Goal: Task Accomplishment & Management: Manage account settings

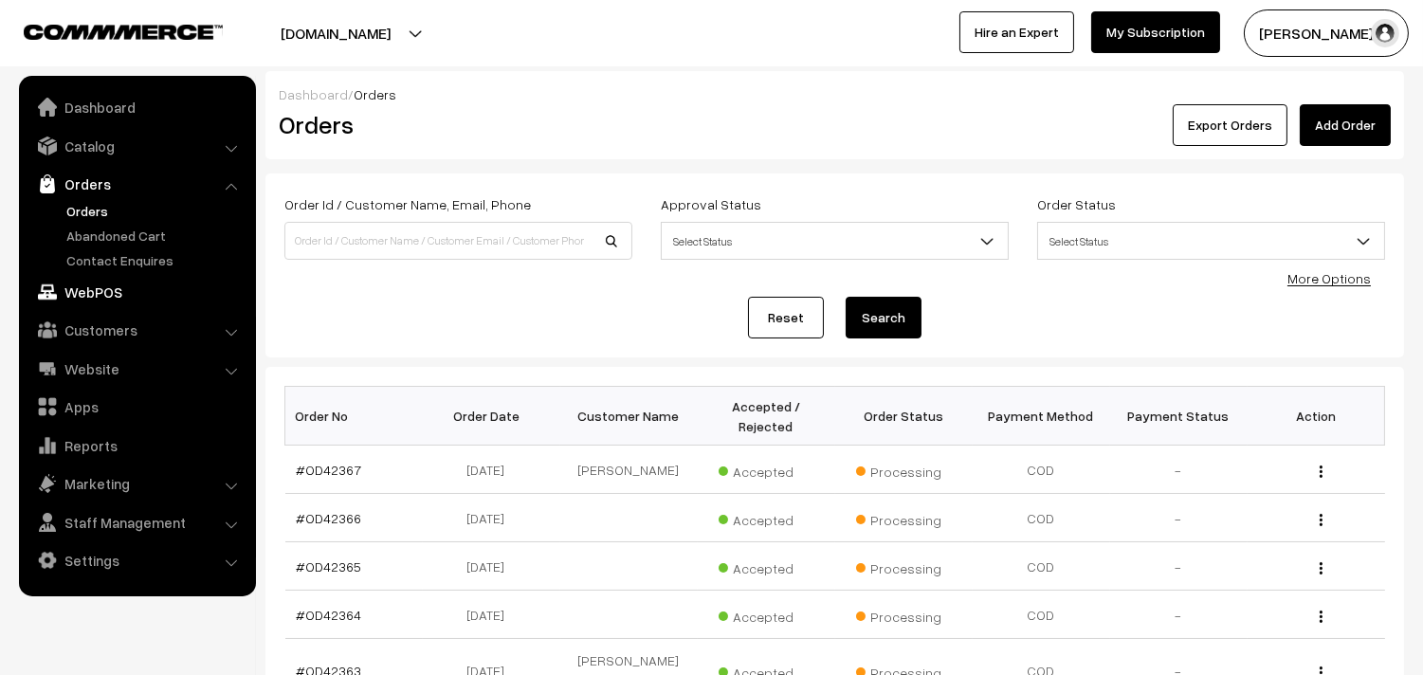
click at [92, 294] on link "WebPOS" at bounding box center [137, 292] width 226 height 34
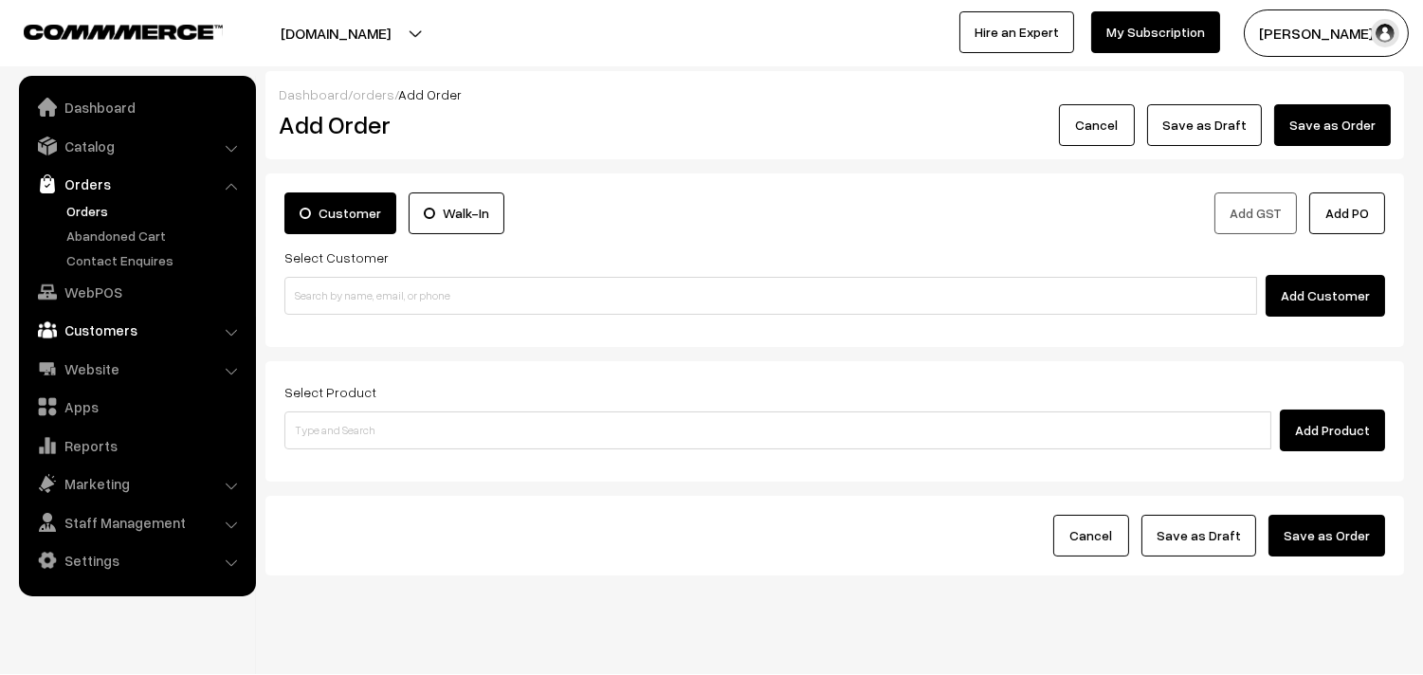
click at [79, 330] on link "Customers" at bounding box center [137, 330] width 226 height 34
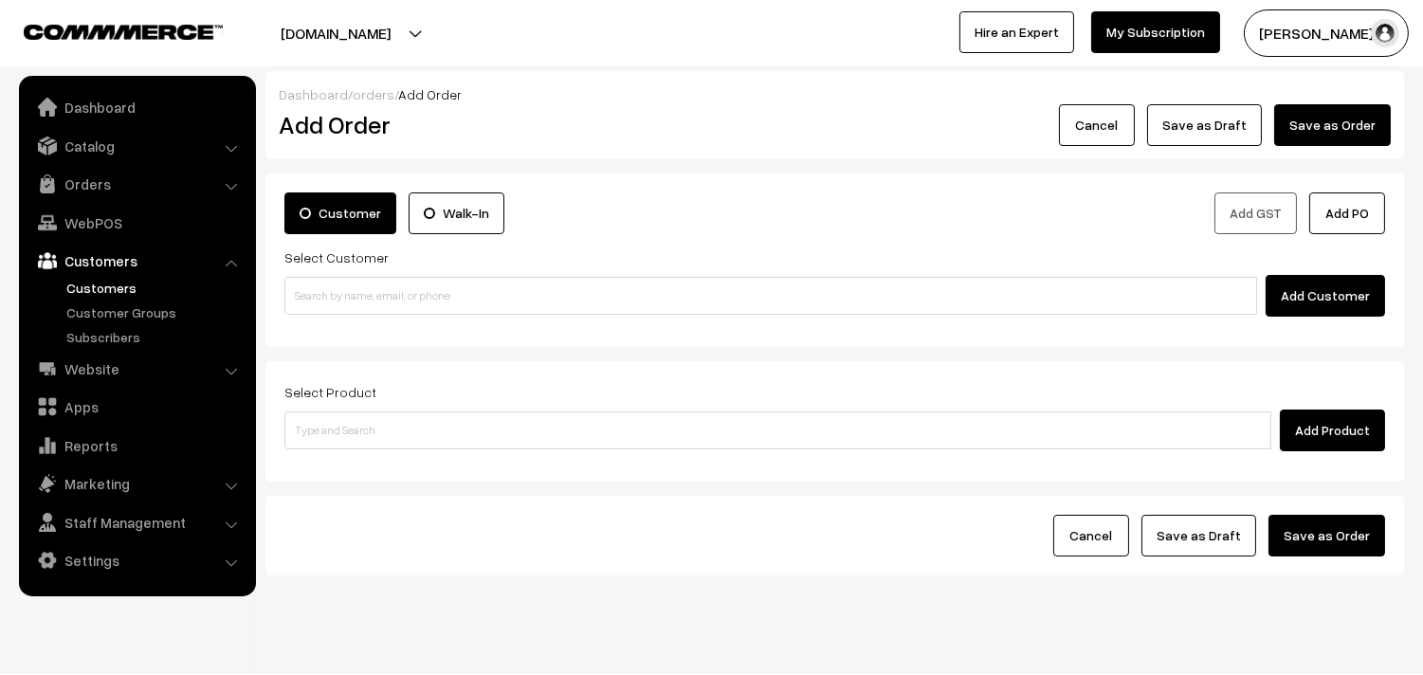
click at [120, 288] on link "Customers" at bounding box center [156, 288] width 188 height 20
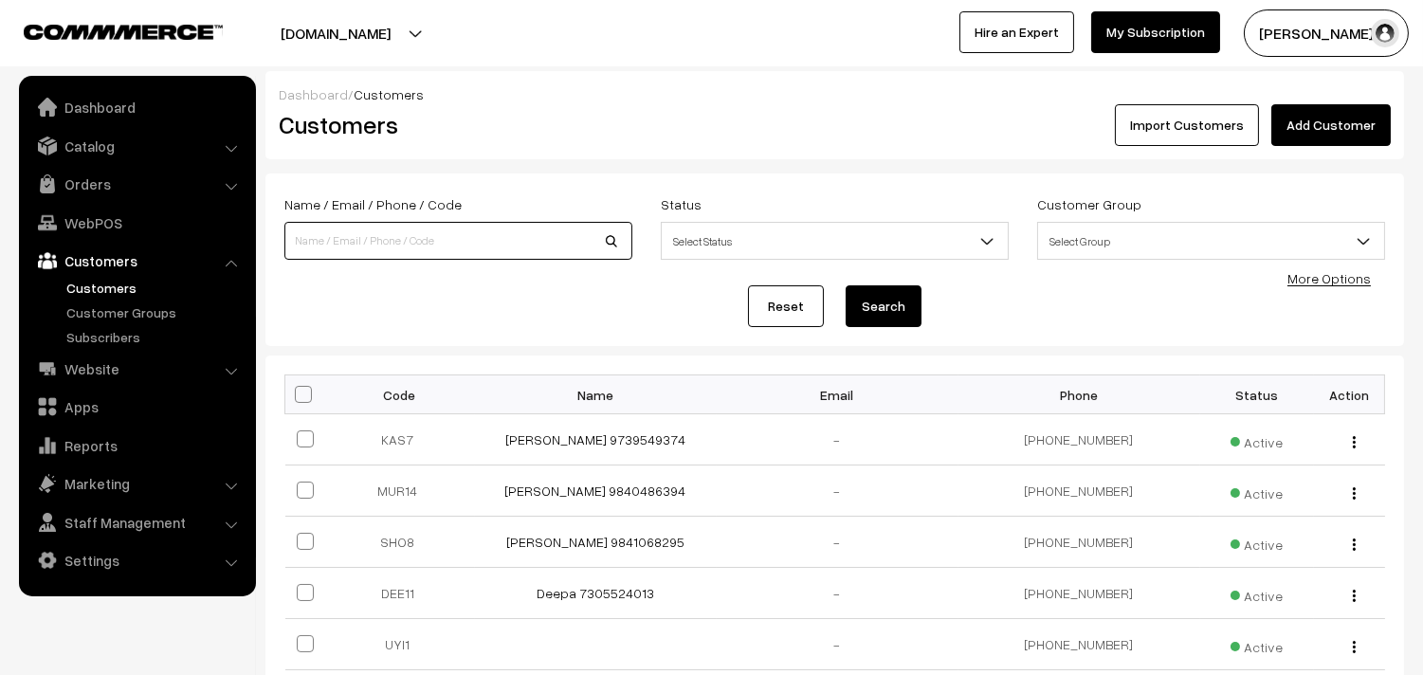
click at [373, 230] on input at bounding box center [458, 241] width 348 height 38
paste input "[PHONE_NUMBER]"
click at [346, 239] on input "[PHONE_NUMBER]" at bounding box center [458, 241] width 348 height 38
click at [310, 239] on input "+91 9444239695" at bounding box center [458, 241] width 348 height 38
type input "9444239695"
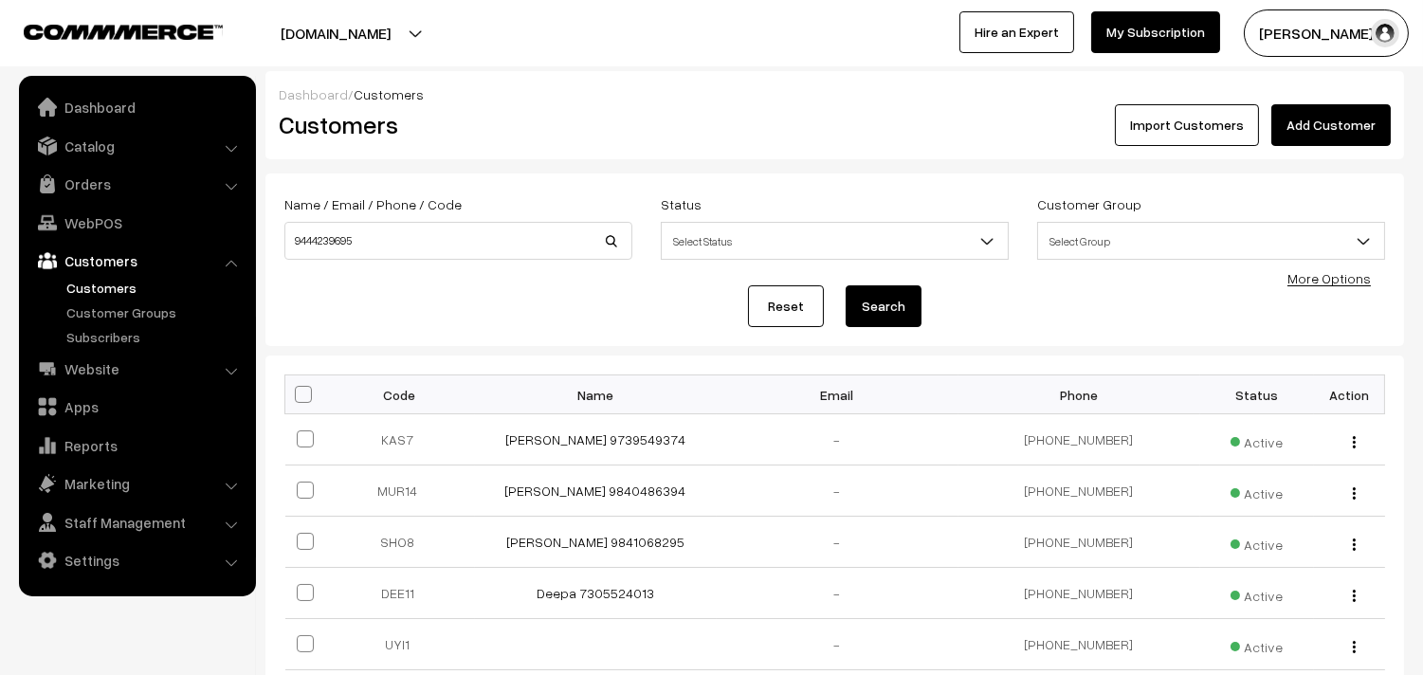
click at [887, 300] on button "Search" at bounding box center [884, 306] width 76 height 42
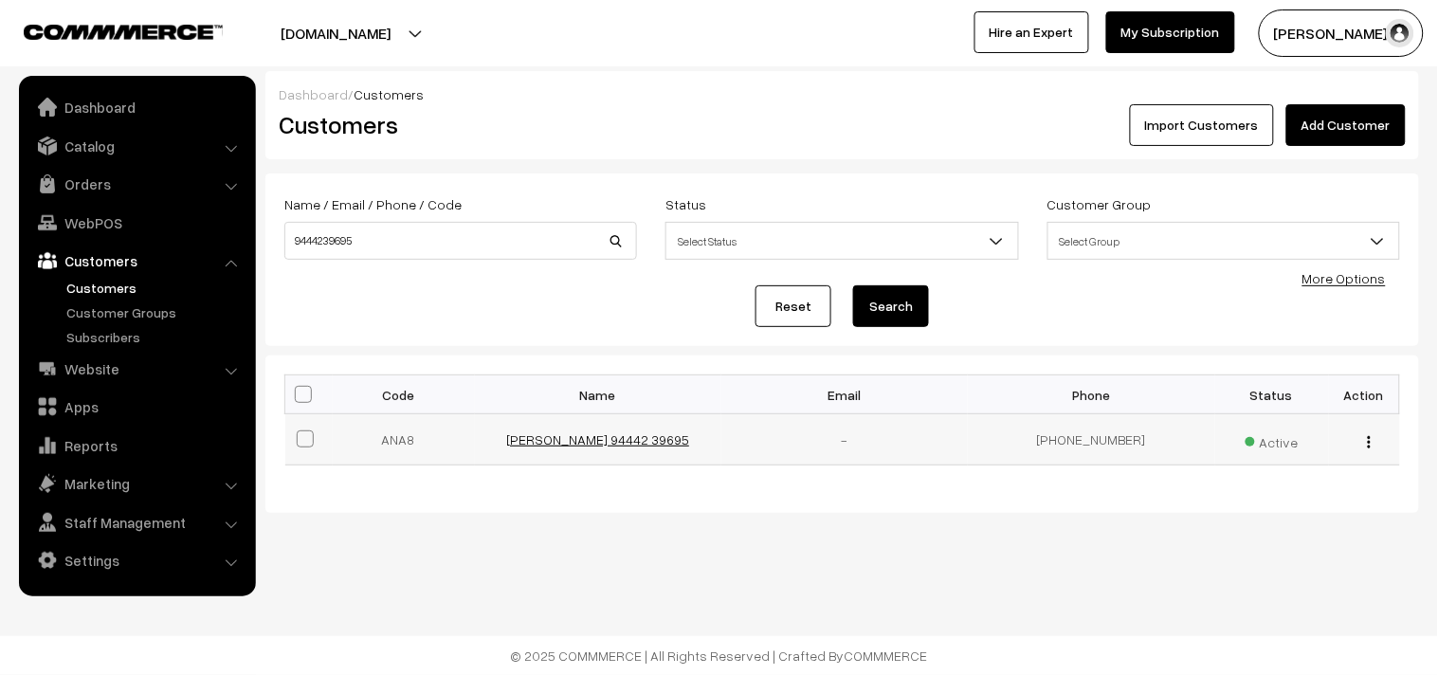
click at [620, 444] on link "Anand Baskaran 94442 39695" at bounding box center [597, 439] width 183 height 16
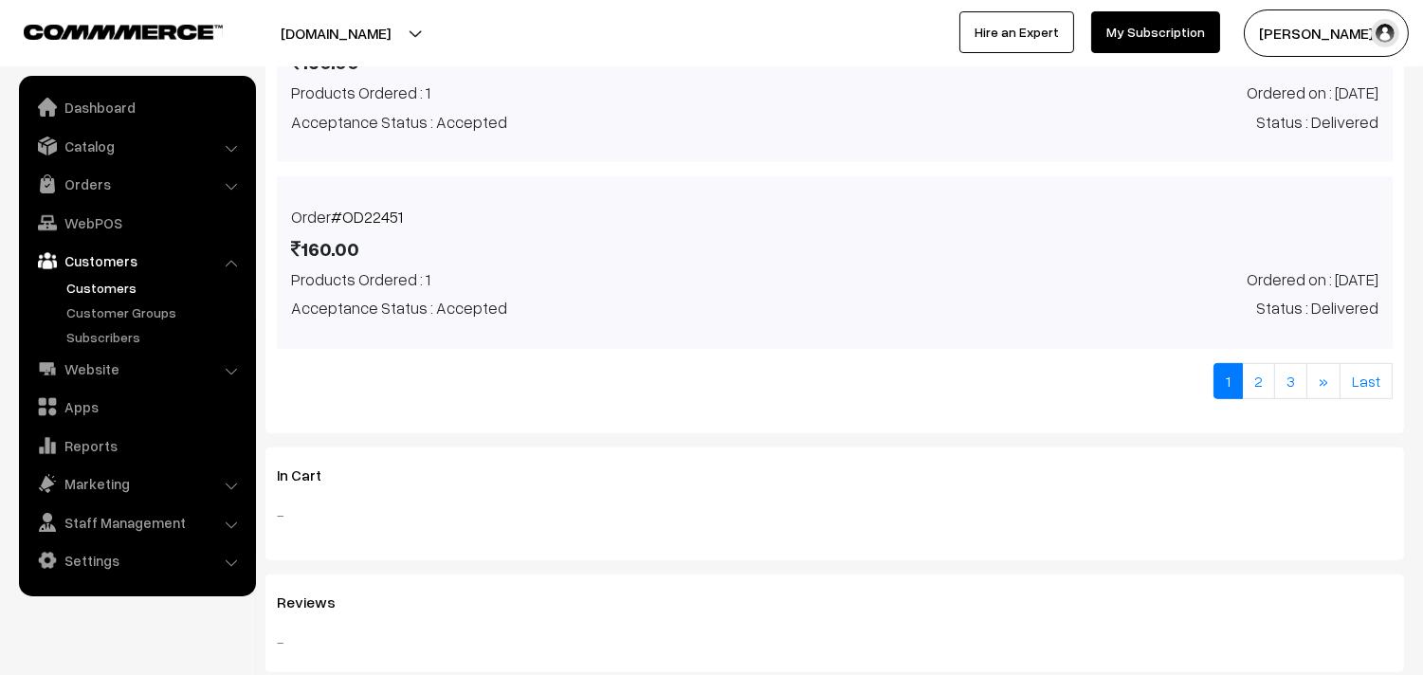
scroll to position [1790, 0]
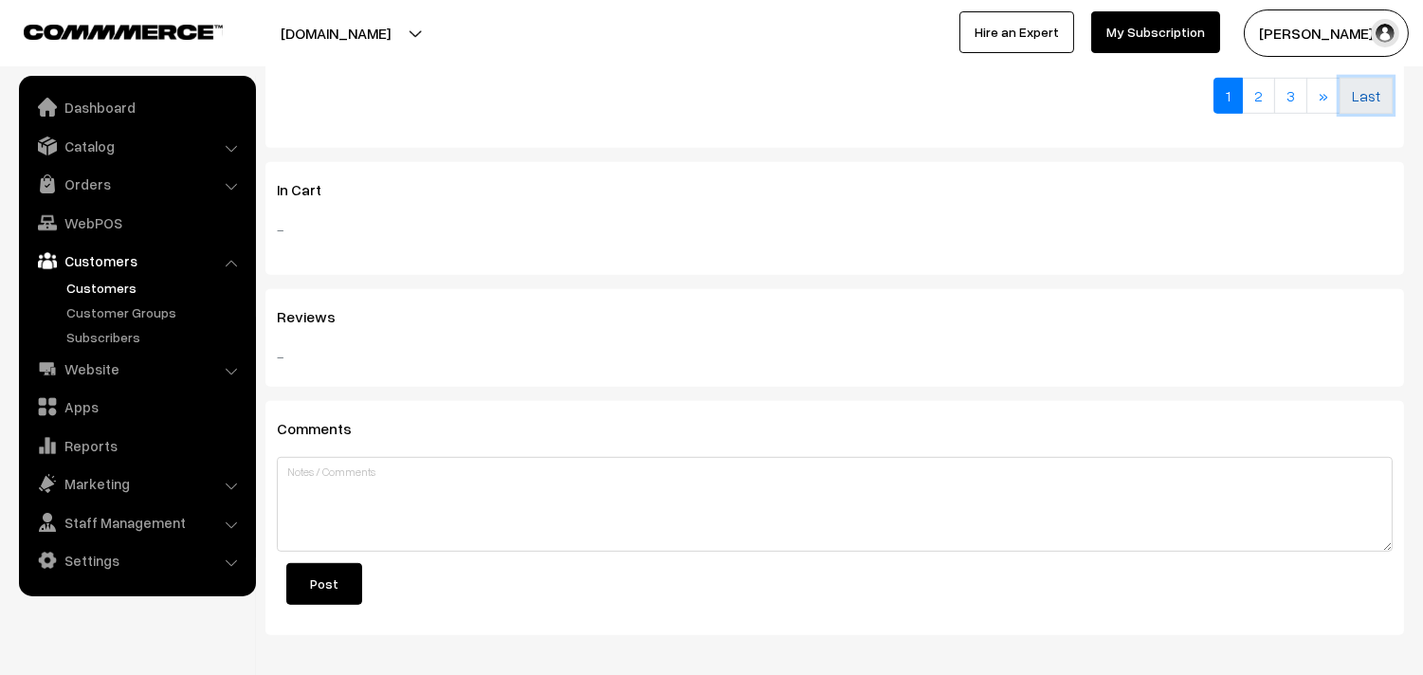
click at [1361, 79] on link "Last" at bounding box center [1365, 96] width 53 height 36
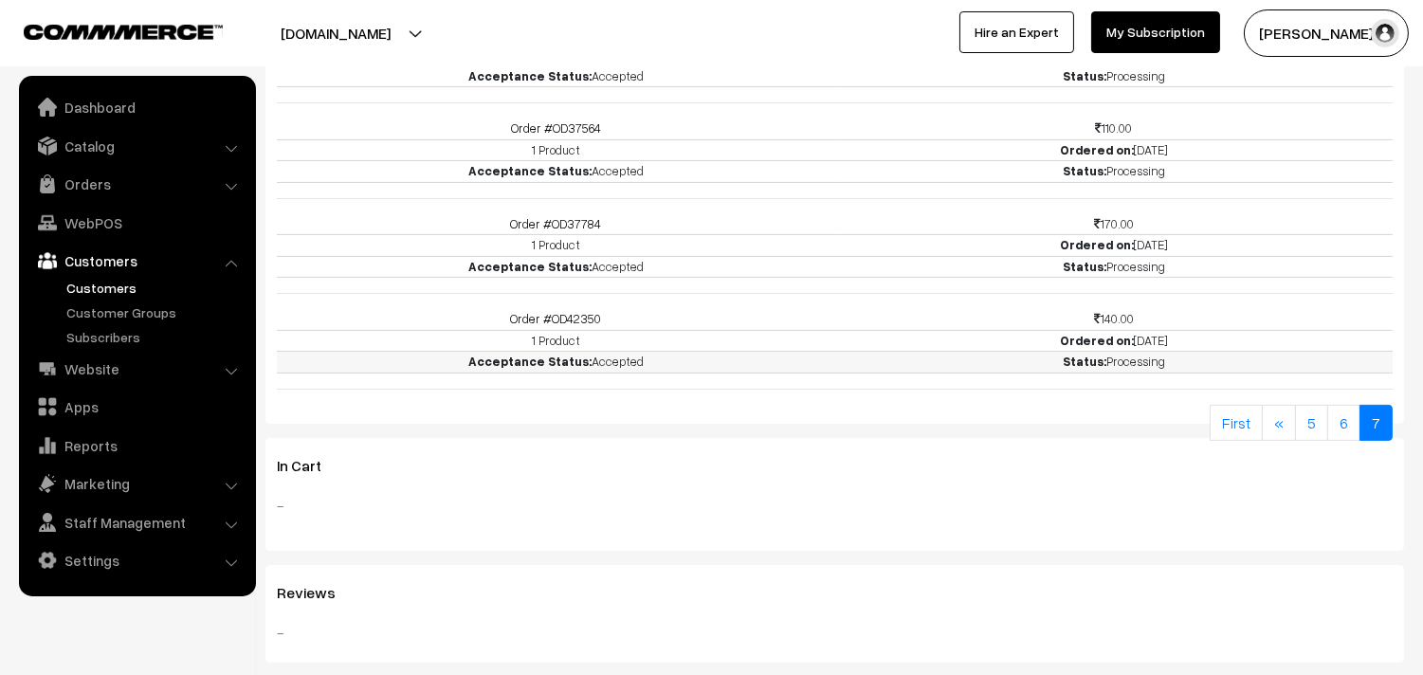
scroll to position [1034, 0]
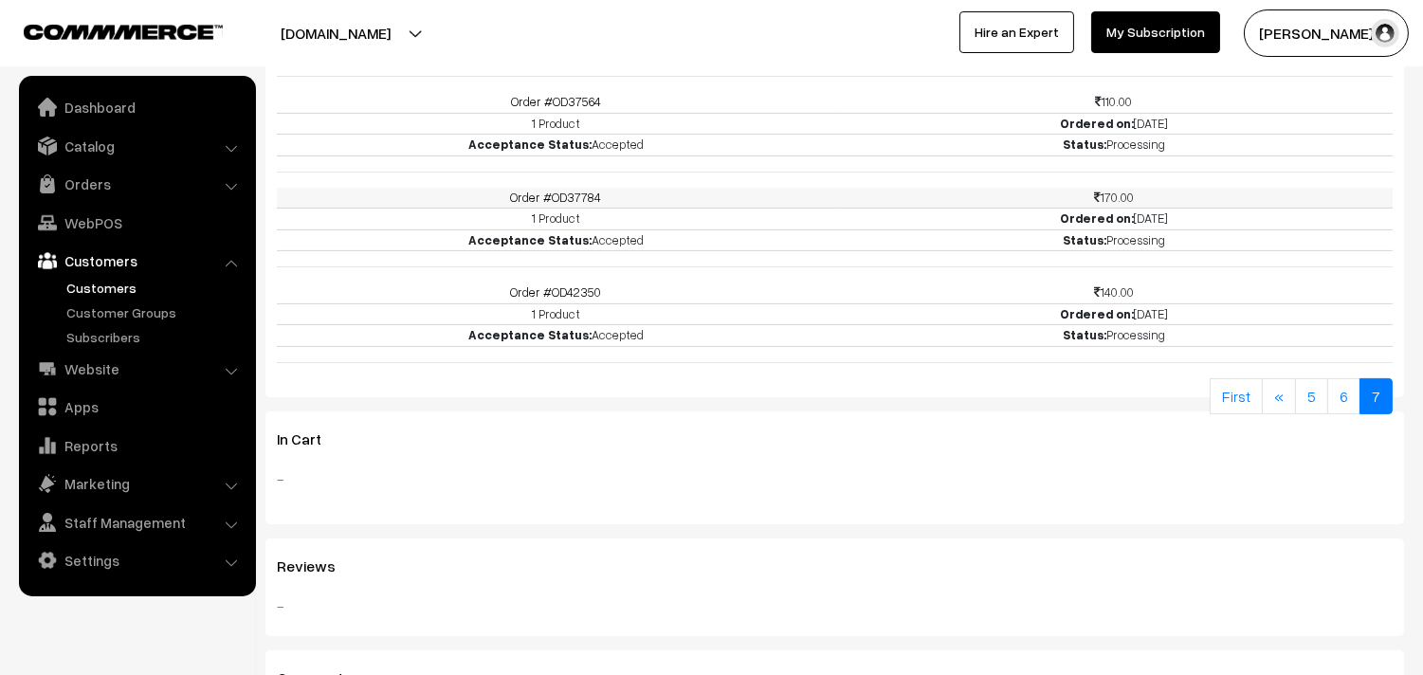
click at [586, 190] on link "Order #OD37784" at bounding box center [555, 197] width 91 height 15
click at [100, 219] on link "WebPOS" at bounding box center [137, 223] width 226 height 34
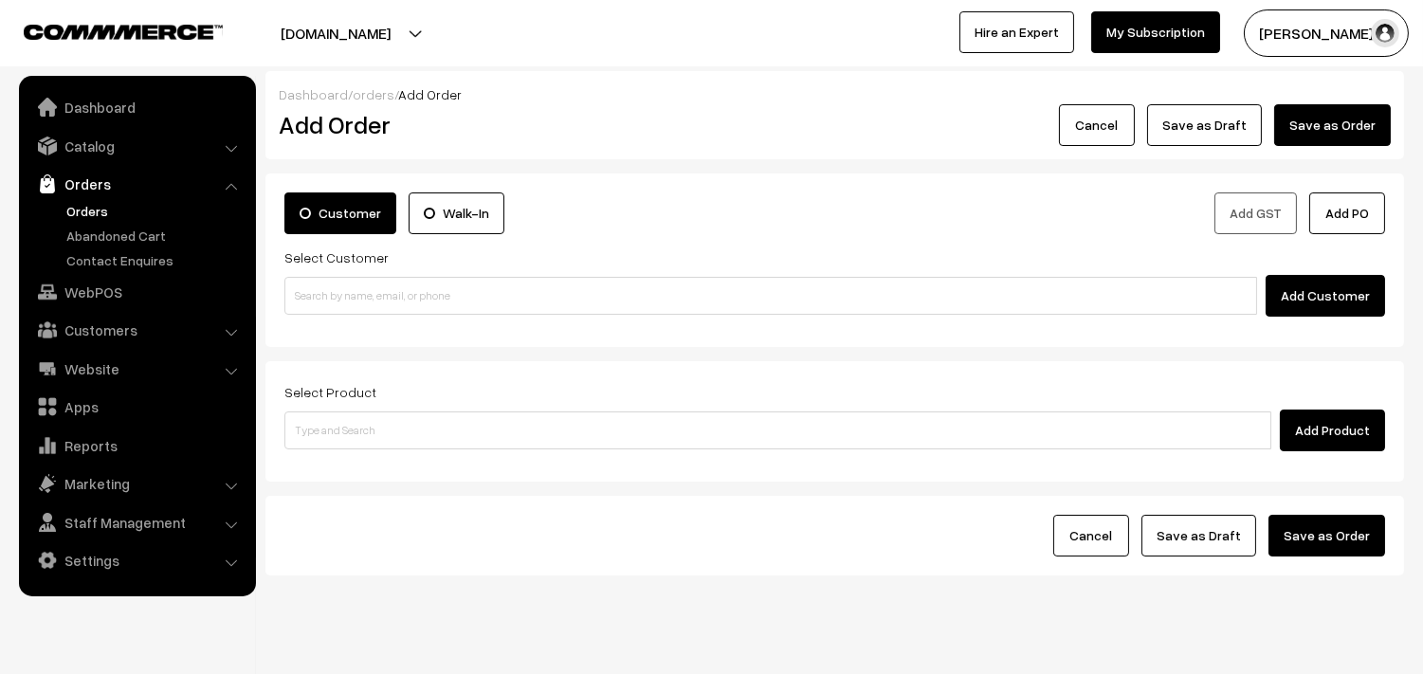
click at [82, 209] on link "Orders" at bounding box center [156, 211] width 188 height 20
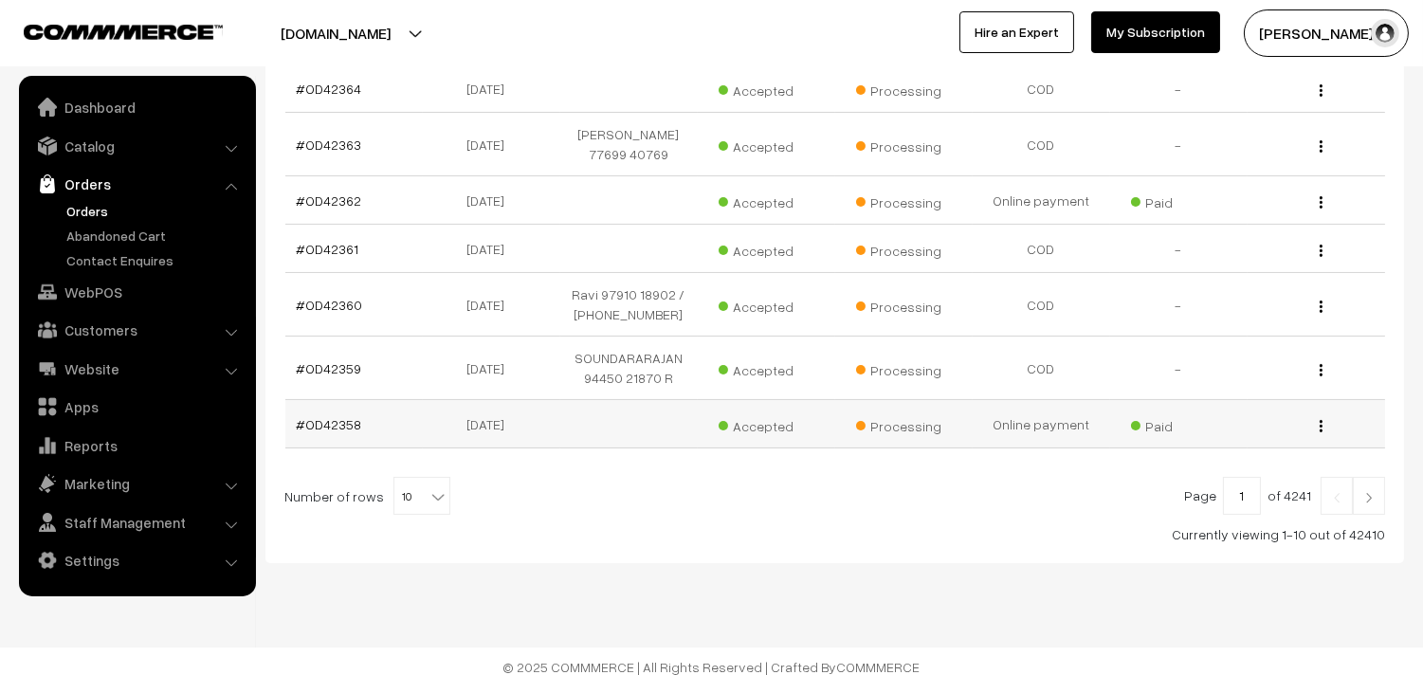
scroll to position [559, 0]
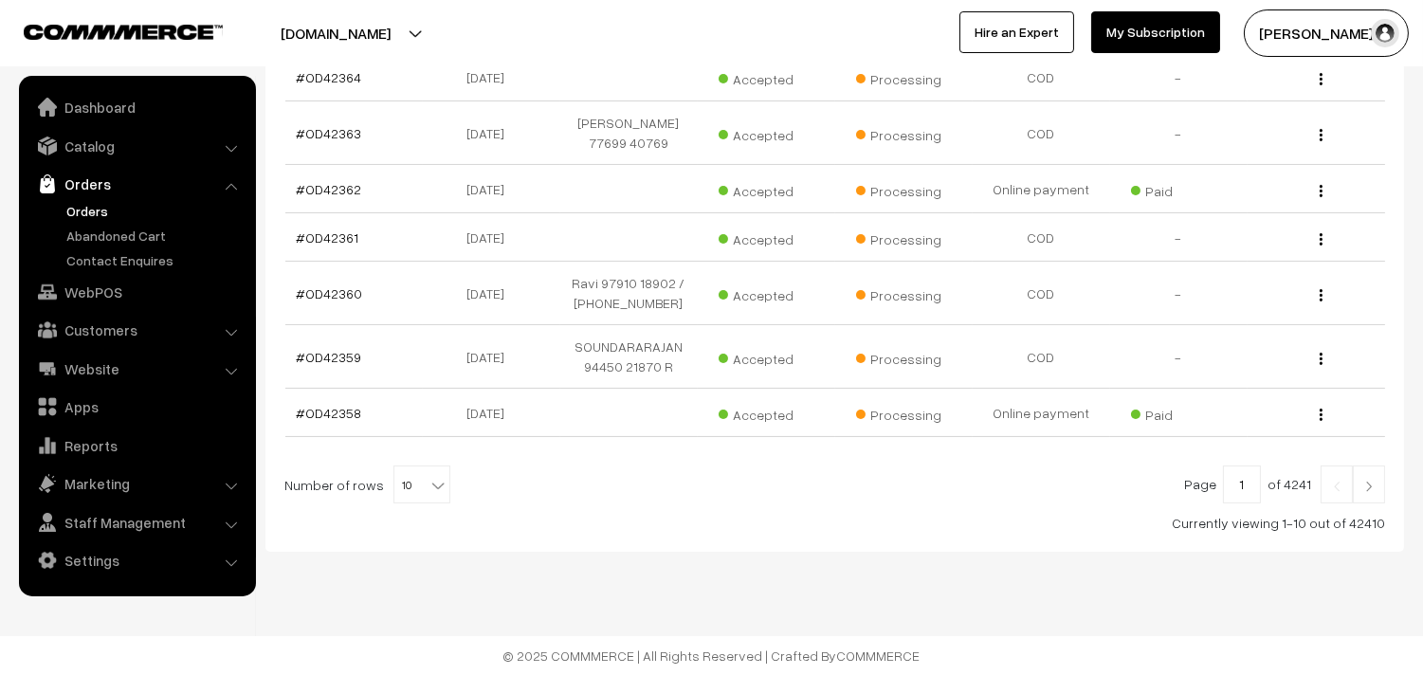
click at [1365, 486] on img at bounding box center [1368, 486] width 17 height 11
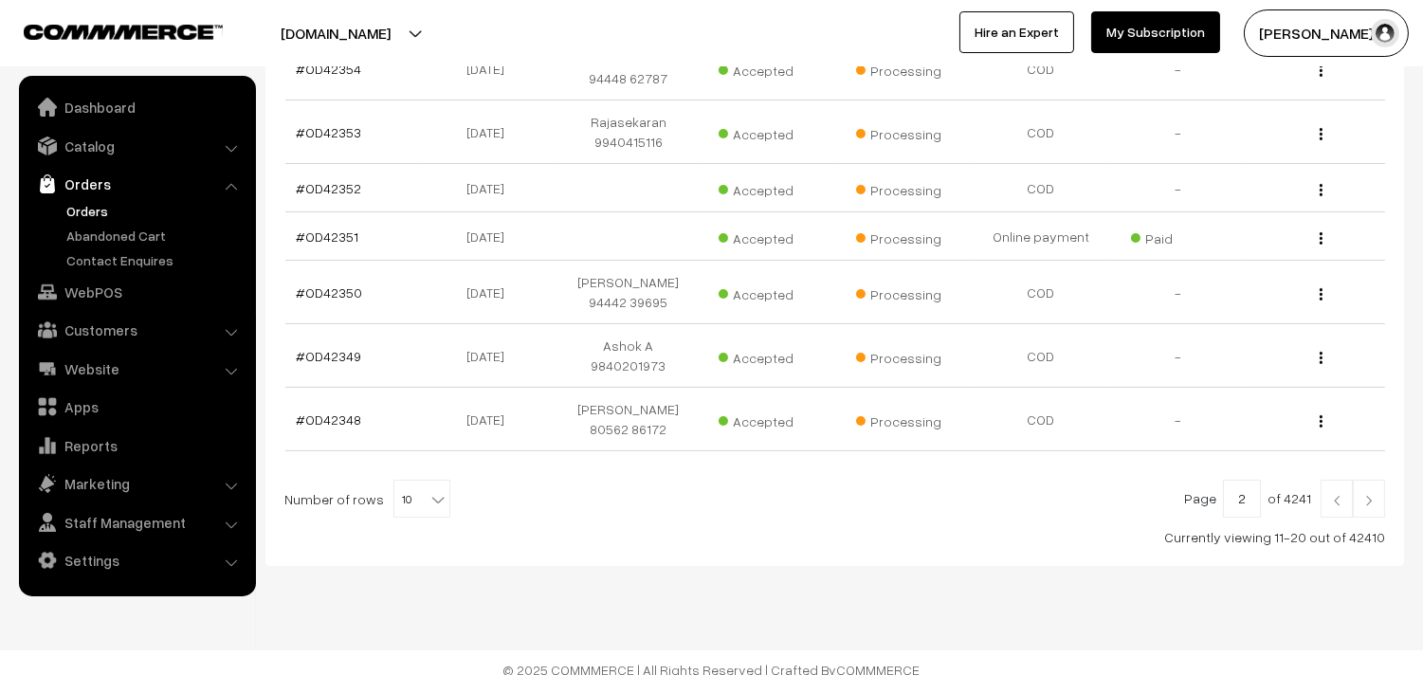
scroll to position [639, 0]
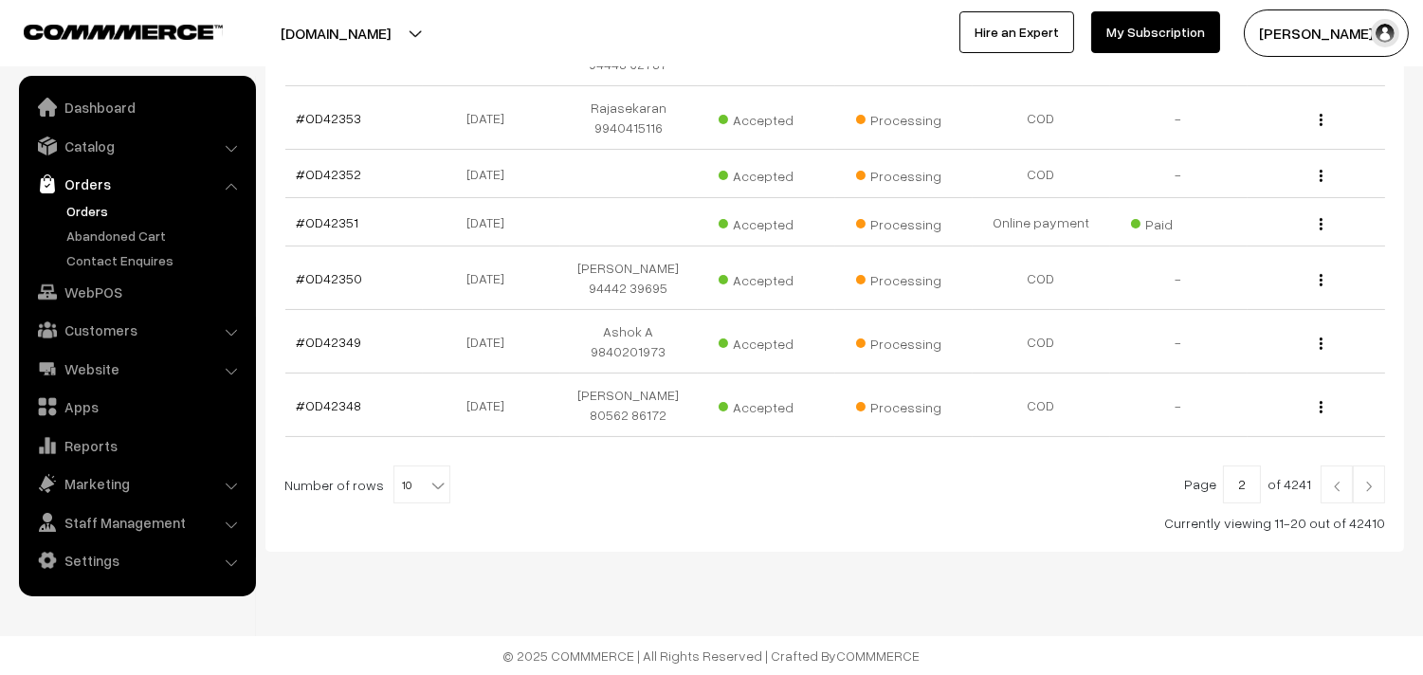
click at [1366, 495] on link at bounding box center [1369, 484] width 32 height 38
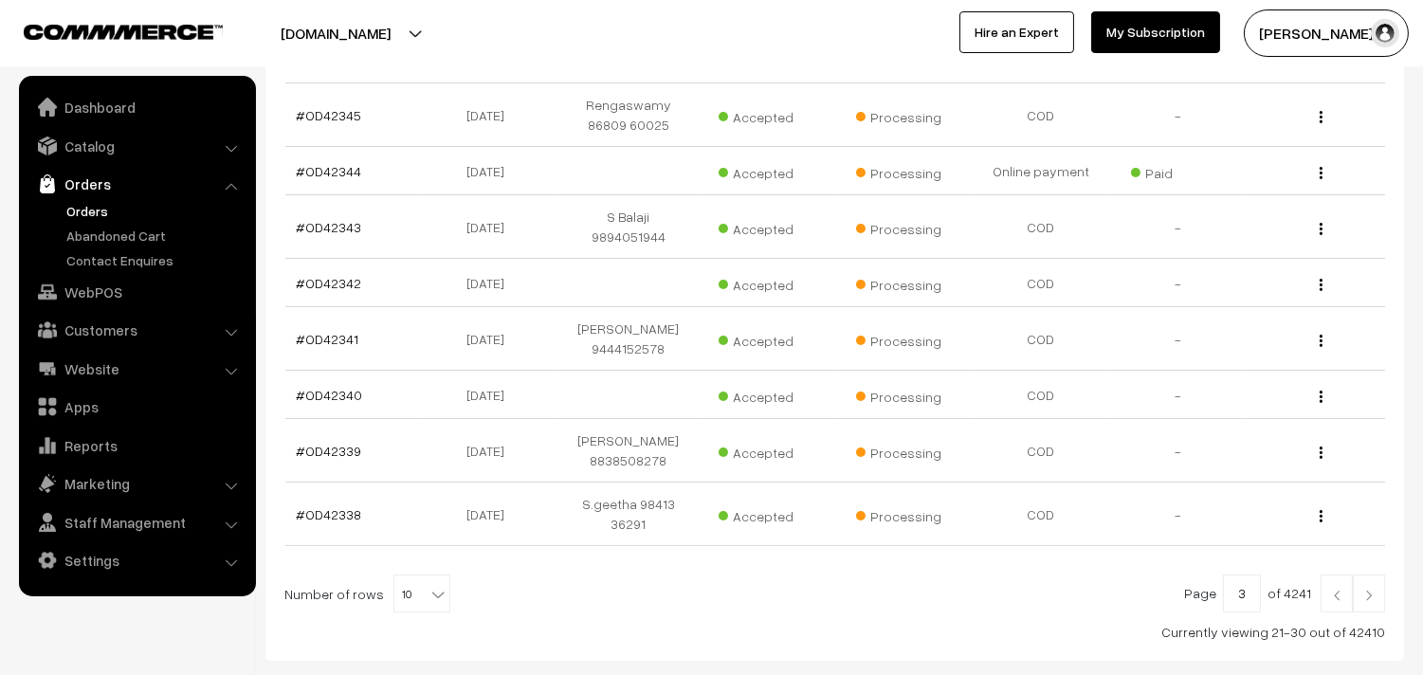
scroll to position [526, 0]
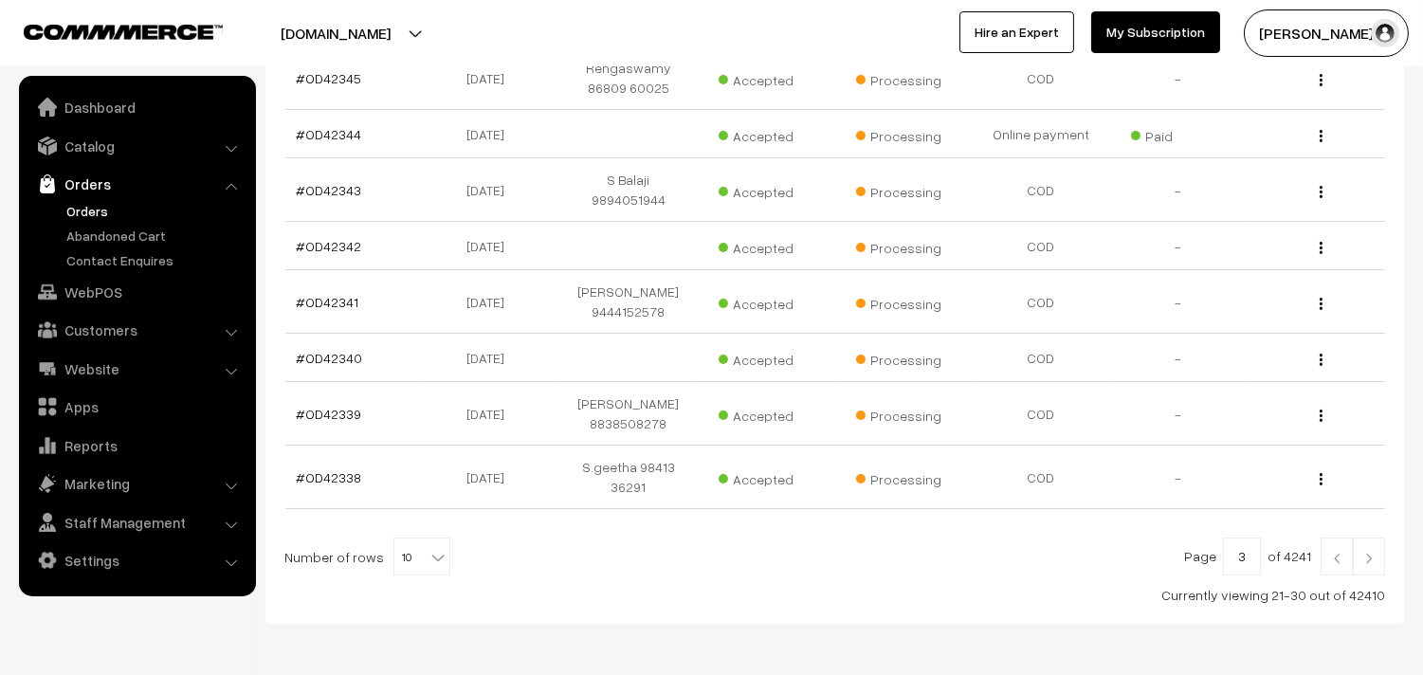
click at [1366, 553] on img at bounding box center [1368, 558] width 17 height 11
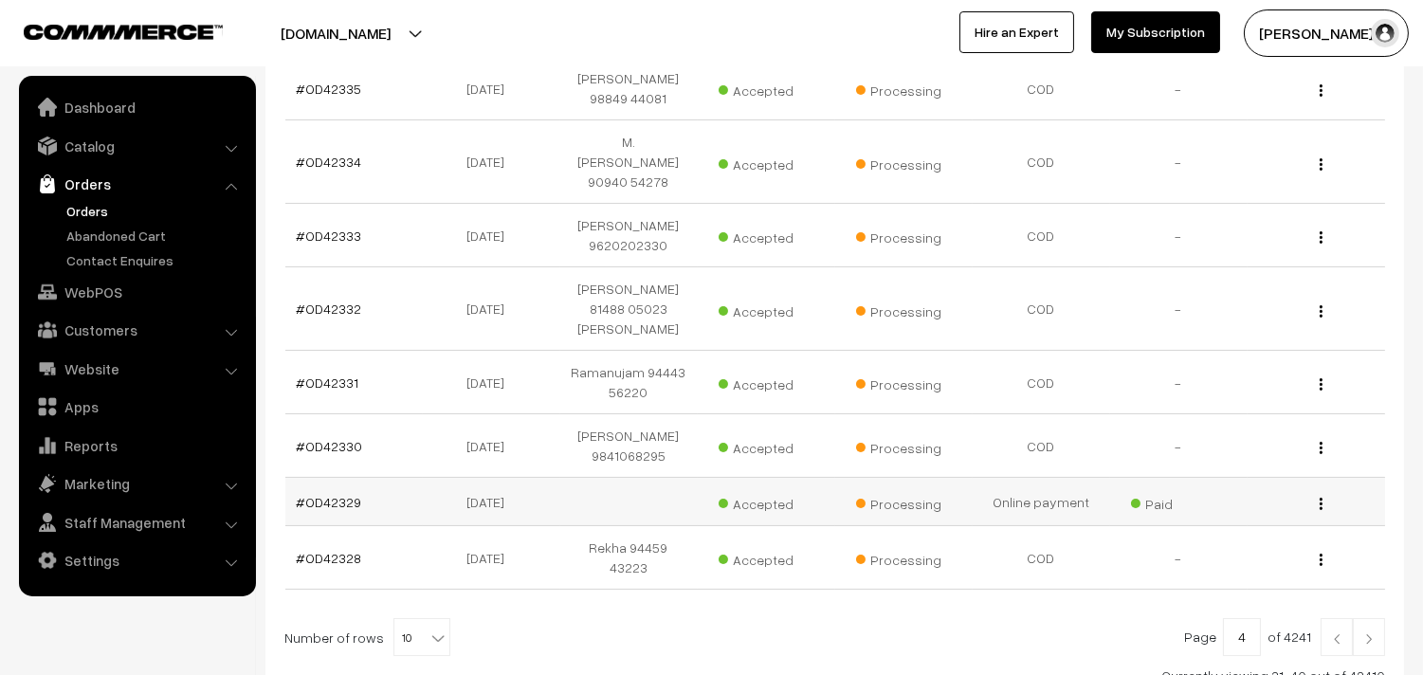
scroll to position [479, 0]
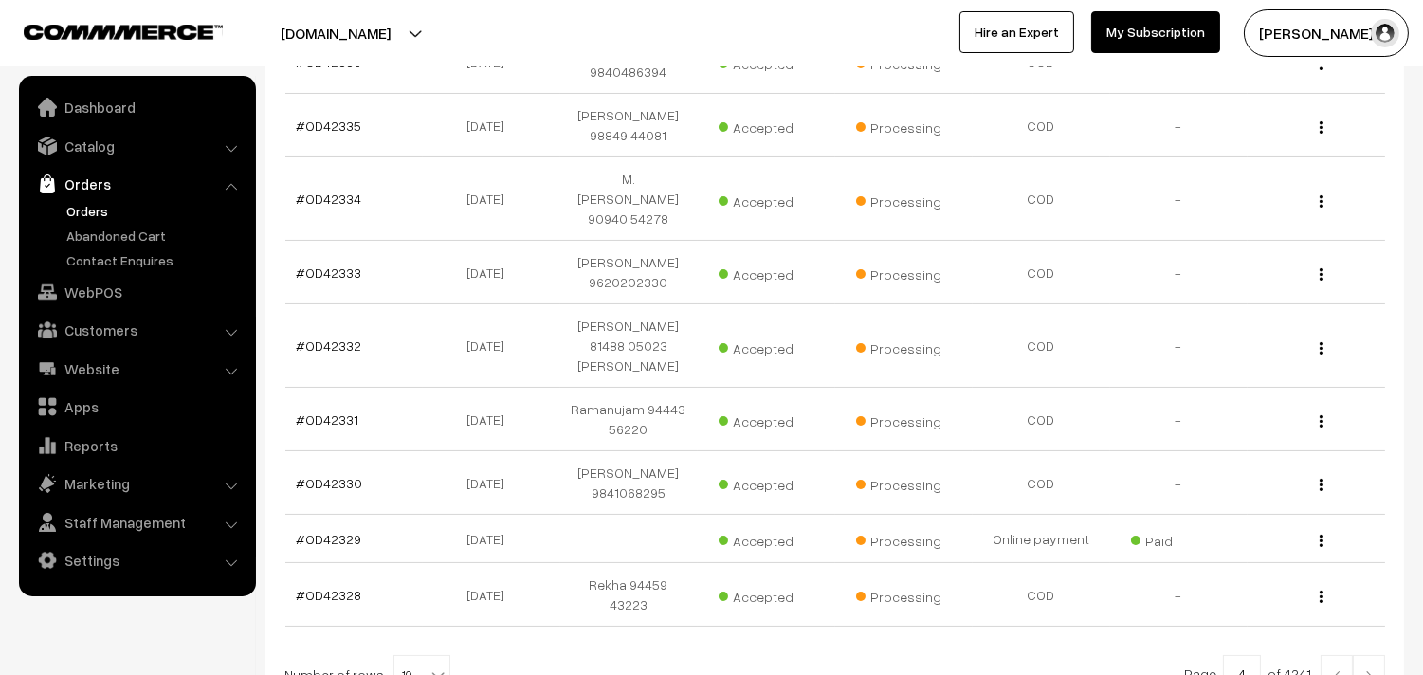
click at [1368, 670] on img at bounding box center [1368, 675] width 17 height 11
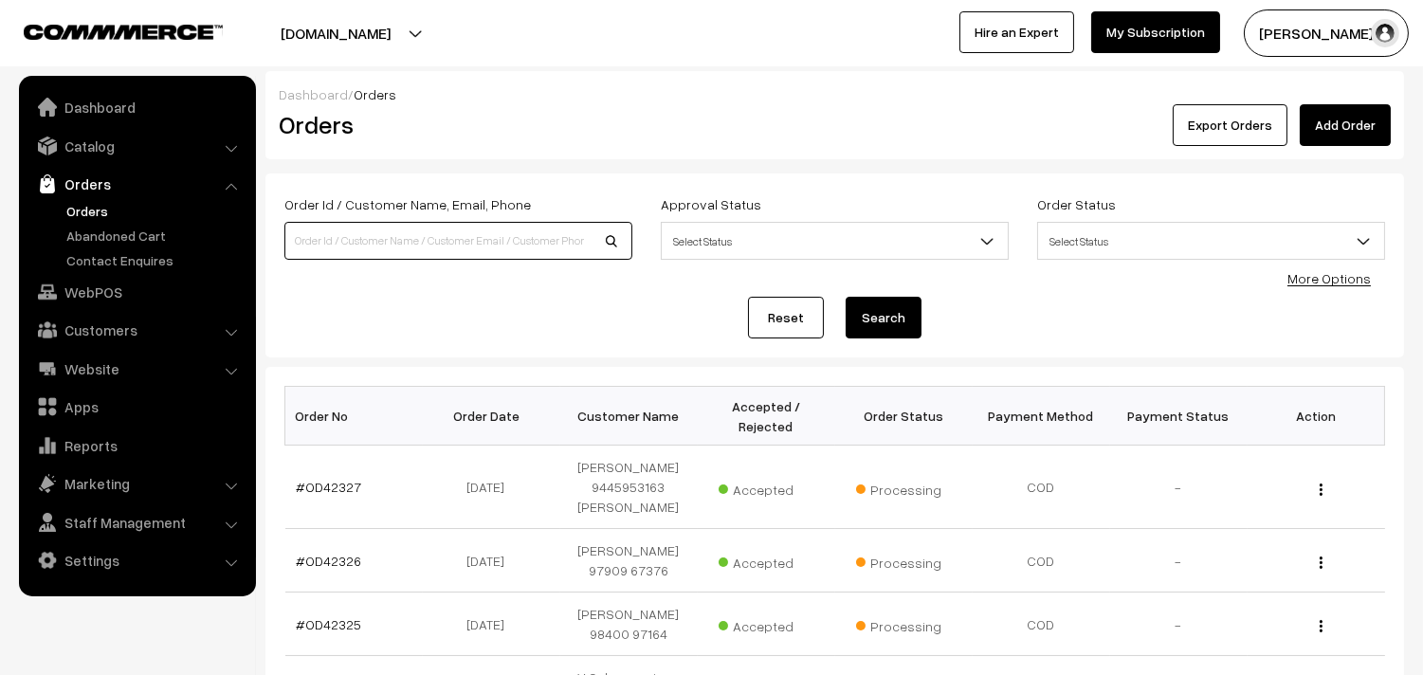
click at [461, 241] on input at bounding box center [458, 241] width 348 height 38
type input "OD42295"
click at [846, 297] on button "Search" at bounding box center [884, 318] width 76 height 42
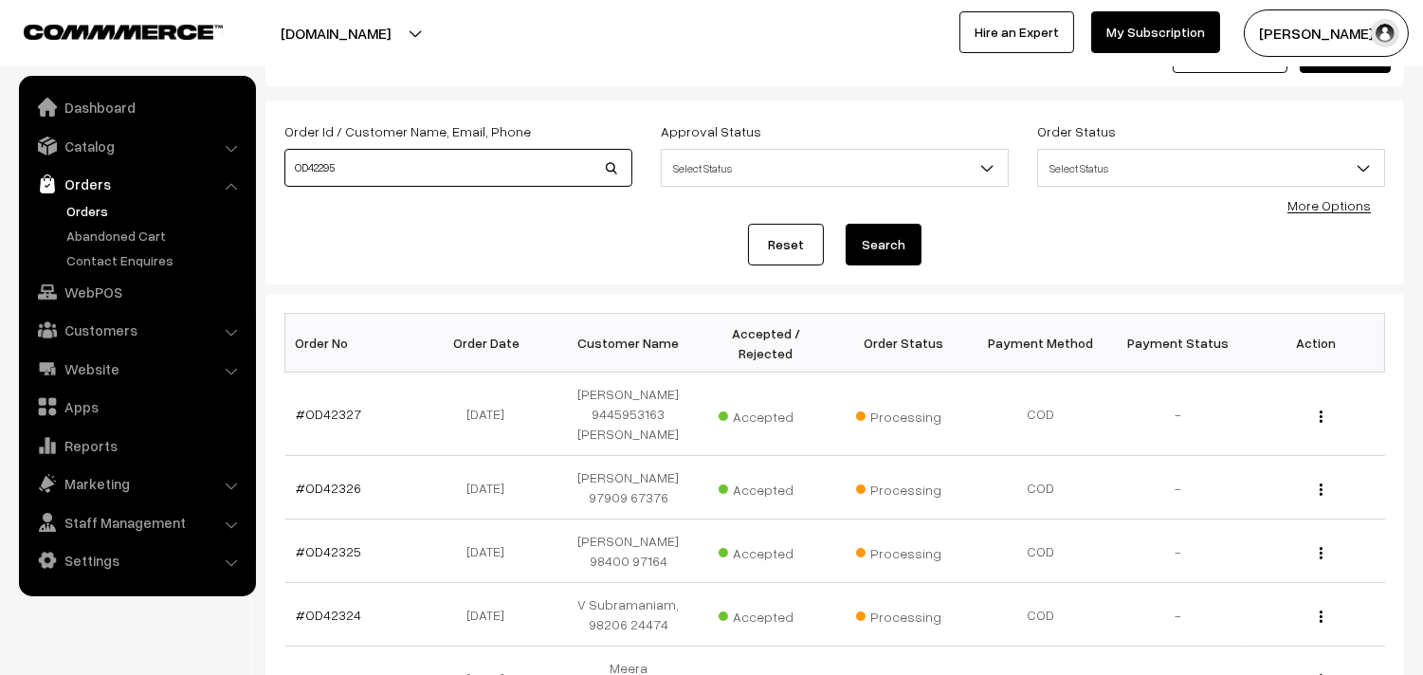
scroll to position [105, 0]
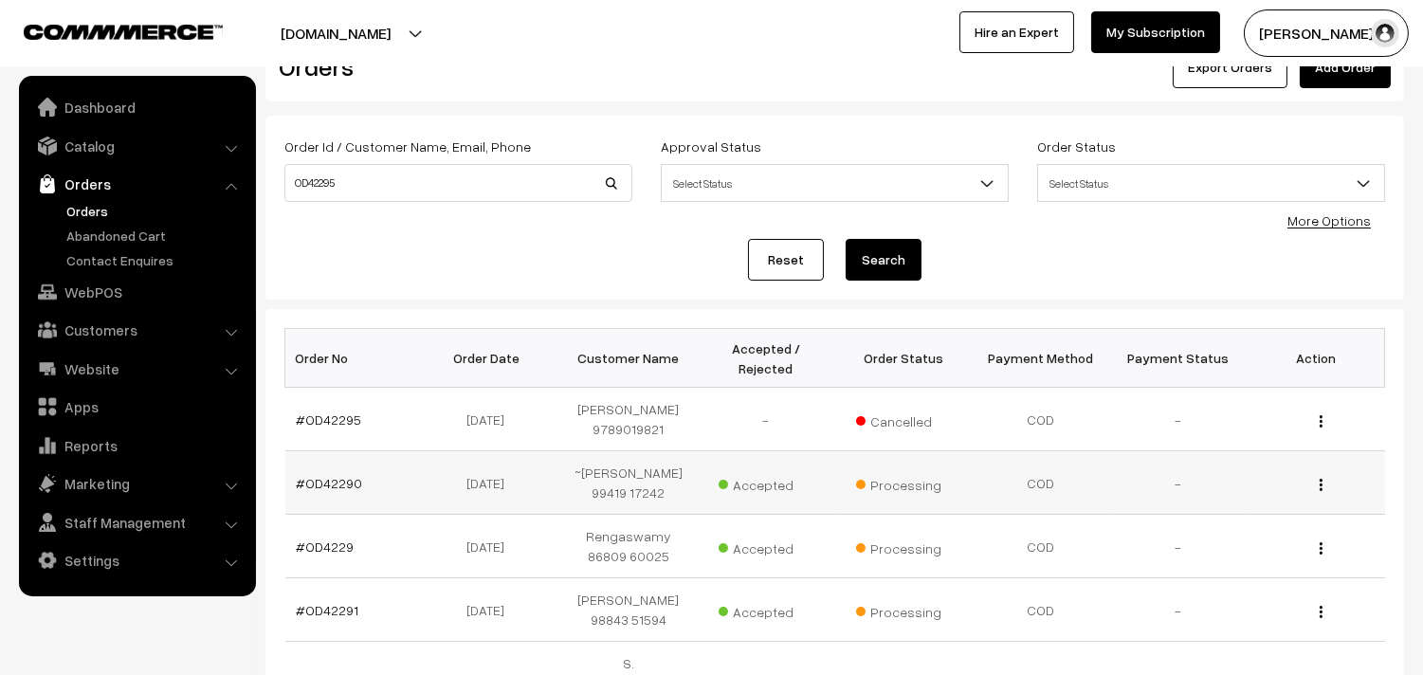
scroll to position [105, 0]
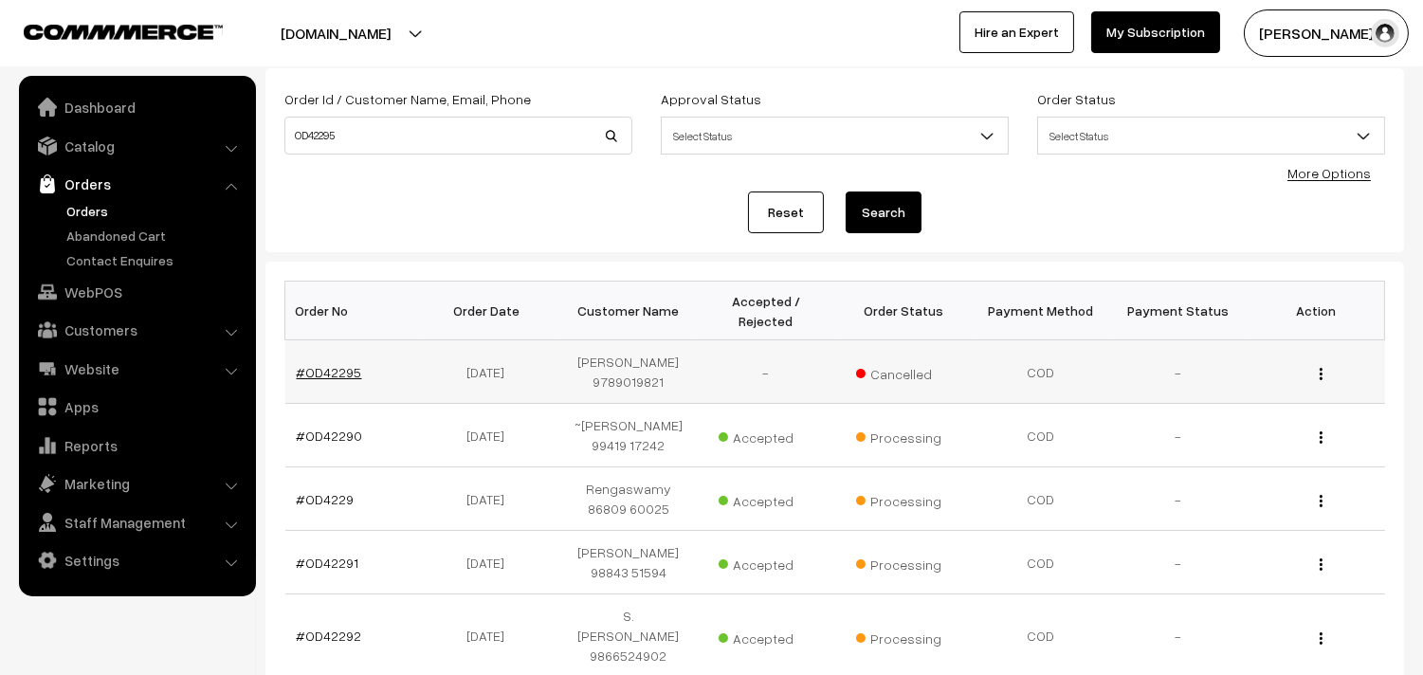
click at [337, 374] on link "#OD42295" at bounding box center [329, 372] width 65 height 16
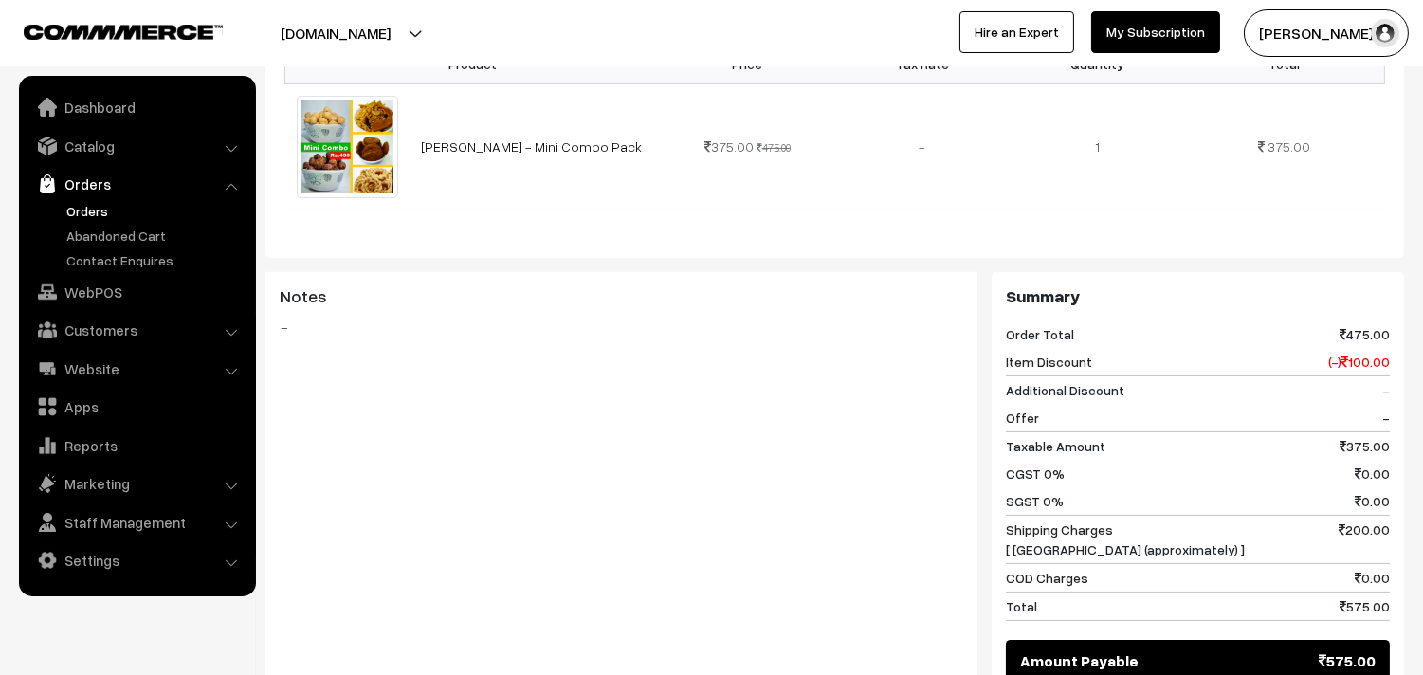
scroll to position [631, 0]
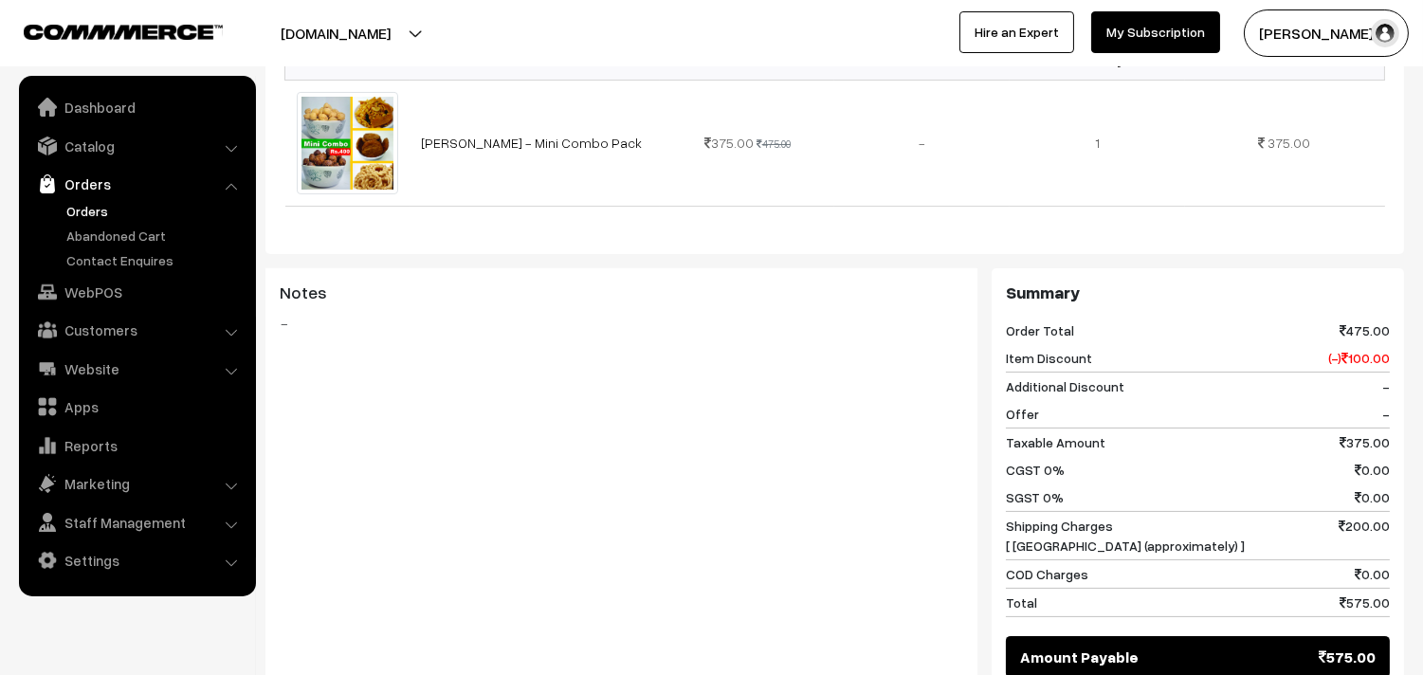
click at [97, 205] on link "Orders" at bounding box center [156, 211] width 188 height 20
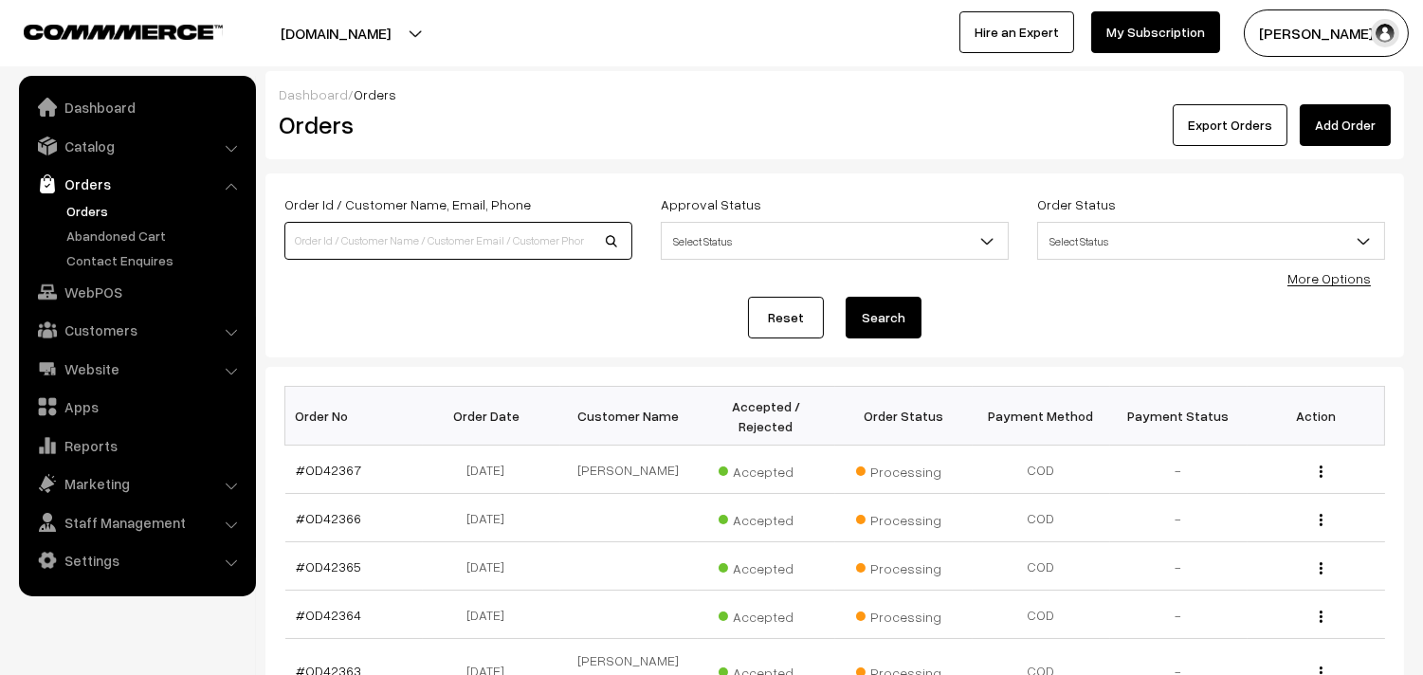
click at [403, 243] on input at bounding box center [458, 241] width 348 height 38
type input "OD42295"
click at [846, 297] on button "Search" at bounding box center [884, 318] width 76 height 42
click at [902, 310] on button "Search" at bounding box center [884, 318] width 76 height 42
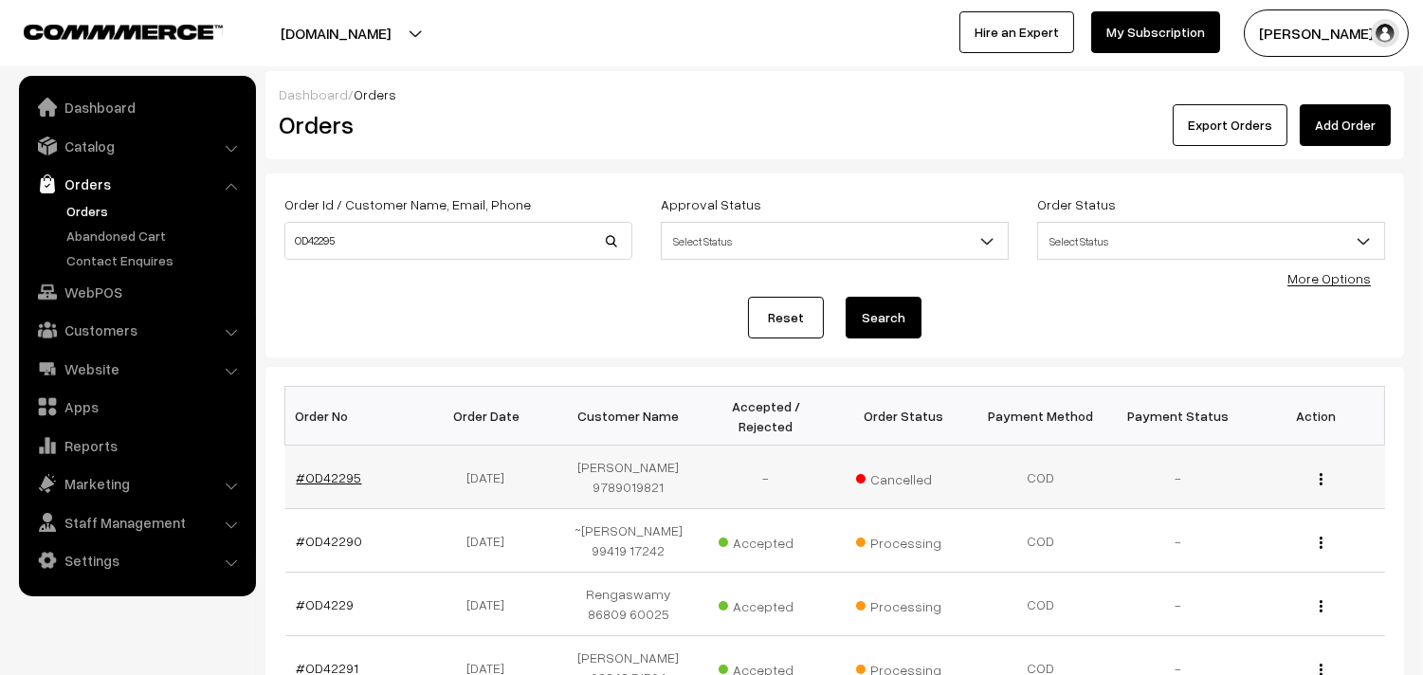
click at [348, 479] on link "#OD42295" at bounding box center [329, 477] width 65 height 16
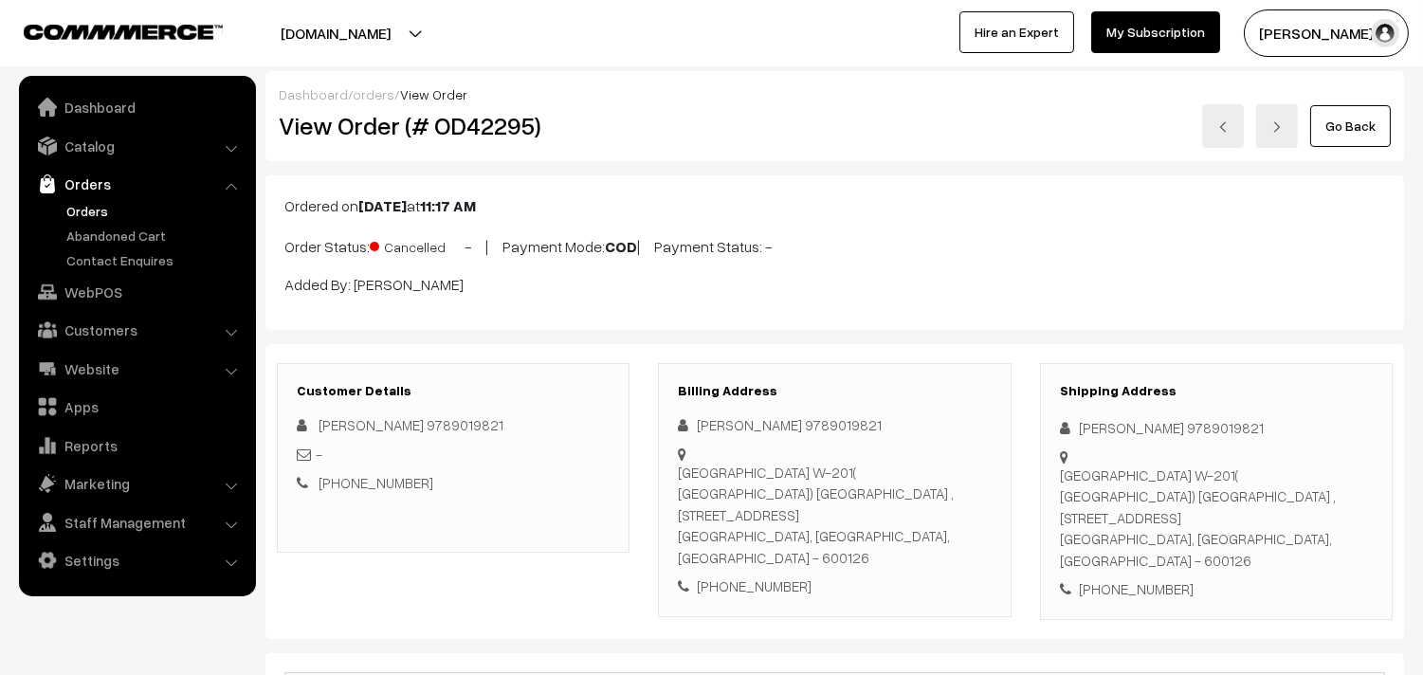
click at [95, 214] on link "Orders" at bounding box center [156, 211] width 188 height 20
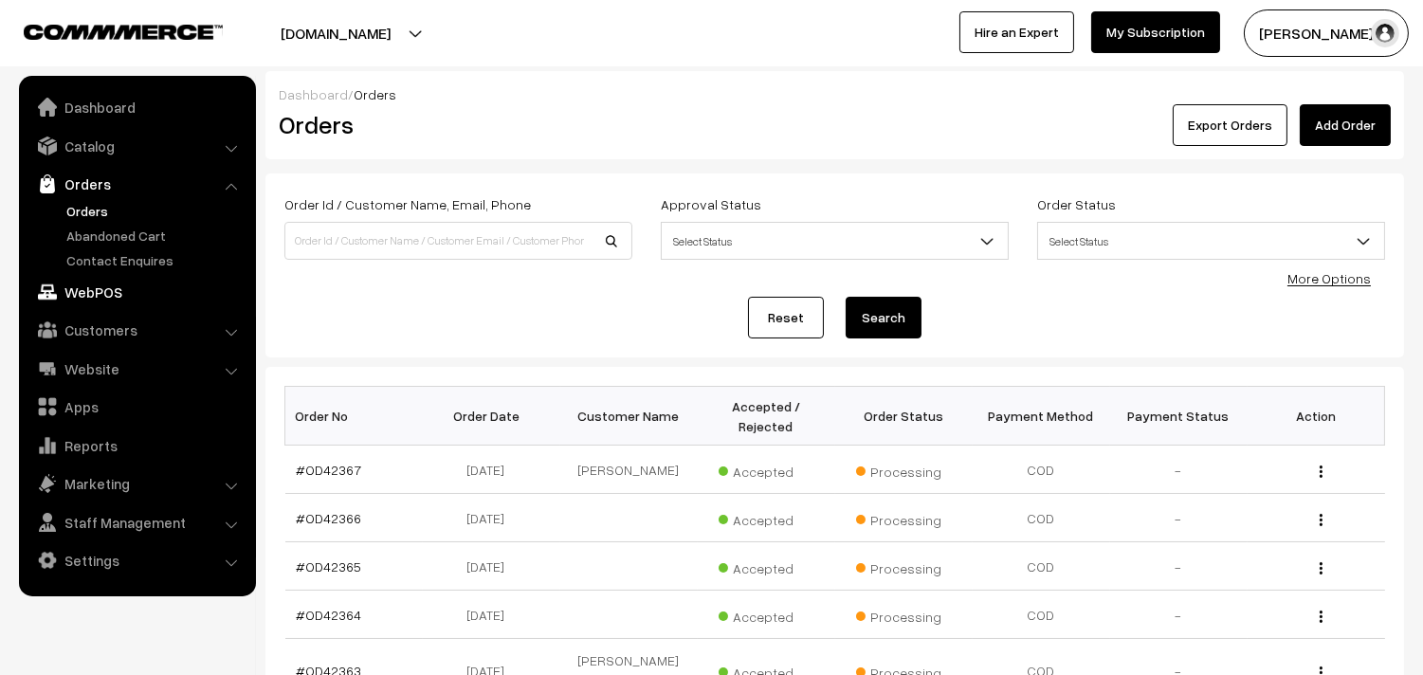
click at [98, 290] on link "WebPOS" at bounding box center [137, 292] width 226 height 34
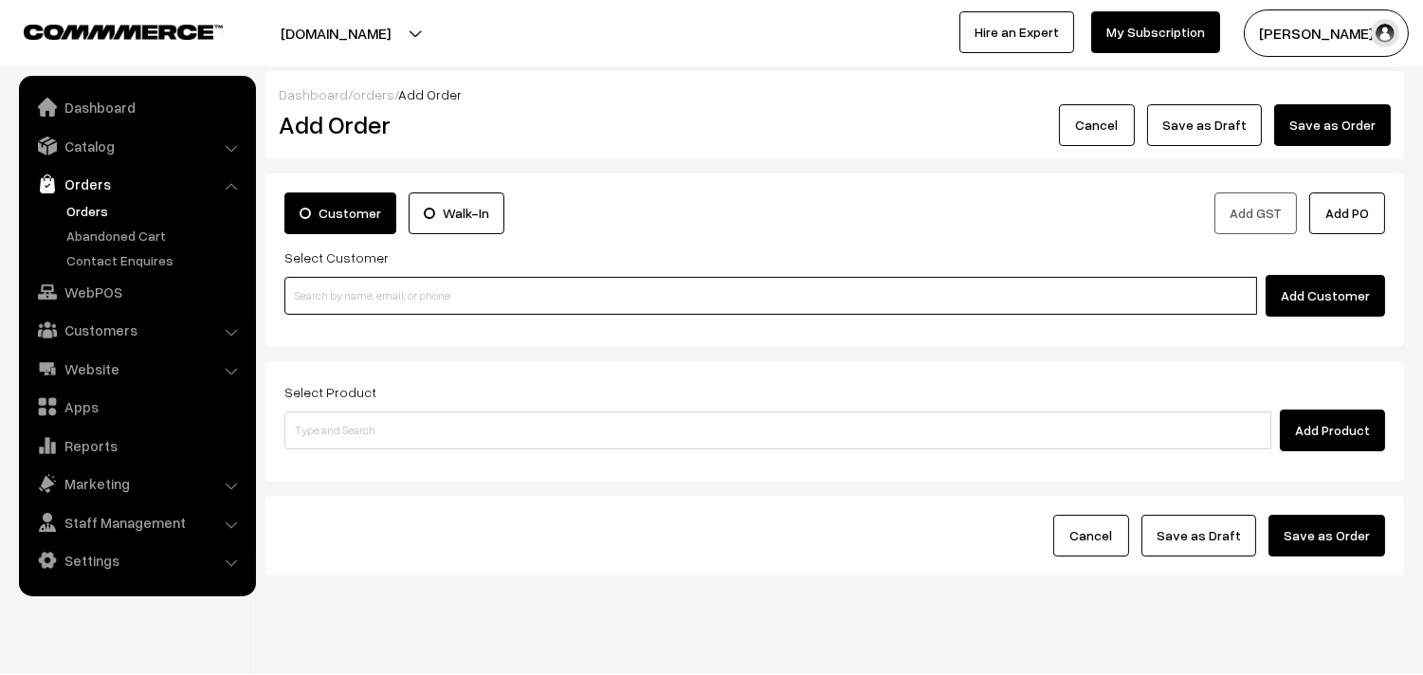
click at [422, 299] on input at bounding box center [770, 296] width 973 height 38
paste input "[PHONE_NUMBER]"
click at [343, 300] on input "+91 96199 40510" at bounding box center [770, 296] width 973 height 38
click at [315, 298] on input "+91 9619940510" at bounding box center [770, 296] width 973 height 38
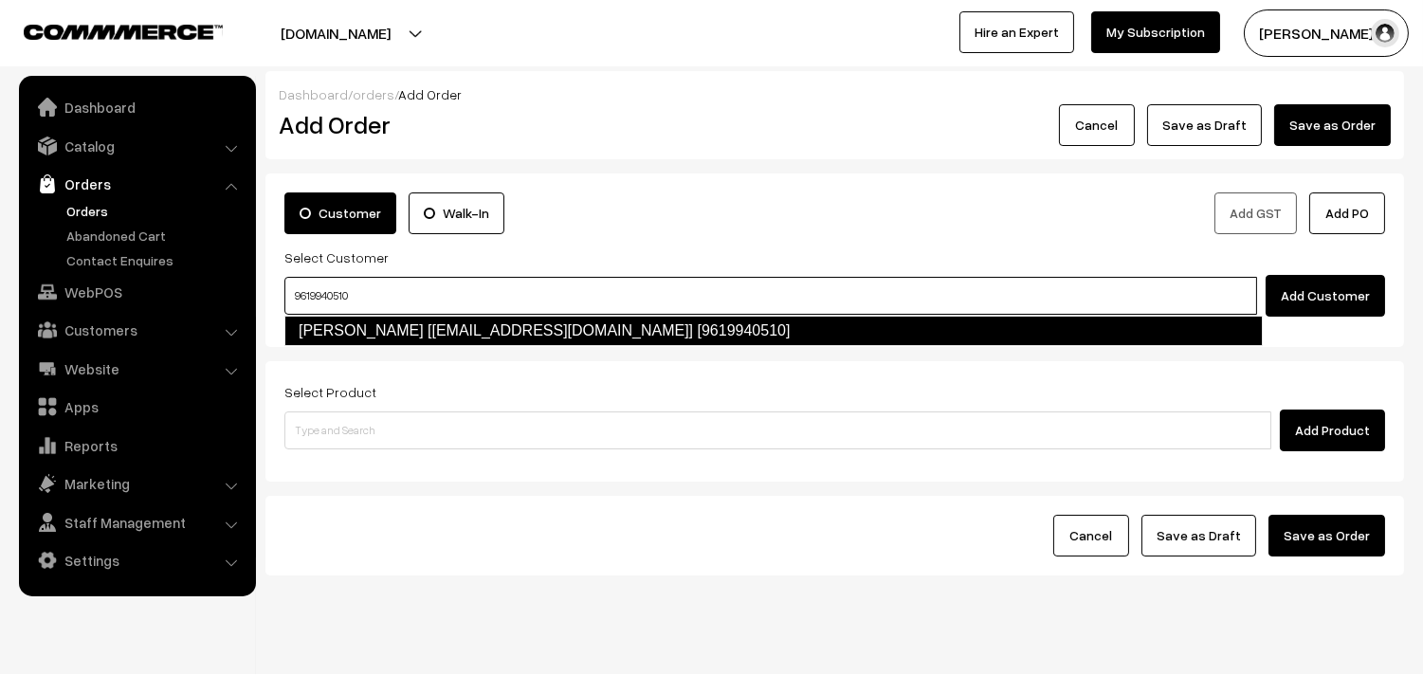
click at [394, 328] on link "Shrilatha Natarajan [shricharu83@gmail.com] [9619940510]" at bounding box center [773, 331] width 978 height 30
type input "9619940510"
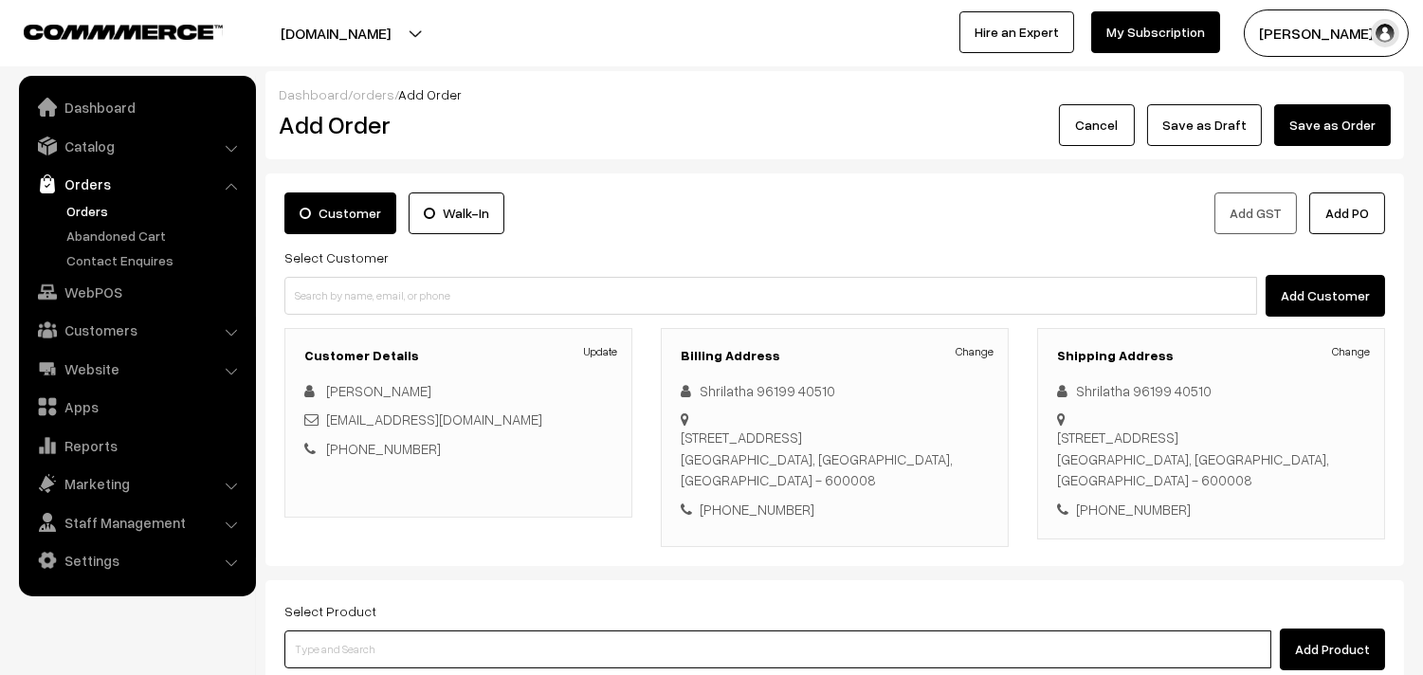
click at [576, 650] on input at bounding box center [777, 649] width 987 height 38
click at [611, 655] on input at bounding box center [777, 649] width 987 height 38
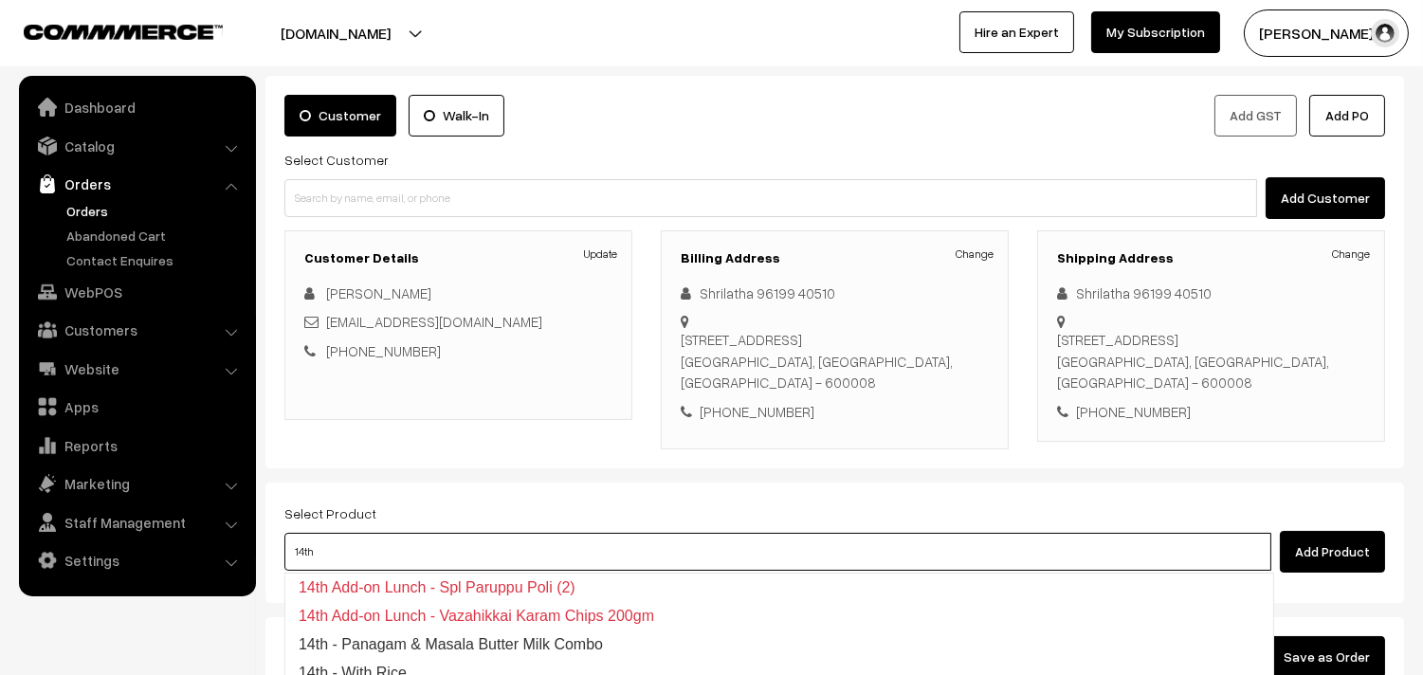
scroll to position [210, 0]
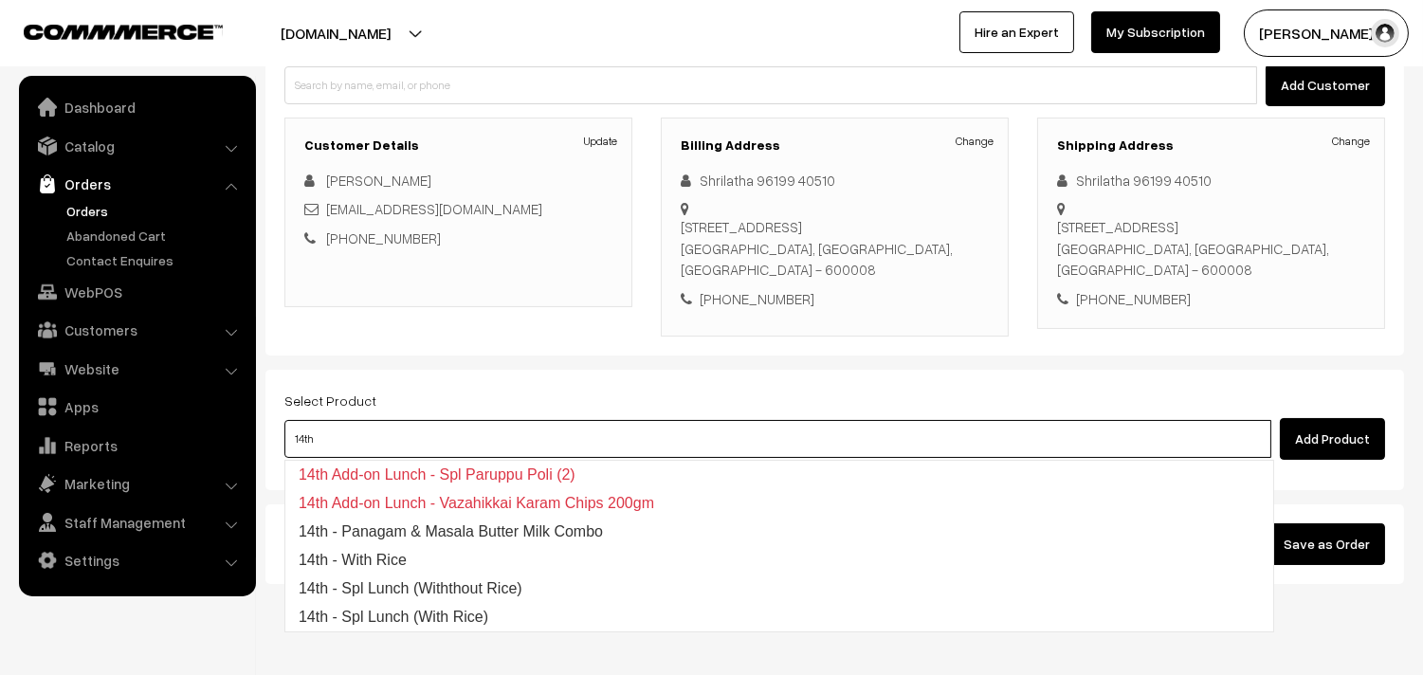
type input "14th"
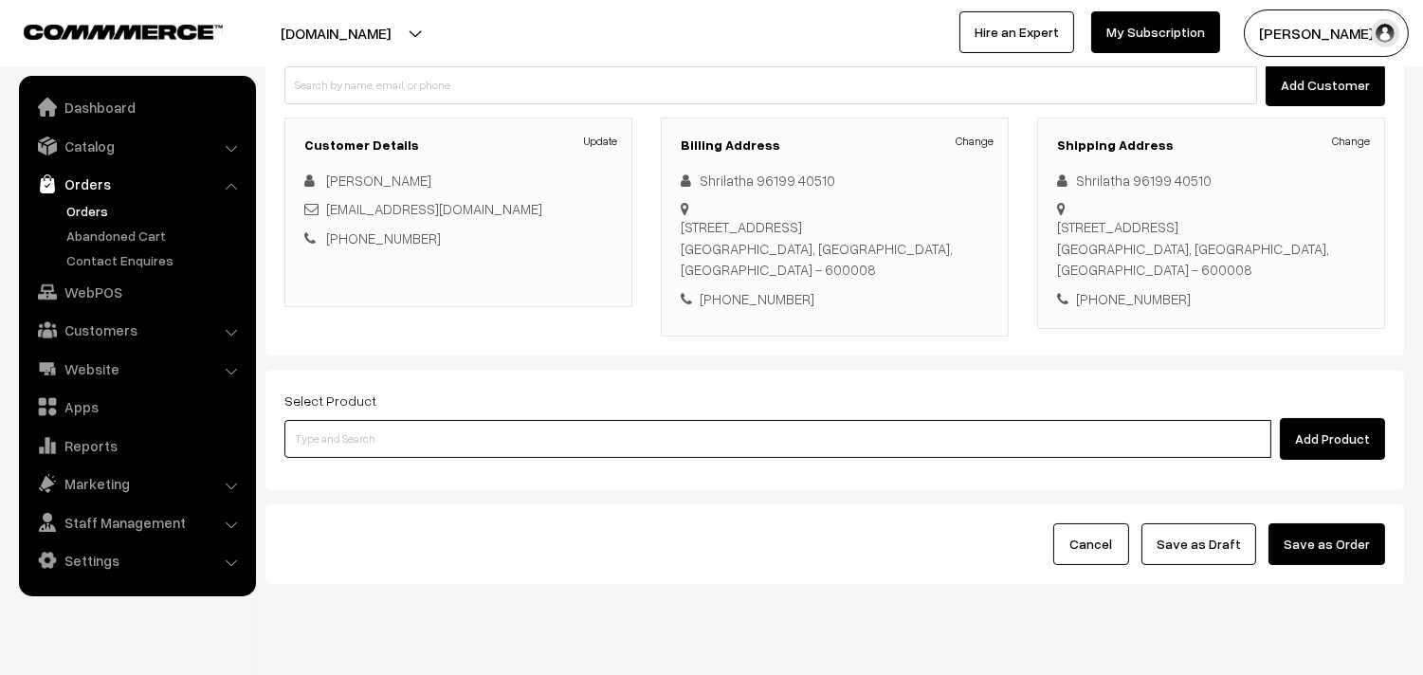
type input "b"
type input "Bf - Ghee Pongal"
click at [525, 449] on input at bounding box center [777, 439] width 987 height 38
type input "1"
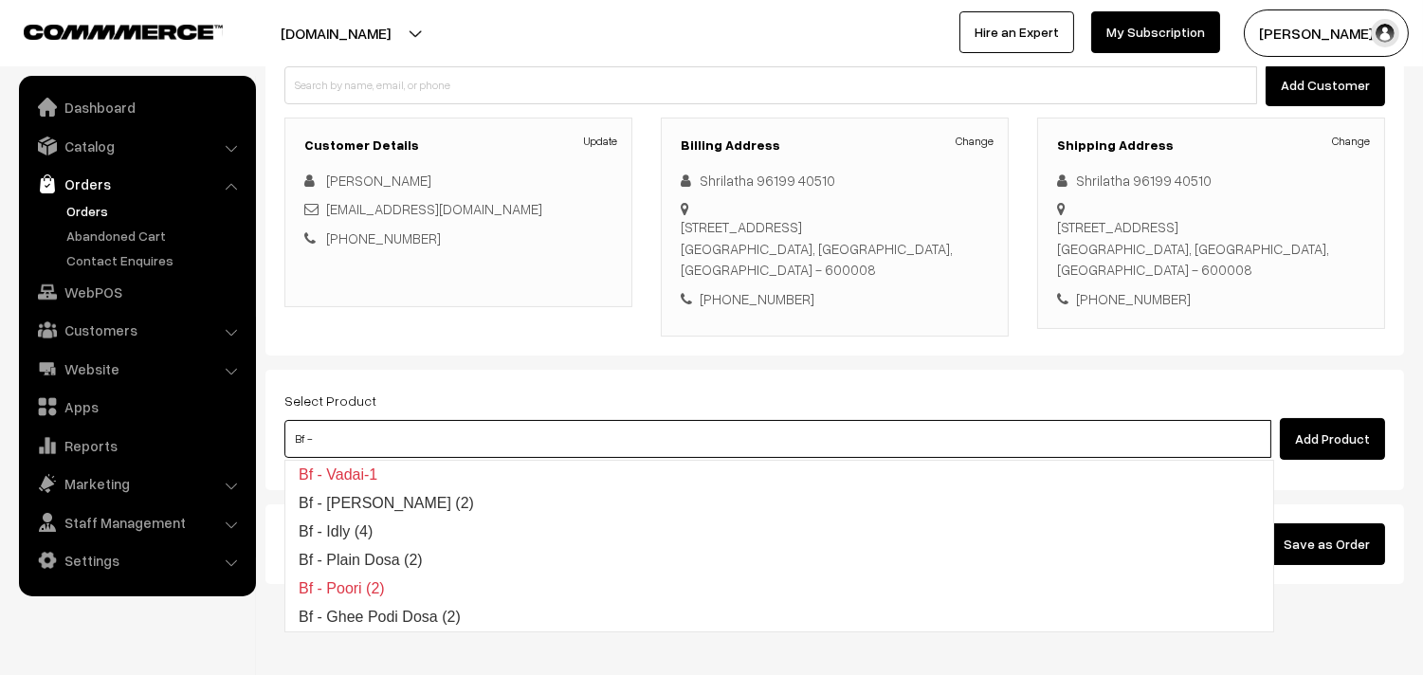
type input "Bf -"
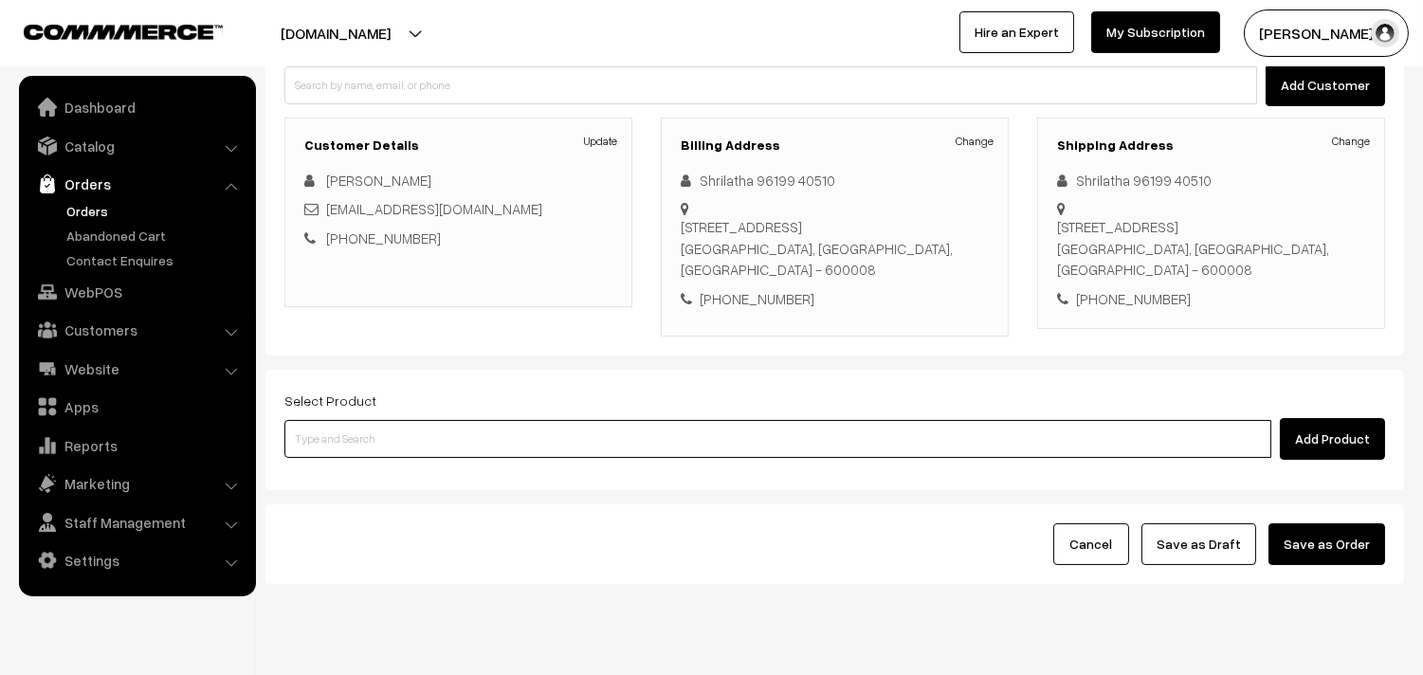
click at [460, 450] on input at bounding box center [777, 439] width 987 height 38
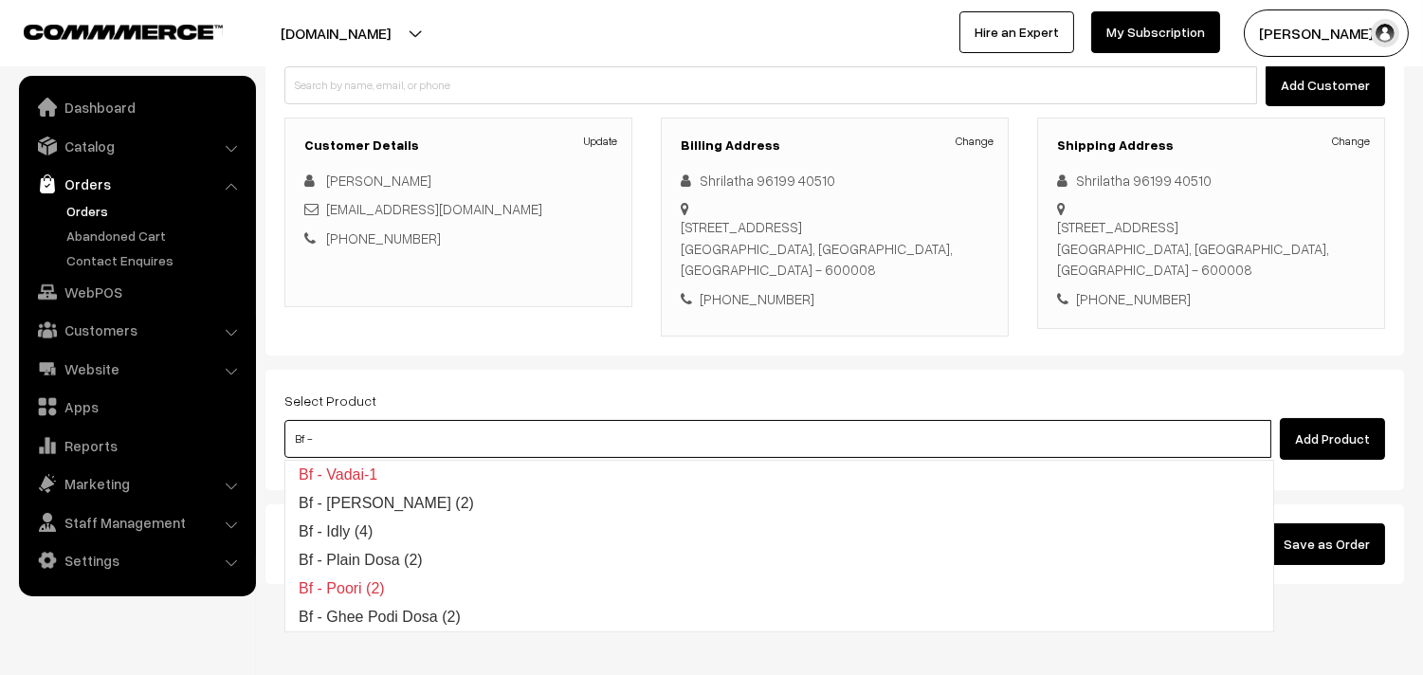
type input "Bf -"
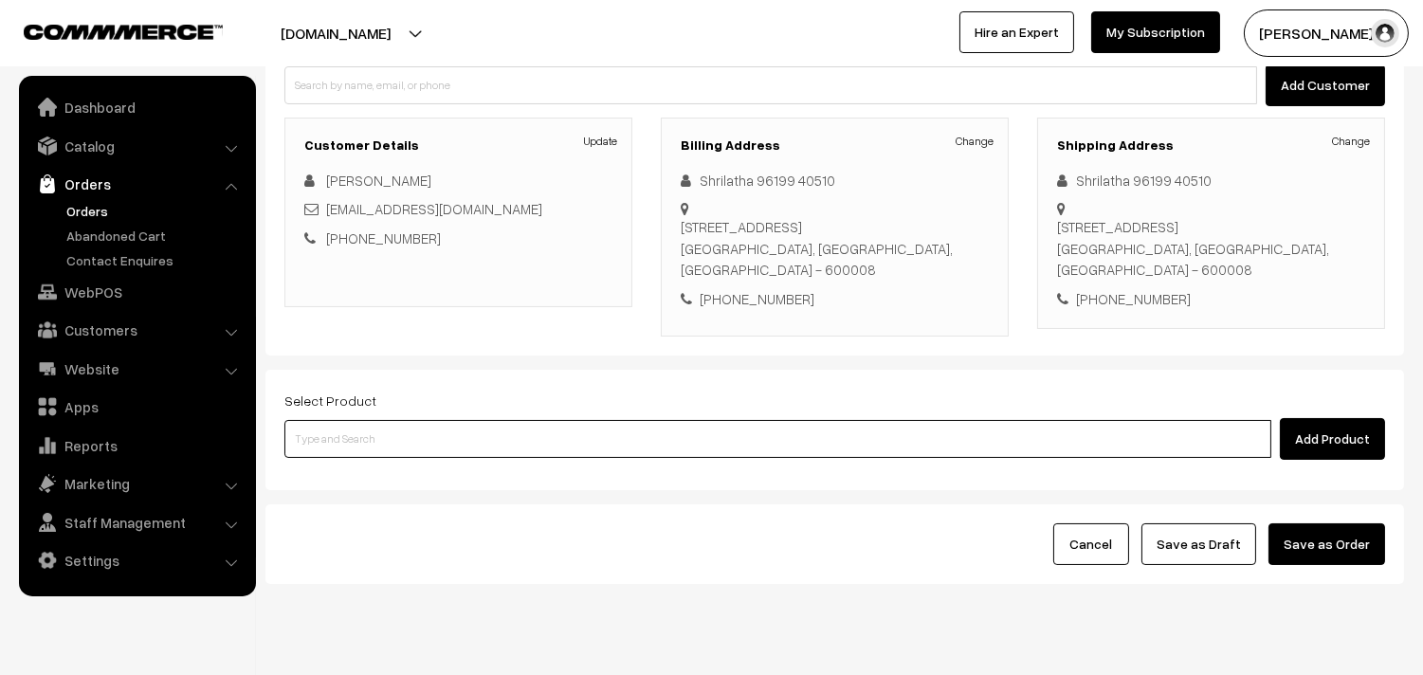
type input "/"
type input "Bf - Ghee Pongal"
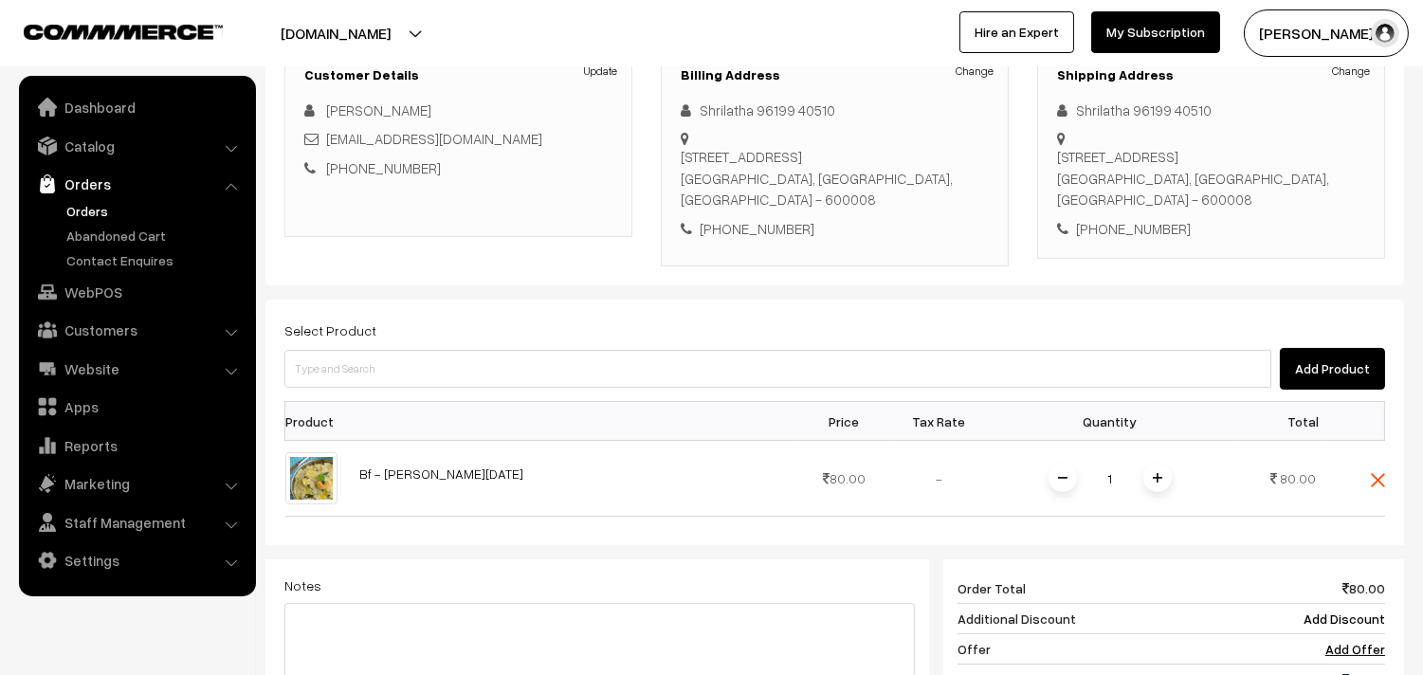
scroll to position [316, 0]
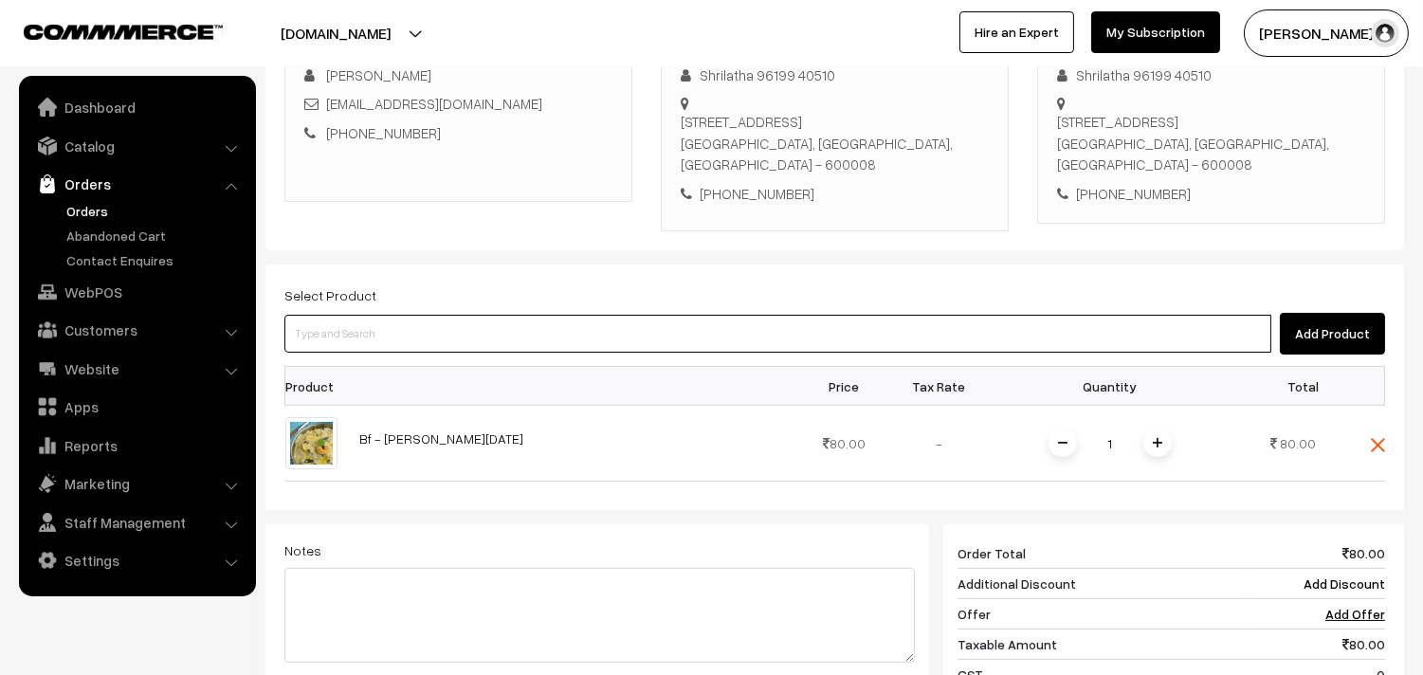
click at [502, 337] on input at bounding box center [777, 334] width 987 height 38
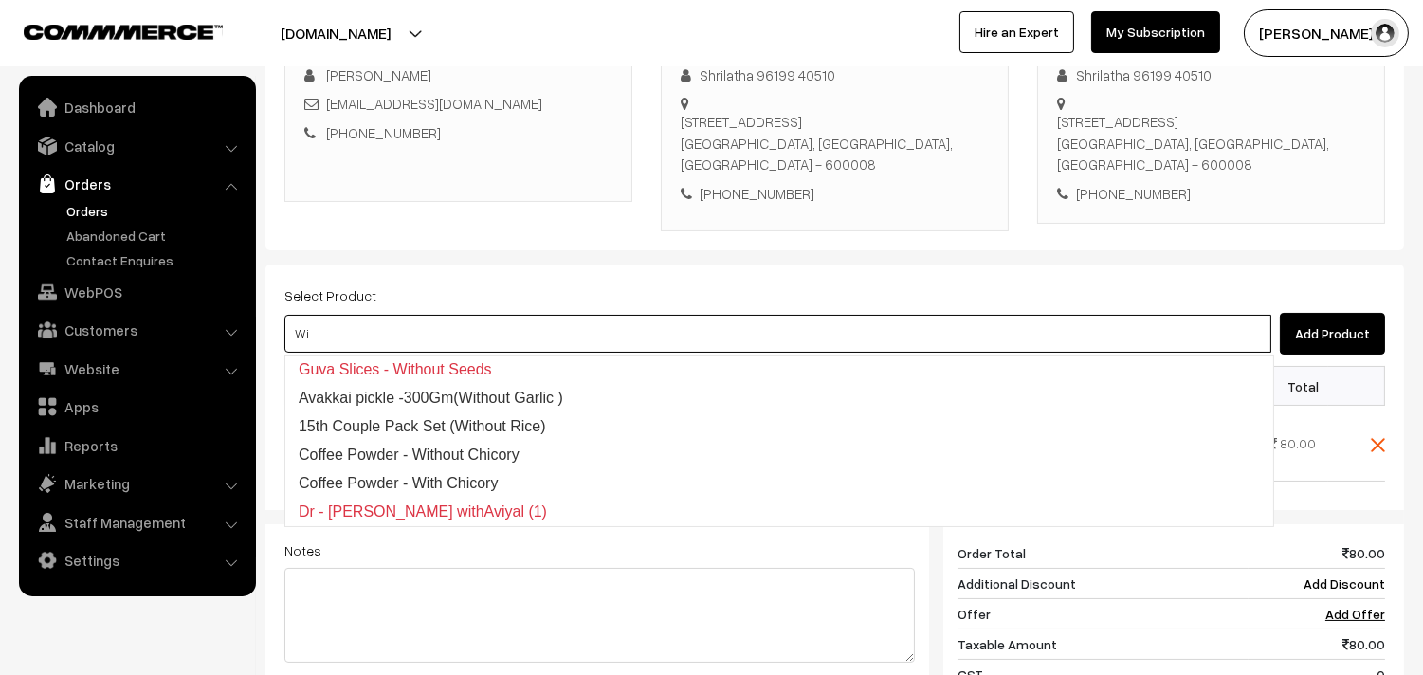
type input "W"
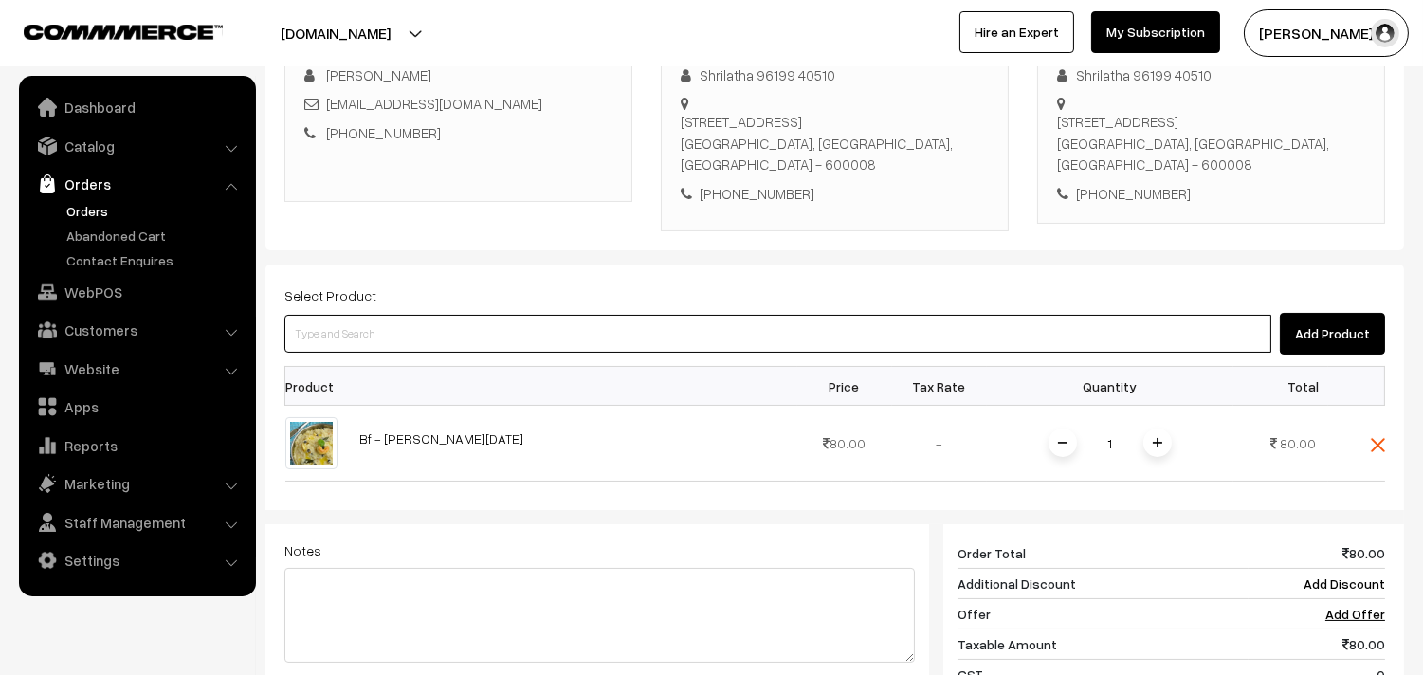
click at [476, 334] on input at bounding box center [777, 334] width 987 height 38
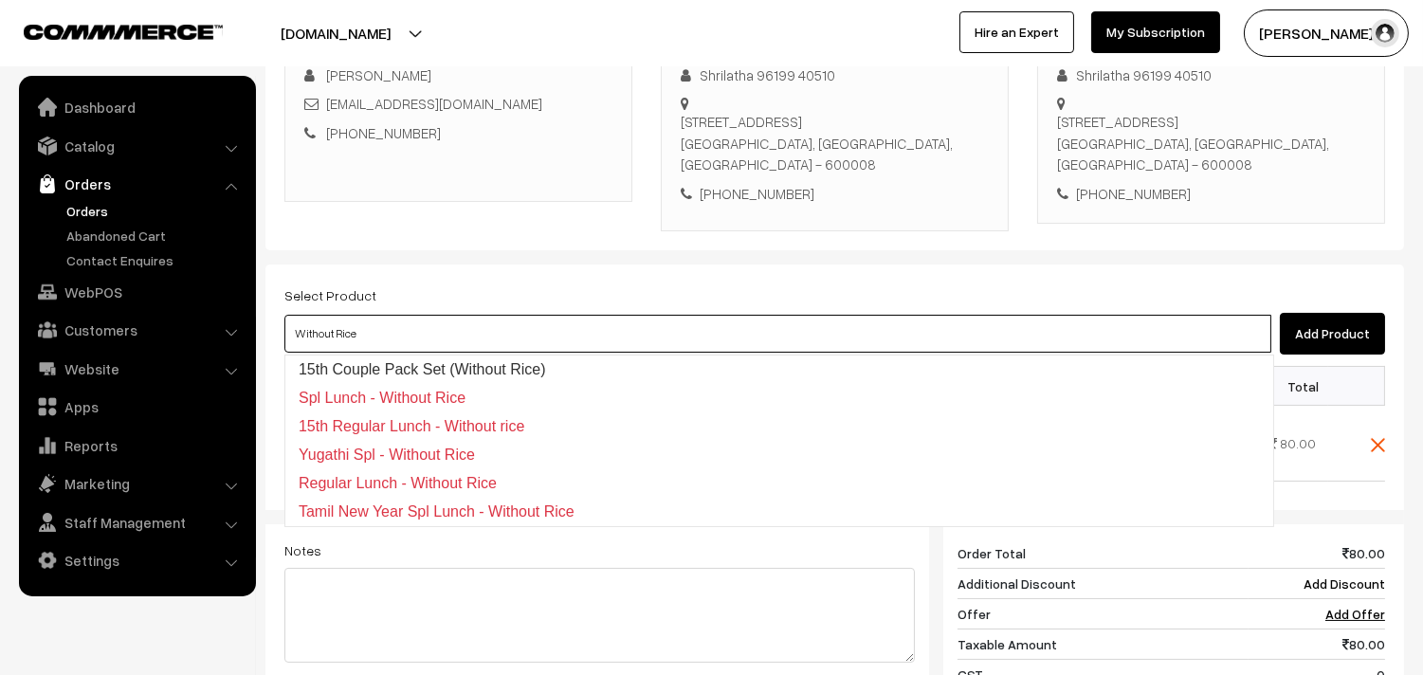
type input "Without Rice"
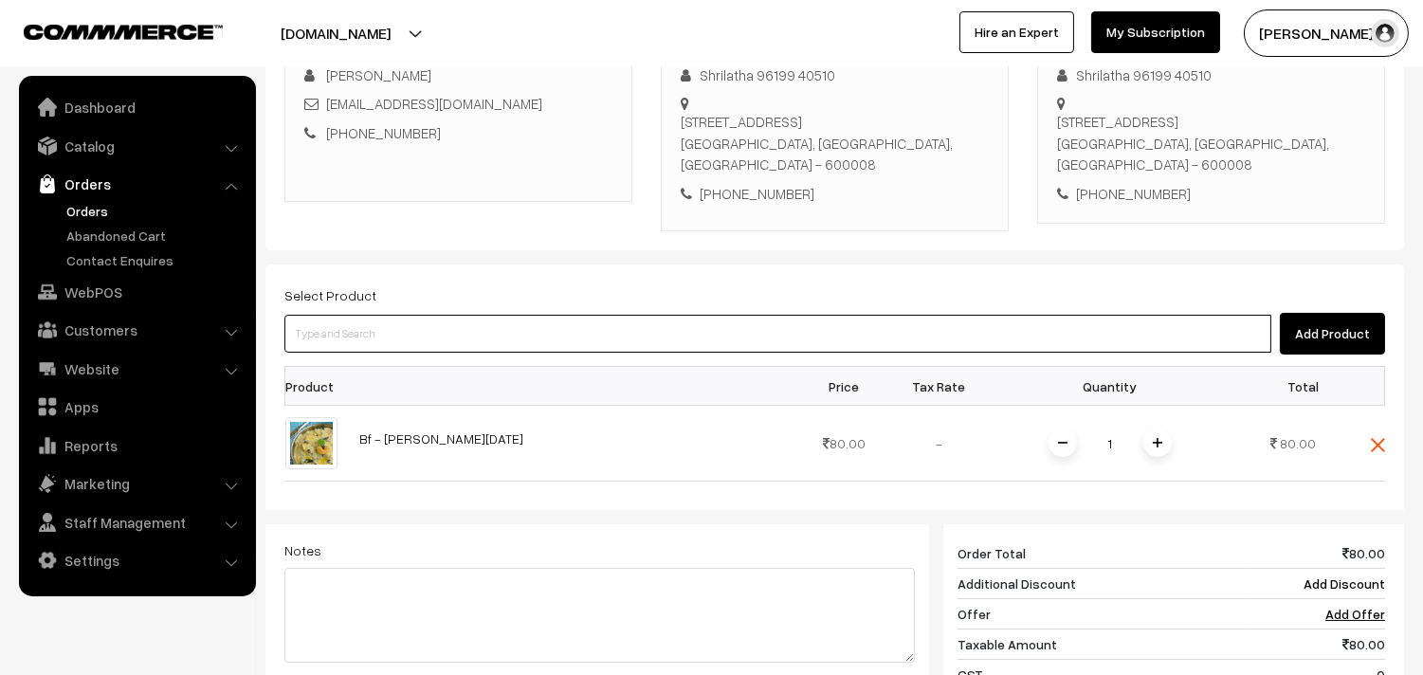
click at [543, 342] on input at bounding box center [777, 334] width 987 height 38
type input "15th Without Rice..."
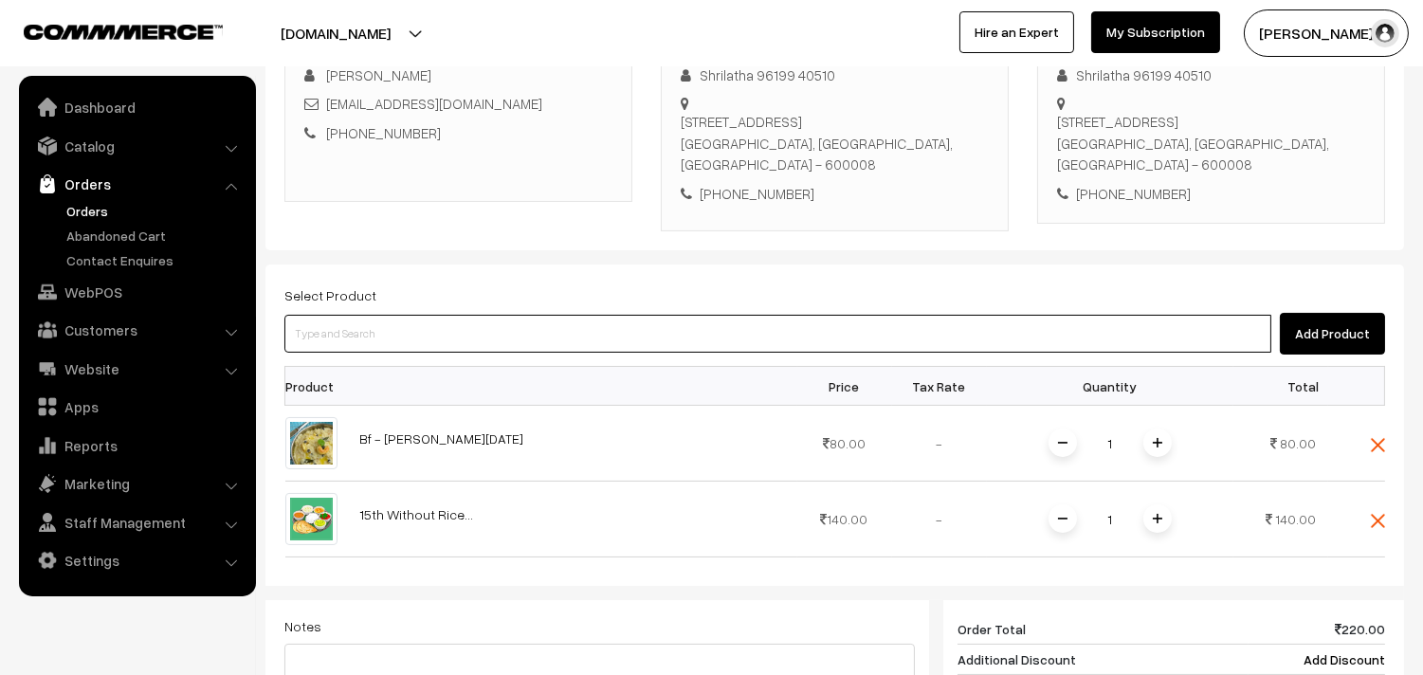
click at [573, 341] on input at bounding box center [777, 334] width 987 height 38
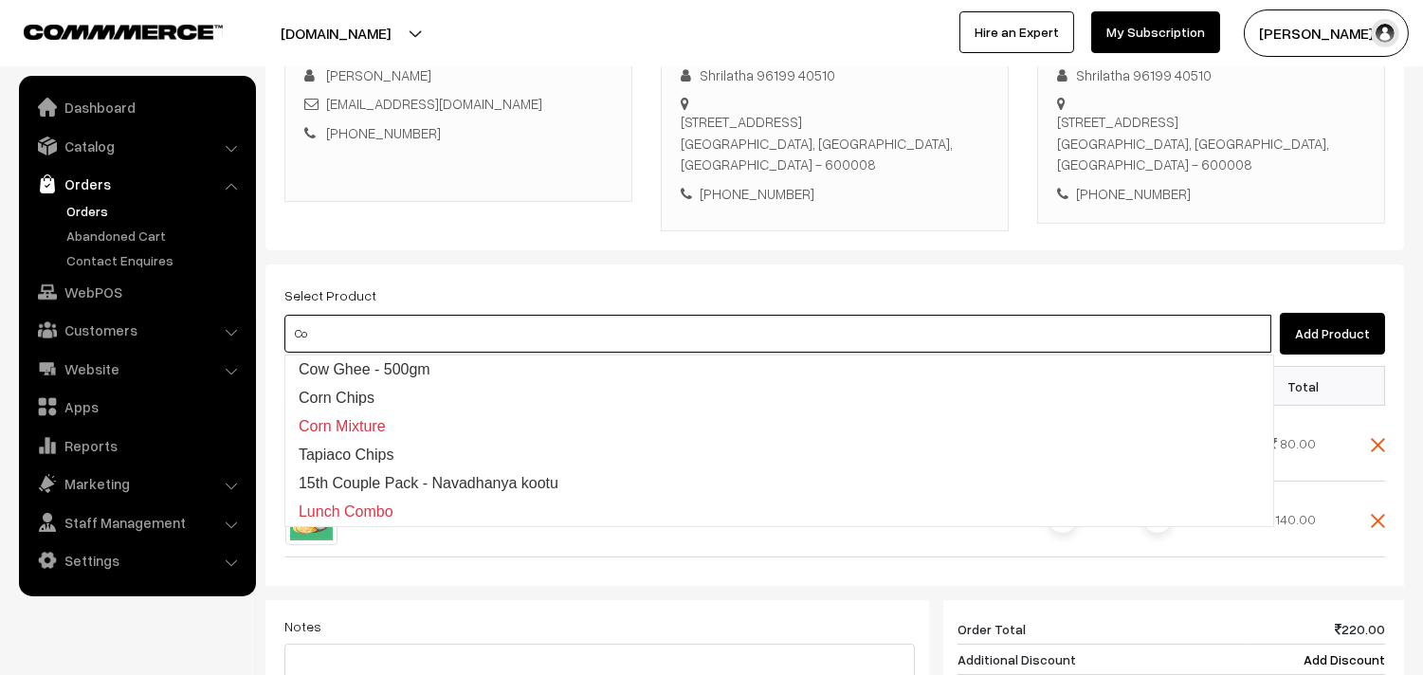
type input "Co"
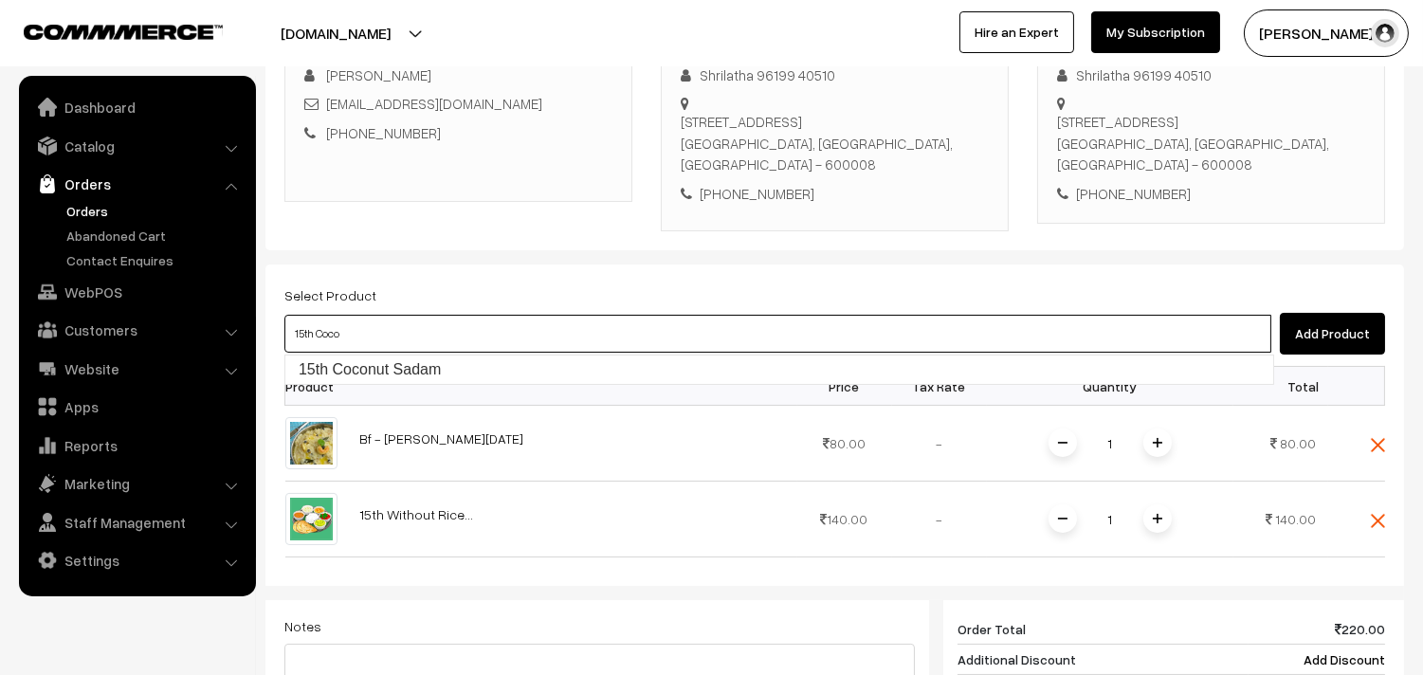
type input "15th Coconut Sadam"
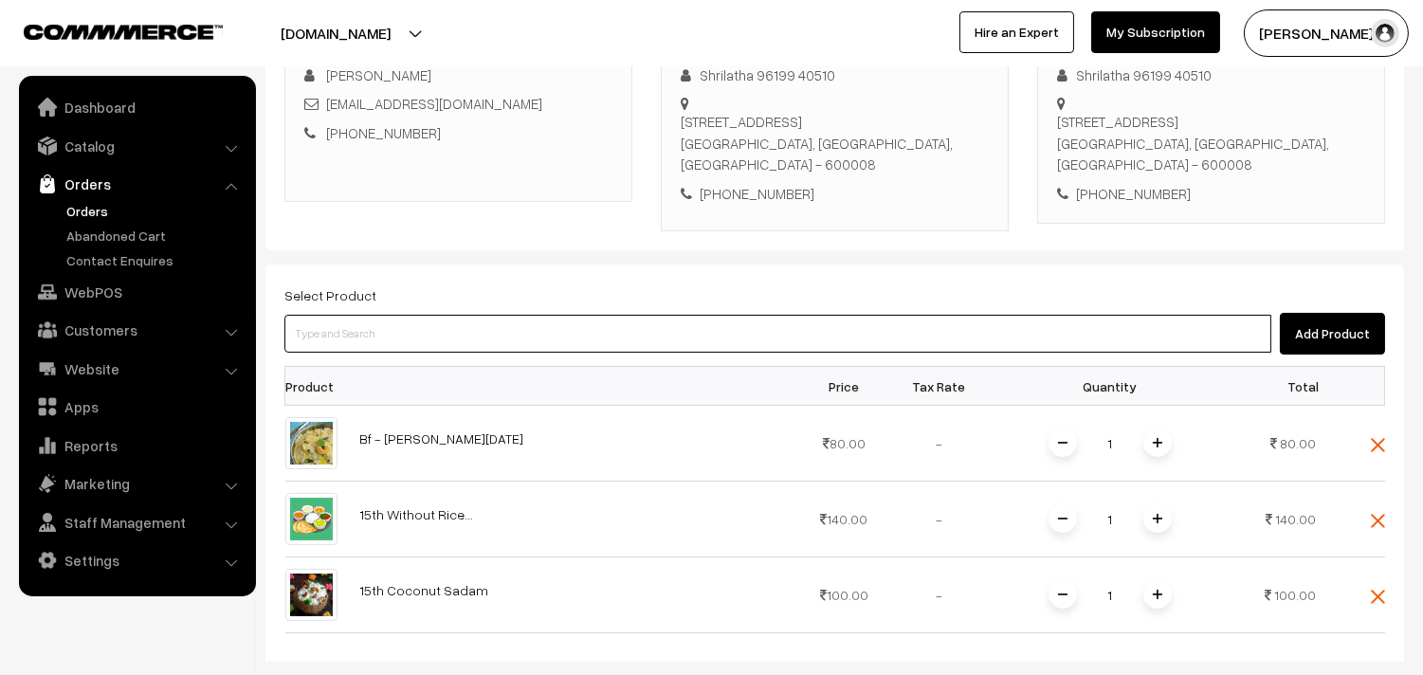
click at [646, 335] on input at bounding box center [777, 334] width 987 height 38
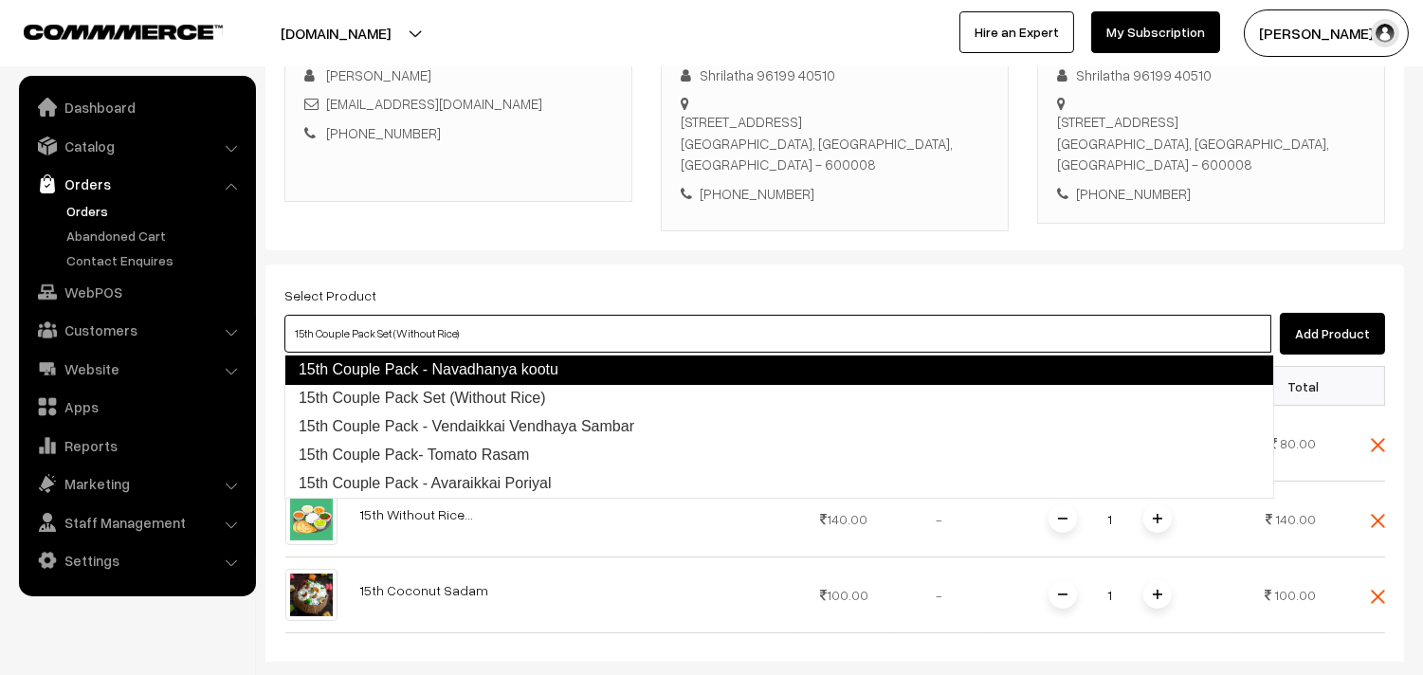
type input "15th Couple Pack - Vendaikkai Vendhaya Sambar"
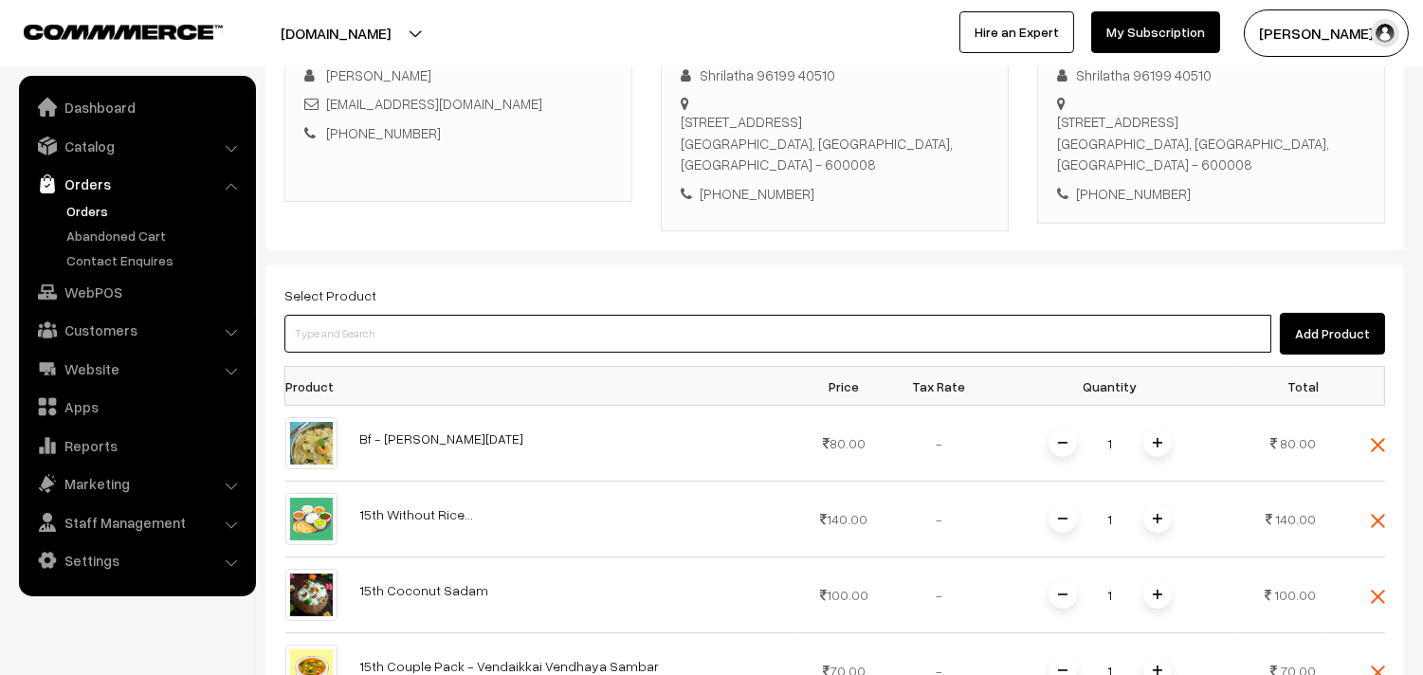
click at [618, 337] on input at bounding box center [777, 334] width 987 height 38
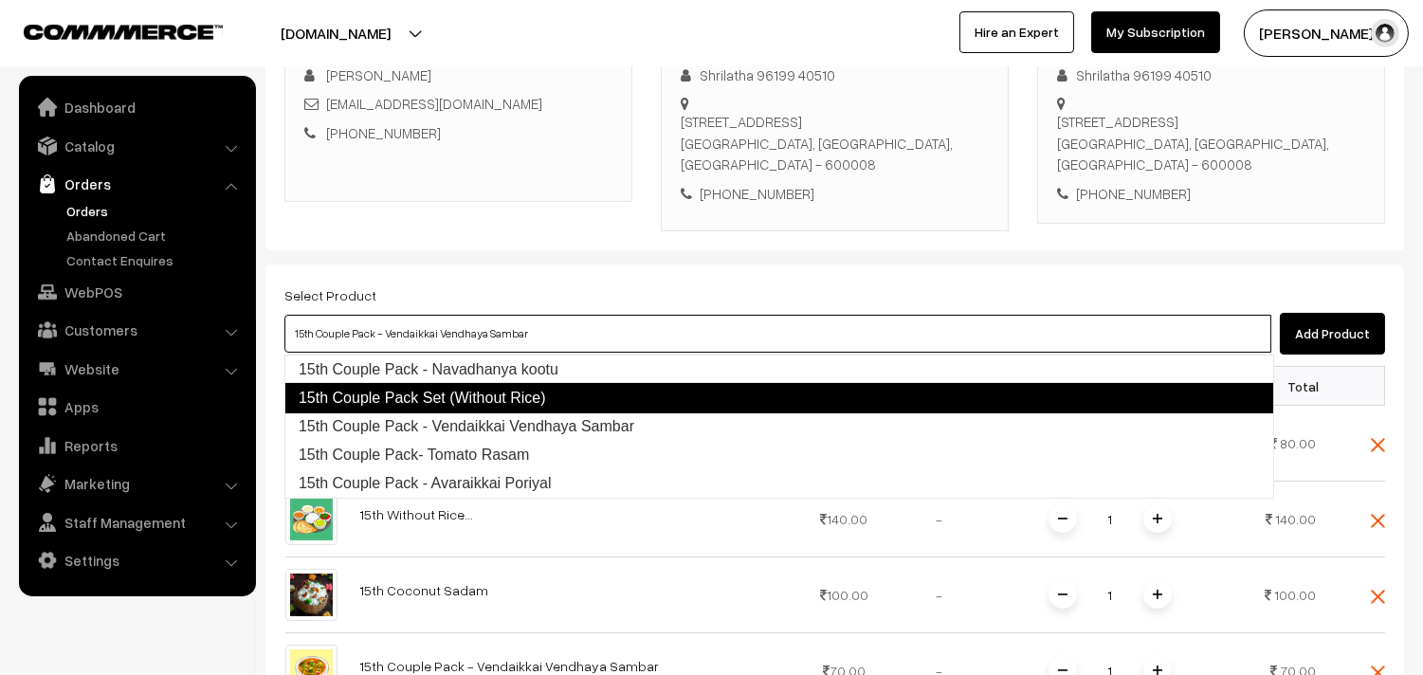
type input "15th Couple Pack- Tomato Rasam"
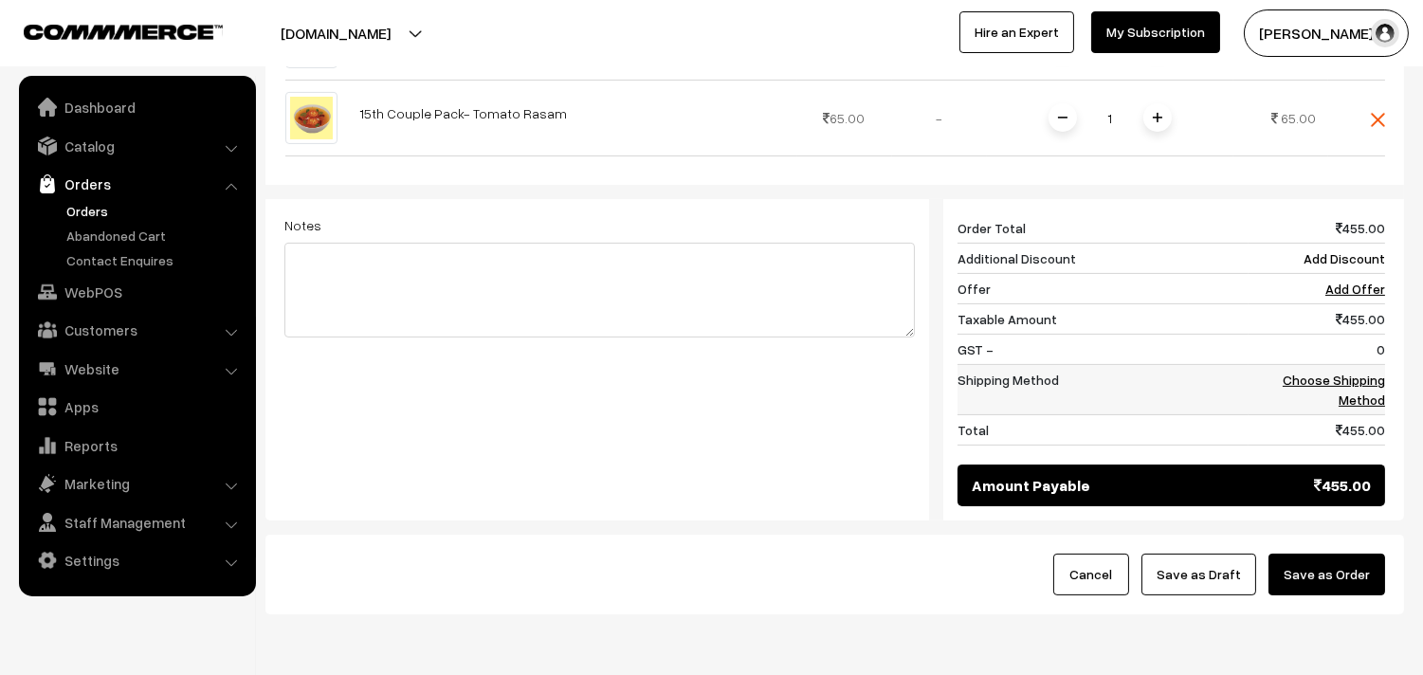
scroll to position [948, 0]
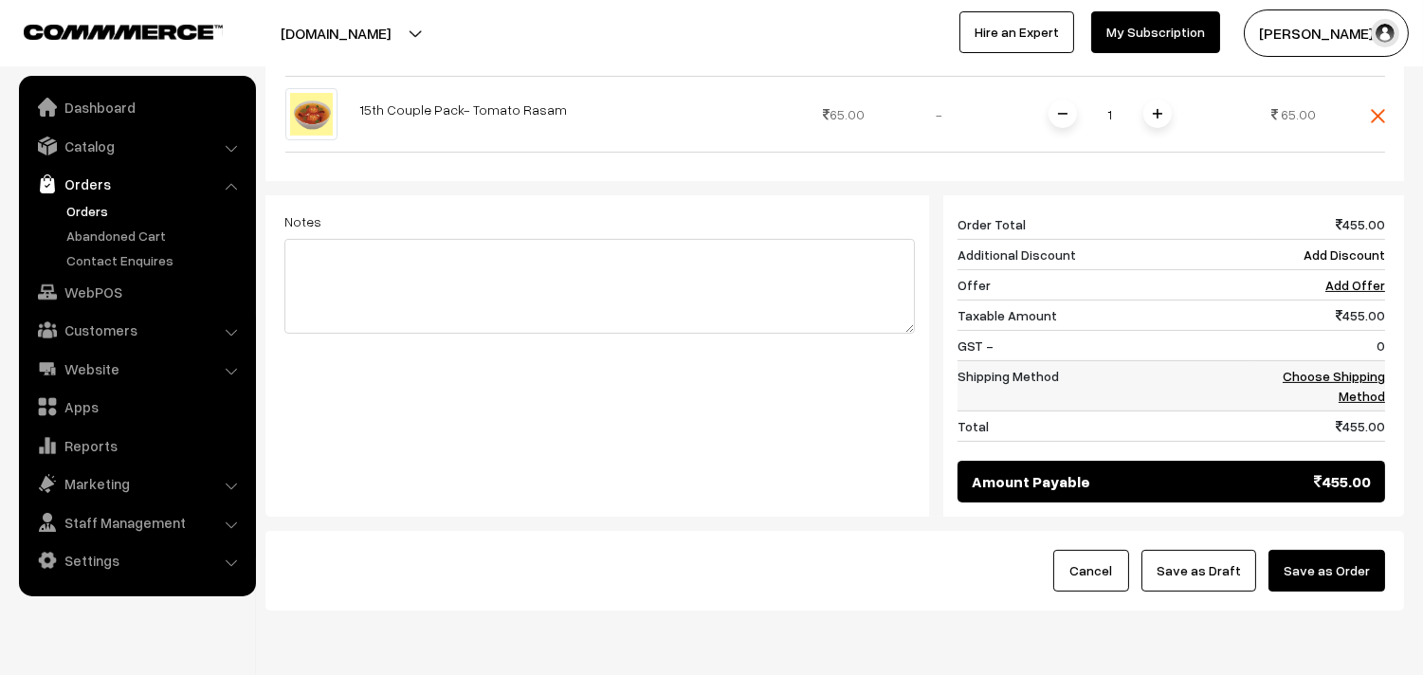
click at [1335, 385] on link "Choose Shipping Method" at bounding box center [1334, 386] width 102 height 36
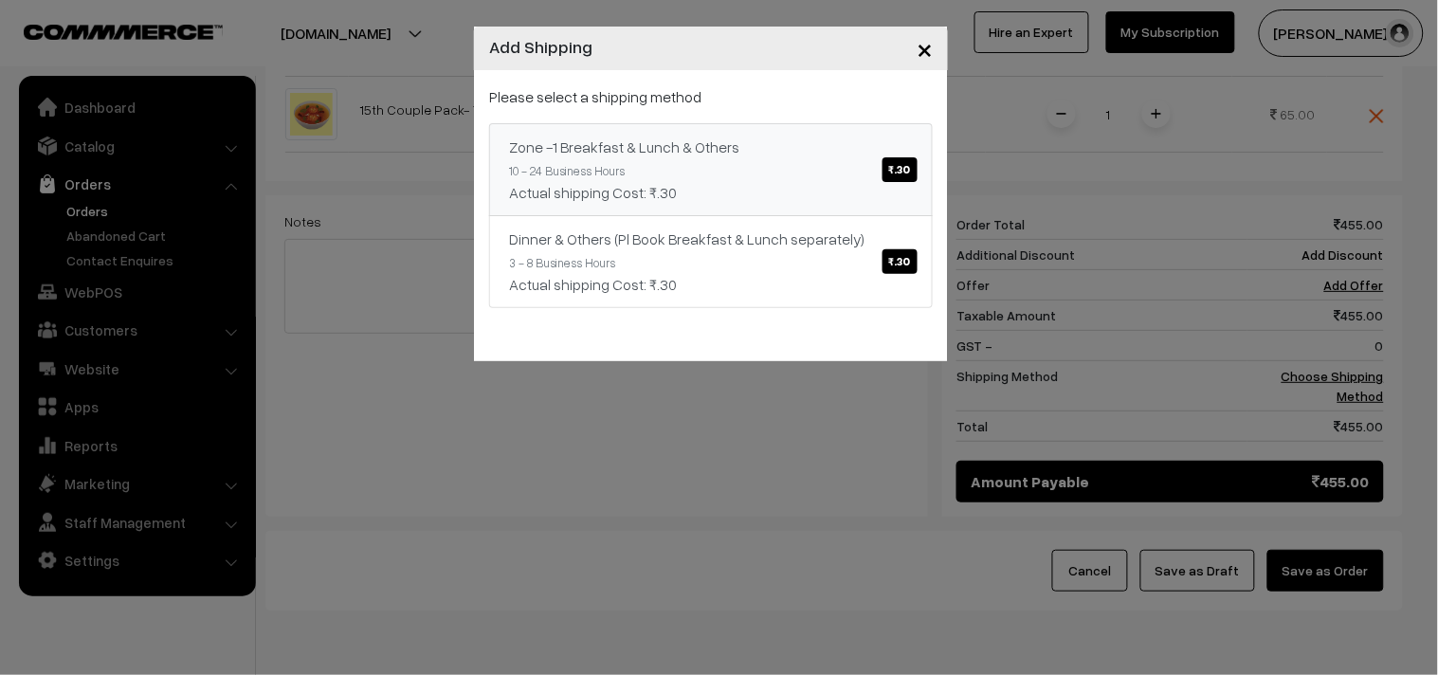
click at [897, 159] on span "₹.30" at bounding box center [900, 169] width 35 height 25
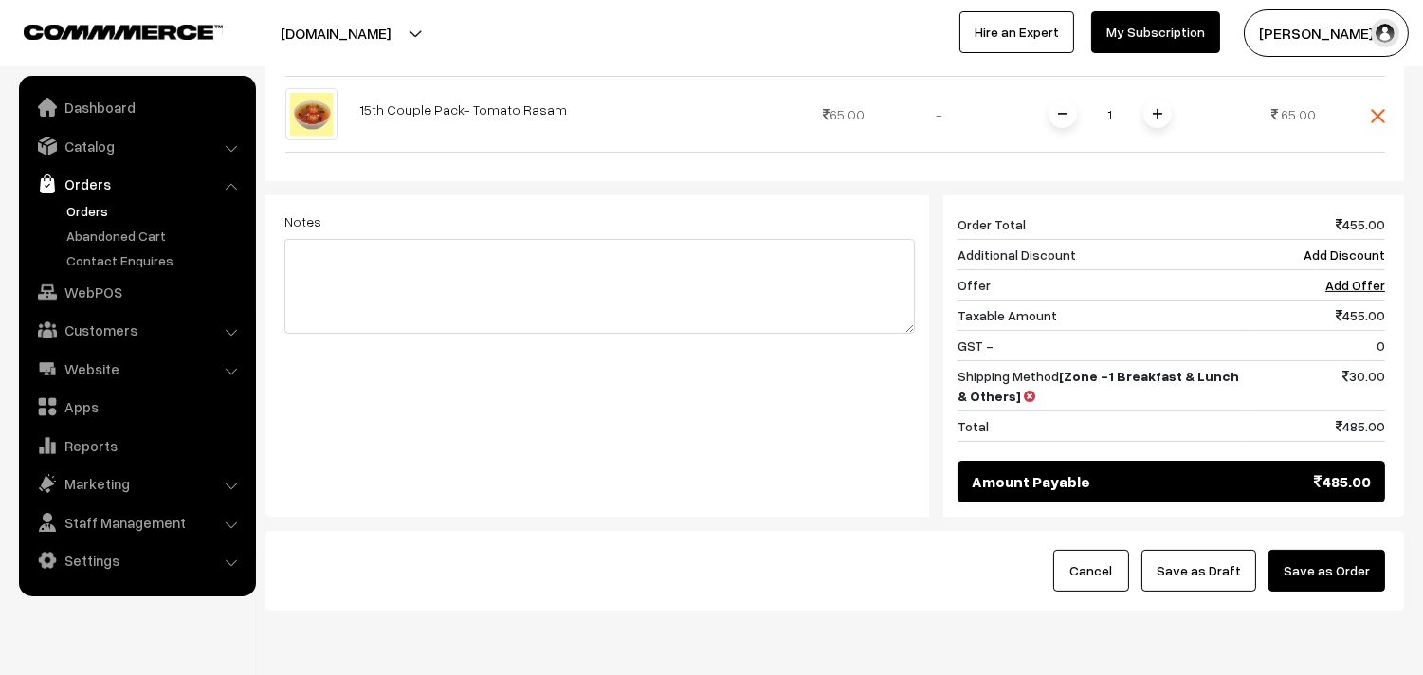
click at [1310, 576] on button "Save as Order" at bounding box center [1326, 571] width 117 height 42
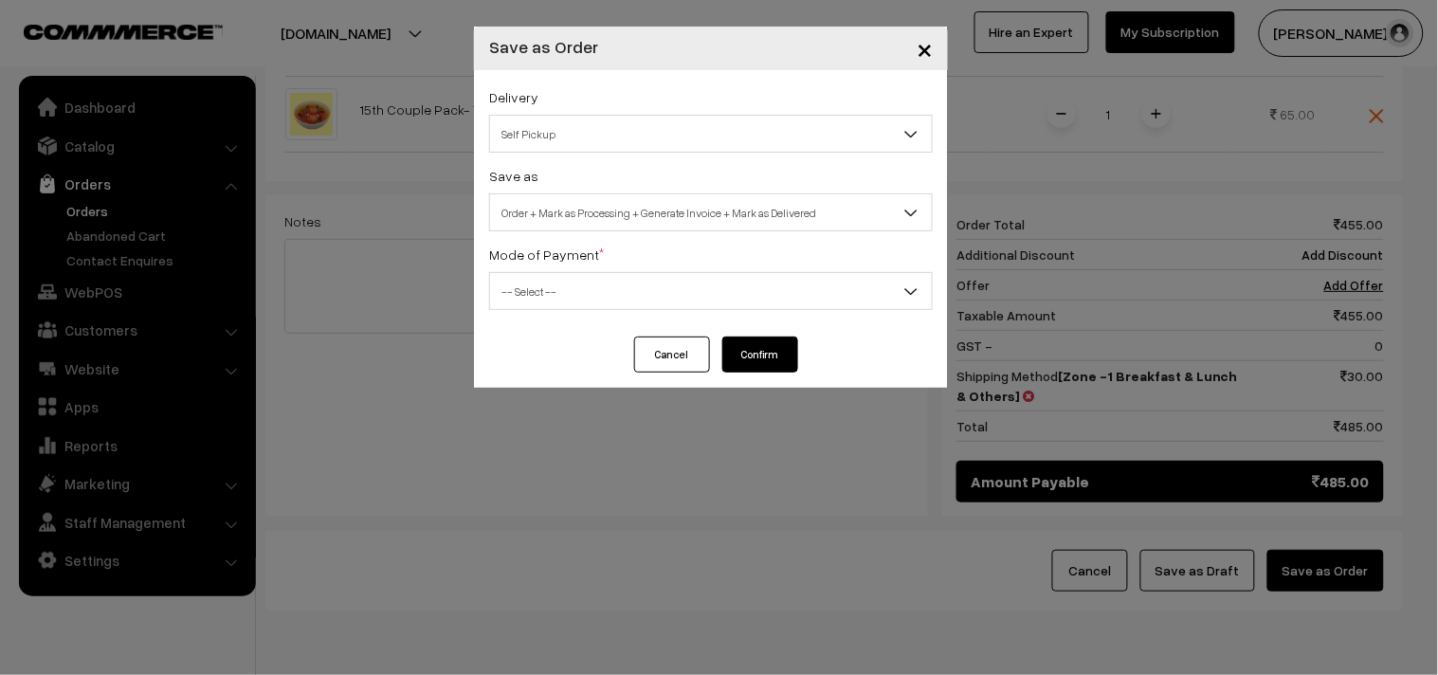
click at [633, 127] on span "Self Pickup" at bounding box center [711, 134] width 442 height 33
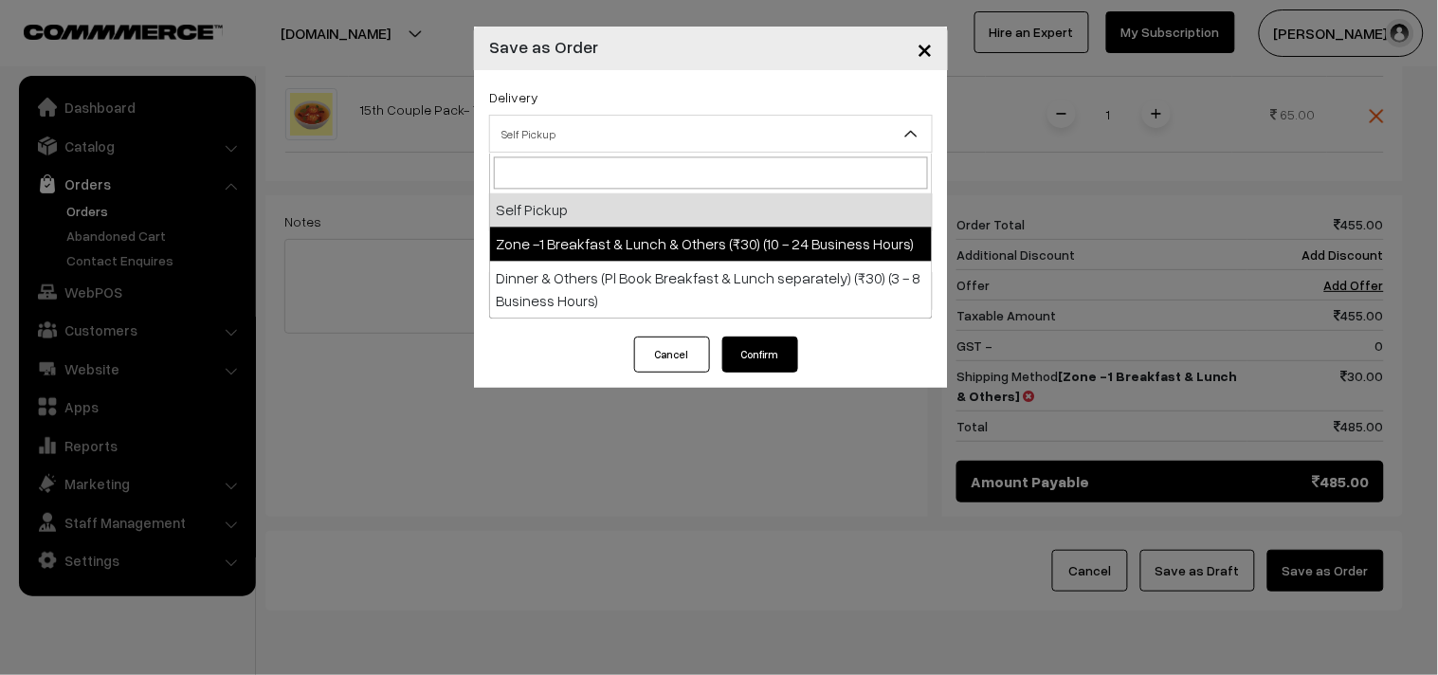
select select "ZON1"
select select "3"
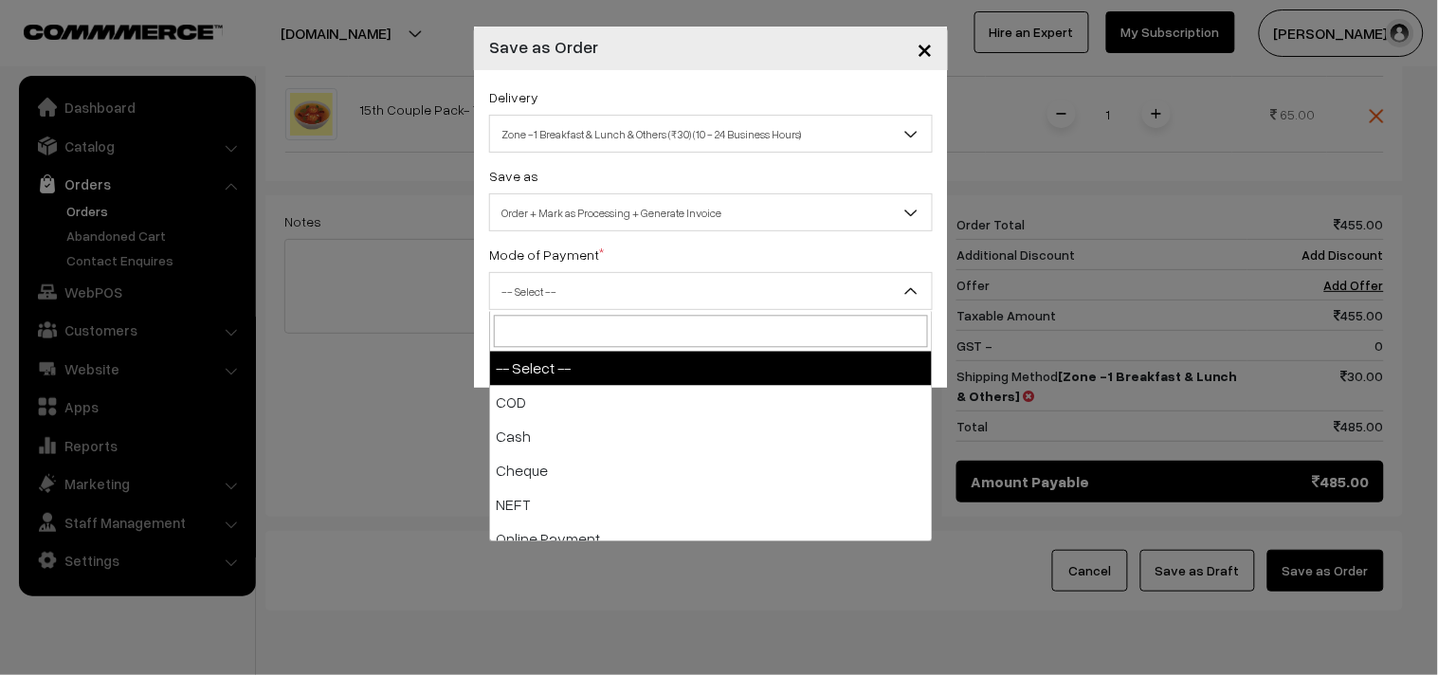
click at [642, 288] on span "-- Select --" at bounding box center [711, 291] width 442 height 33
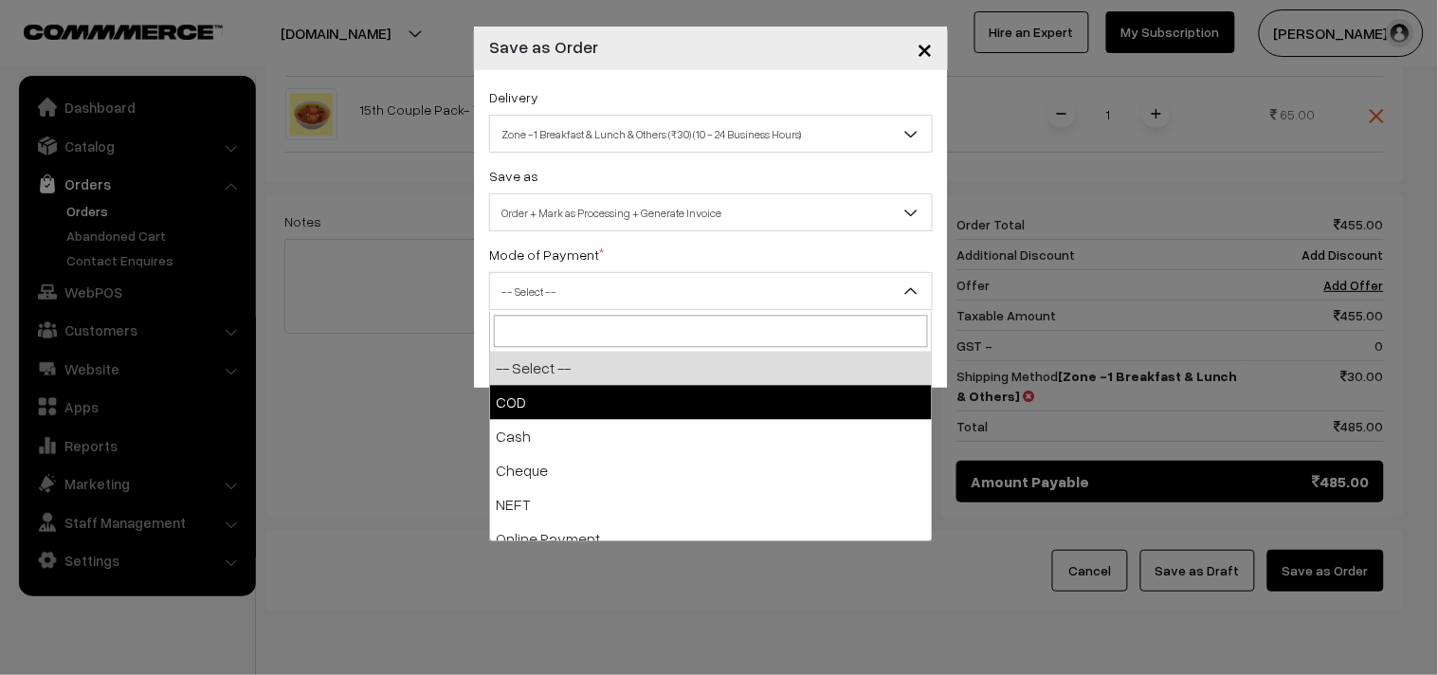
select select "1"
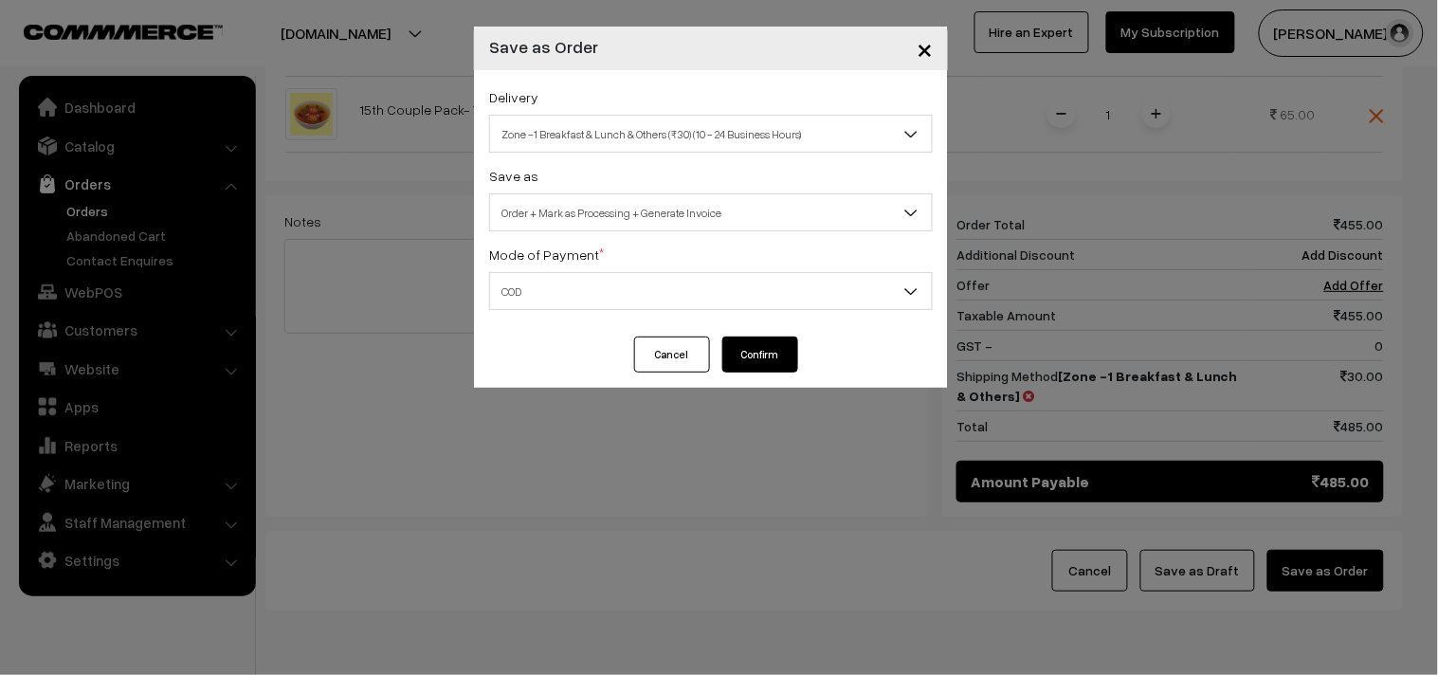
click at [771, 353] on button "Confirm" at bounding box center [760, 355] width 76 height 36
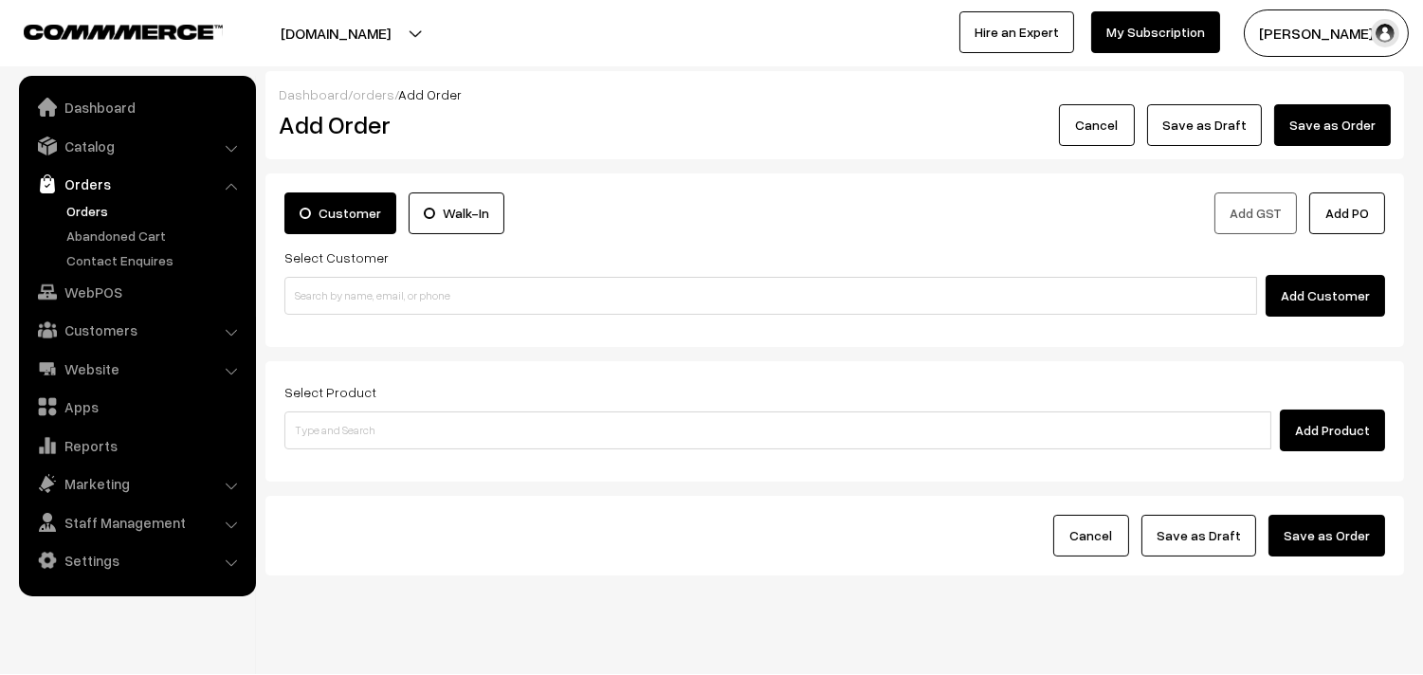
click at [77, 206] on link "Orders" at bounding box center [156, 211] width 188 height 20
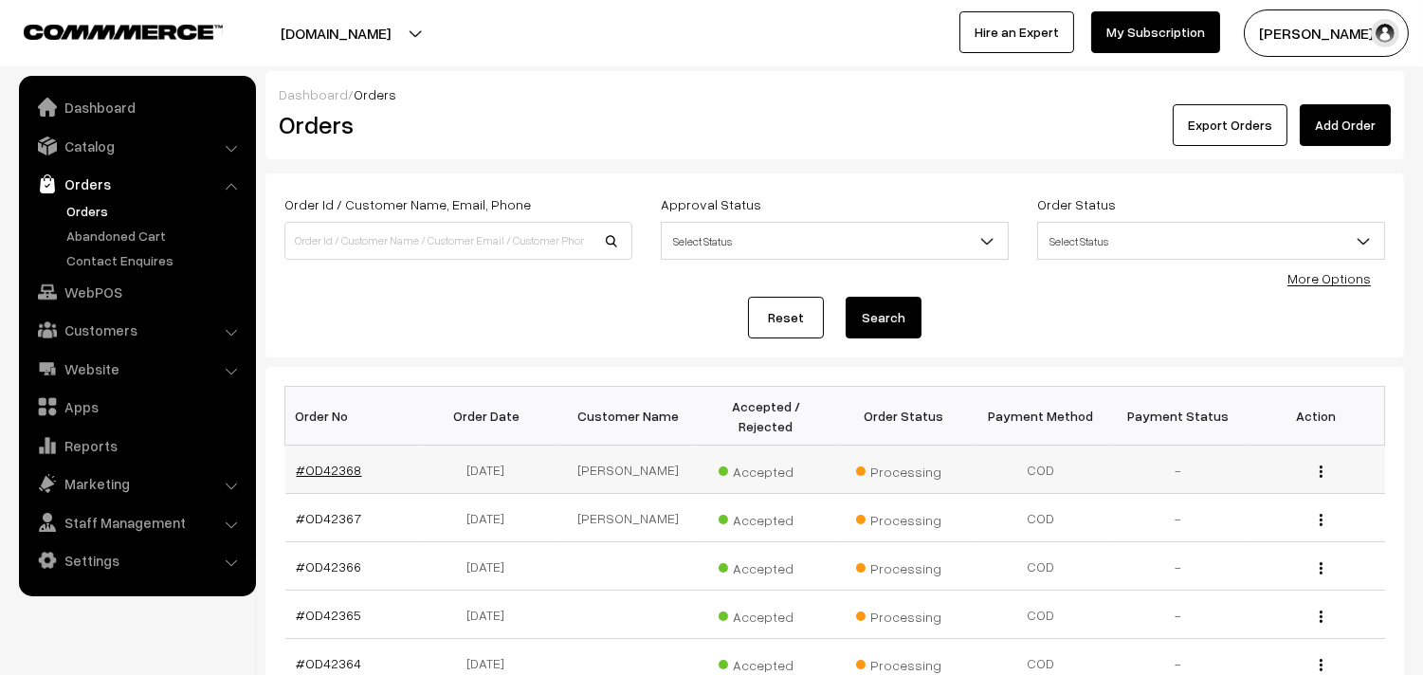
click at [354, 476] on link "#OD42368" at bounding box center [329, 470] width 65 height 16
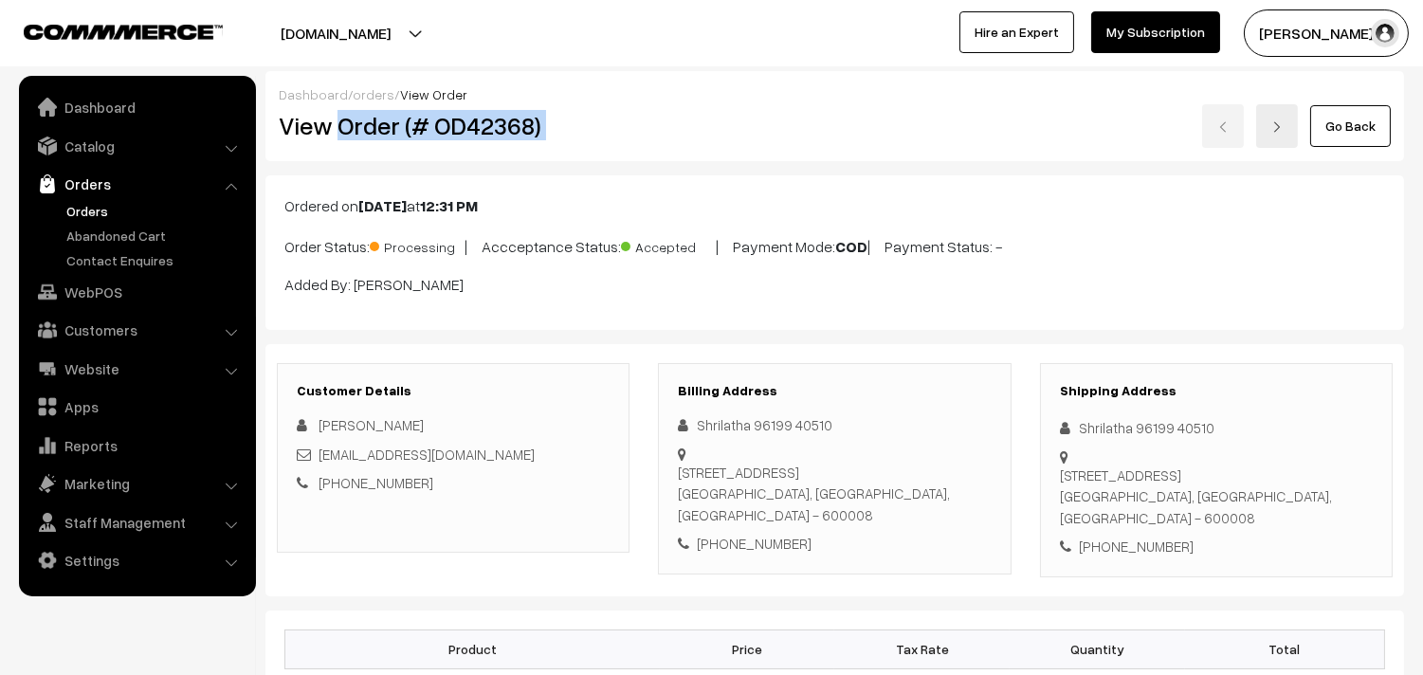
drag, startPoint x: 339, startPoint y: 121, endPoint x: 649, endPoint y: 130, distance: 310.1
click at [649, 130] on div "View Order (# OD42368) Go Back" at bounding box center [834, 126] width 1140 height 44
copy div "Order (# OD42368)"
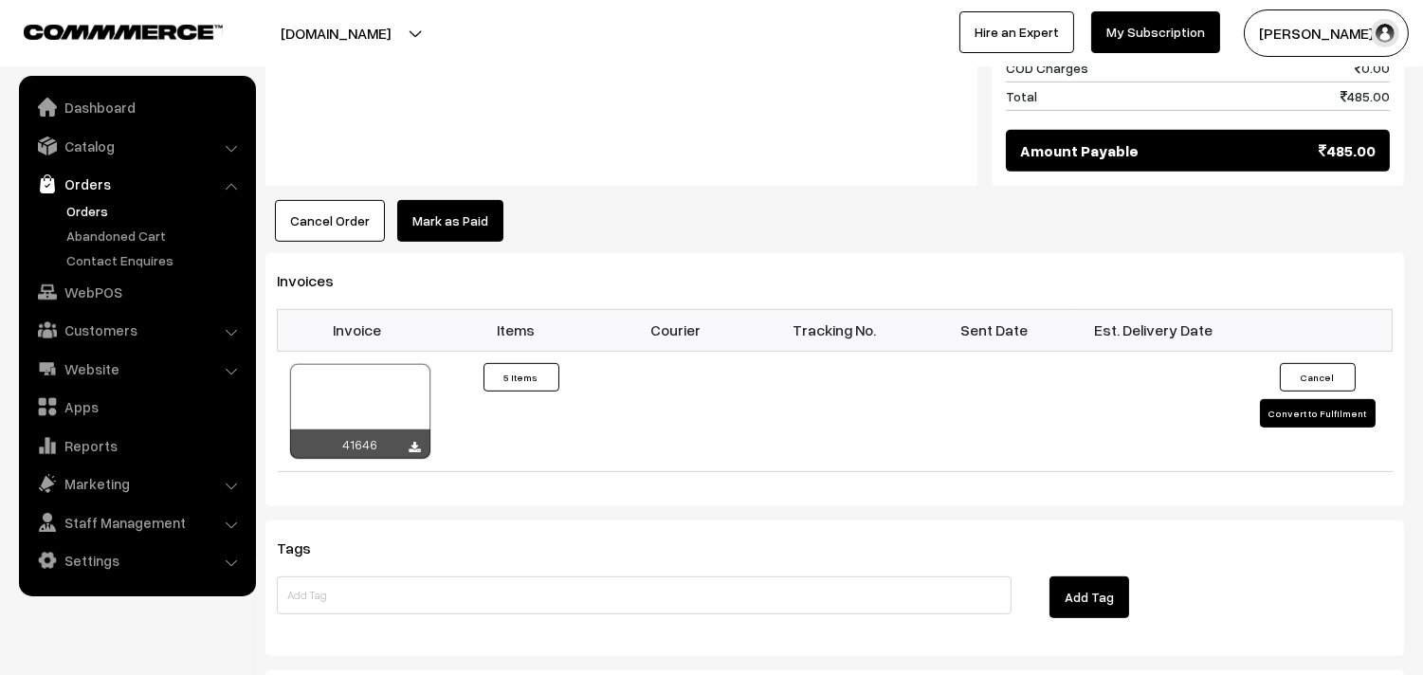
scroll to position [1579, 0]
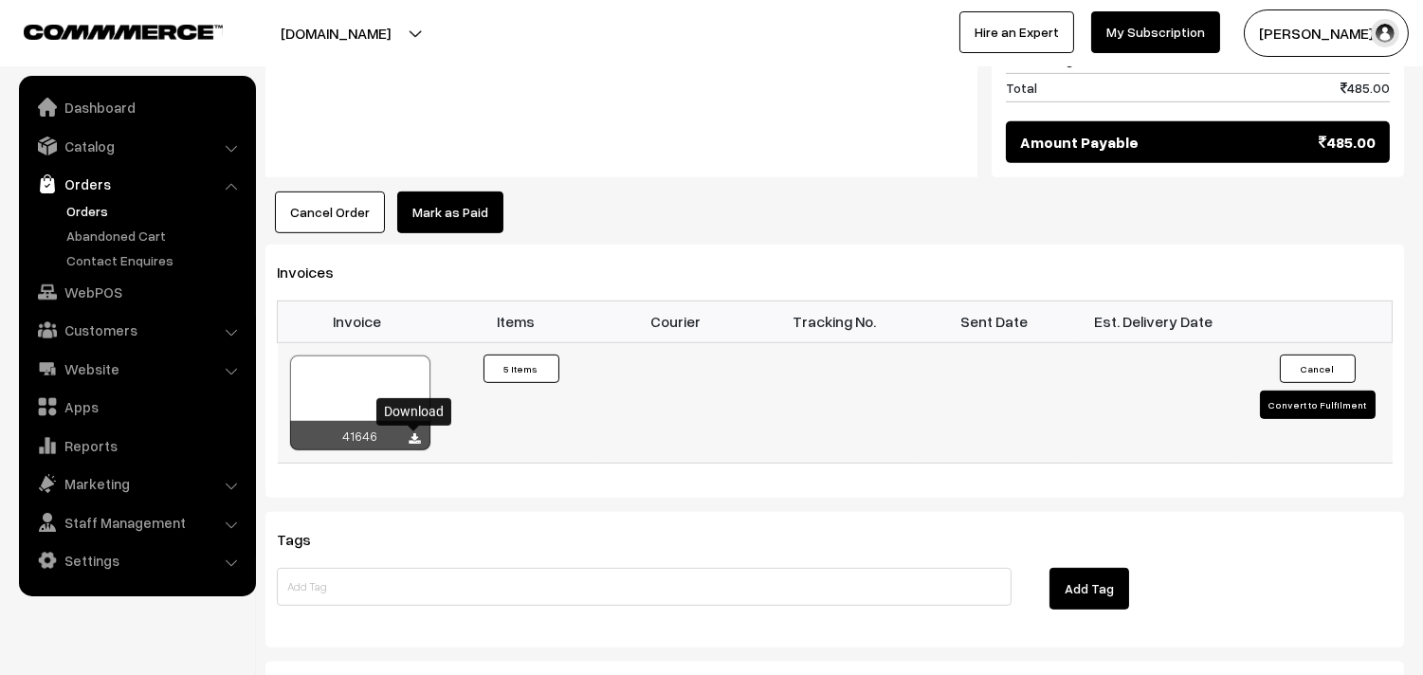
click at [413, 437] on icon at bounding box center [415, 439] width 11 height 12
click at [118, 289] on link "WebPOS" at bounding box center [137, 292] width 226 height 34
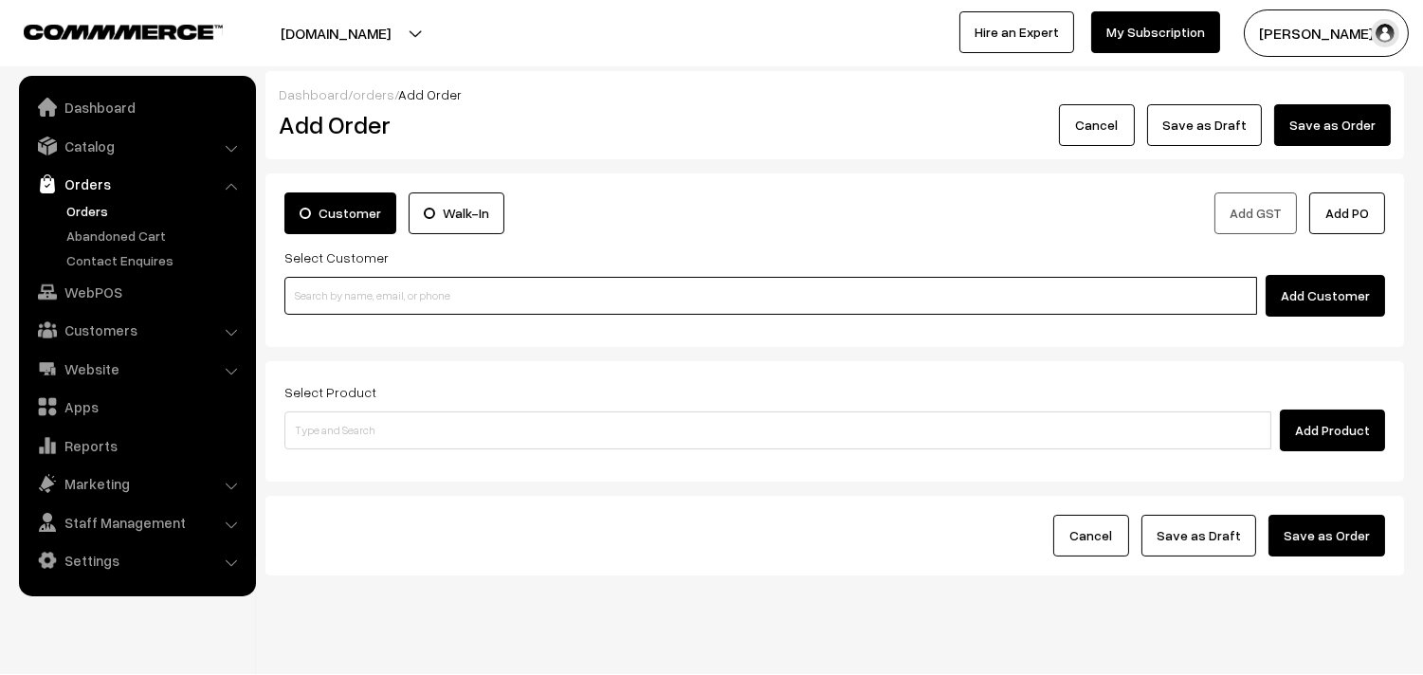
click at [498, 304] on input at bounding box center [770, 296] width 973 height 38
paste input "[PHONE_NUMBER]"
click at [356, 294] on input "+971 52 420 2499" at bounding box center [770, 296] width 973 height 38
click at [334, 298] on input "+971 52 4202499" at bounding box center [770, 296] width 973 height 38
click at [377, 329] on ul "No customers found." at bounding box center [773, 328] width 978 height 25
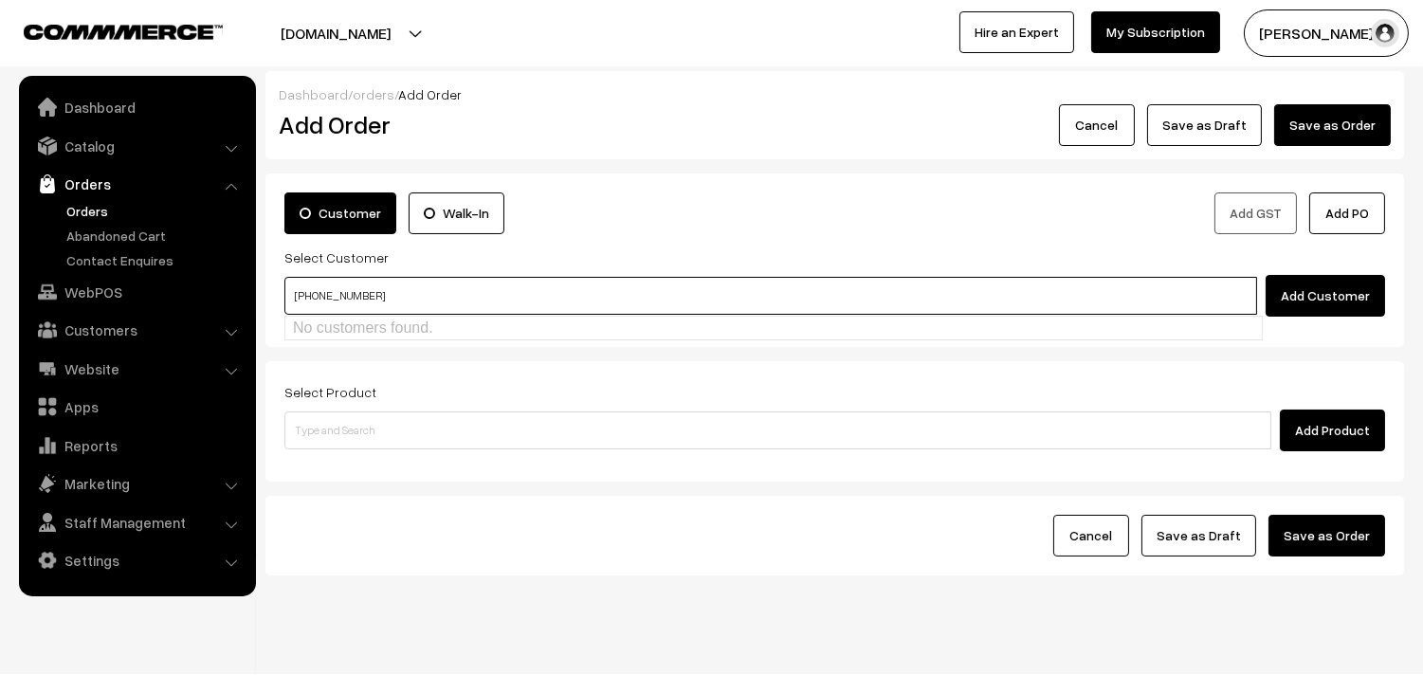
type input "+971 524202499"
click at [489, 306] on input at bounding box center [770, 296] width 973 height 38
paste input "+971 52 420 2499"
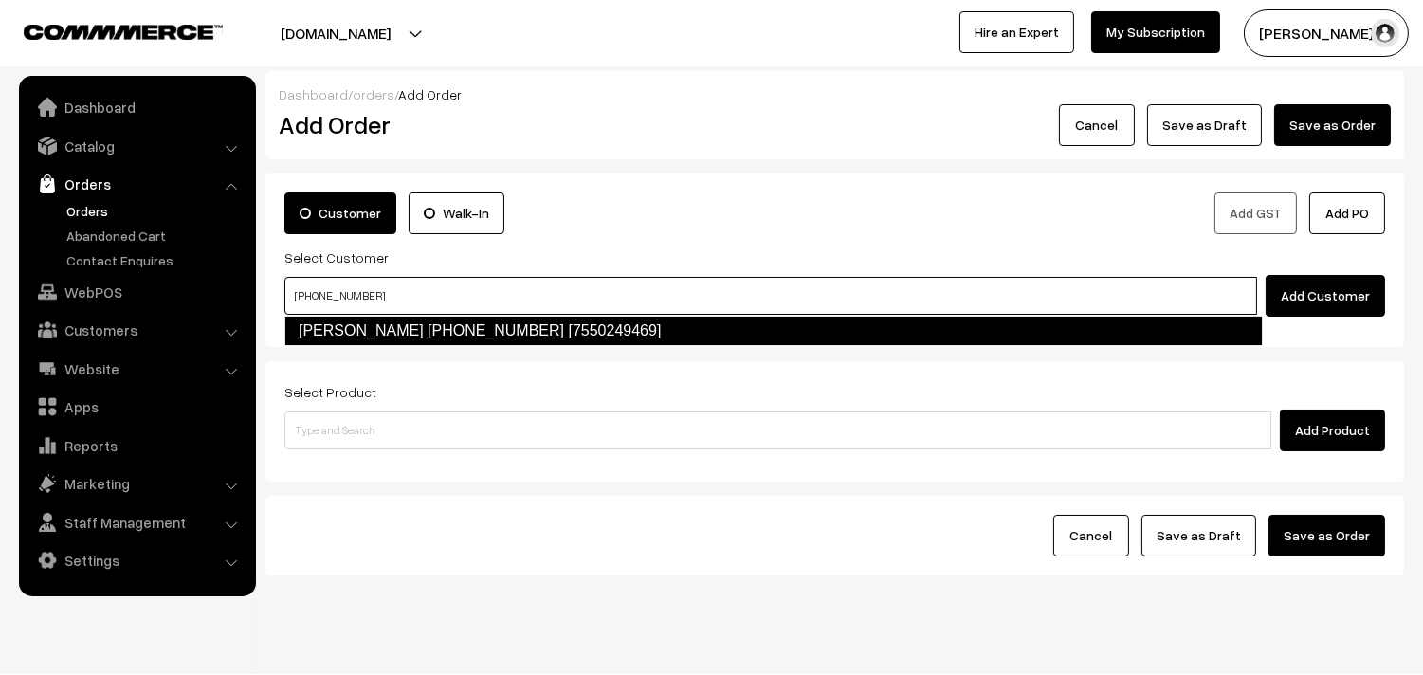
click at [386, 335] on link "Sharanya +971 52 420 2499 [7550249469]" at bounding box center [773, 331] width 978 height 30
type input "+971 52 420 2499"
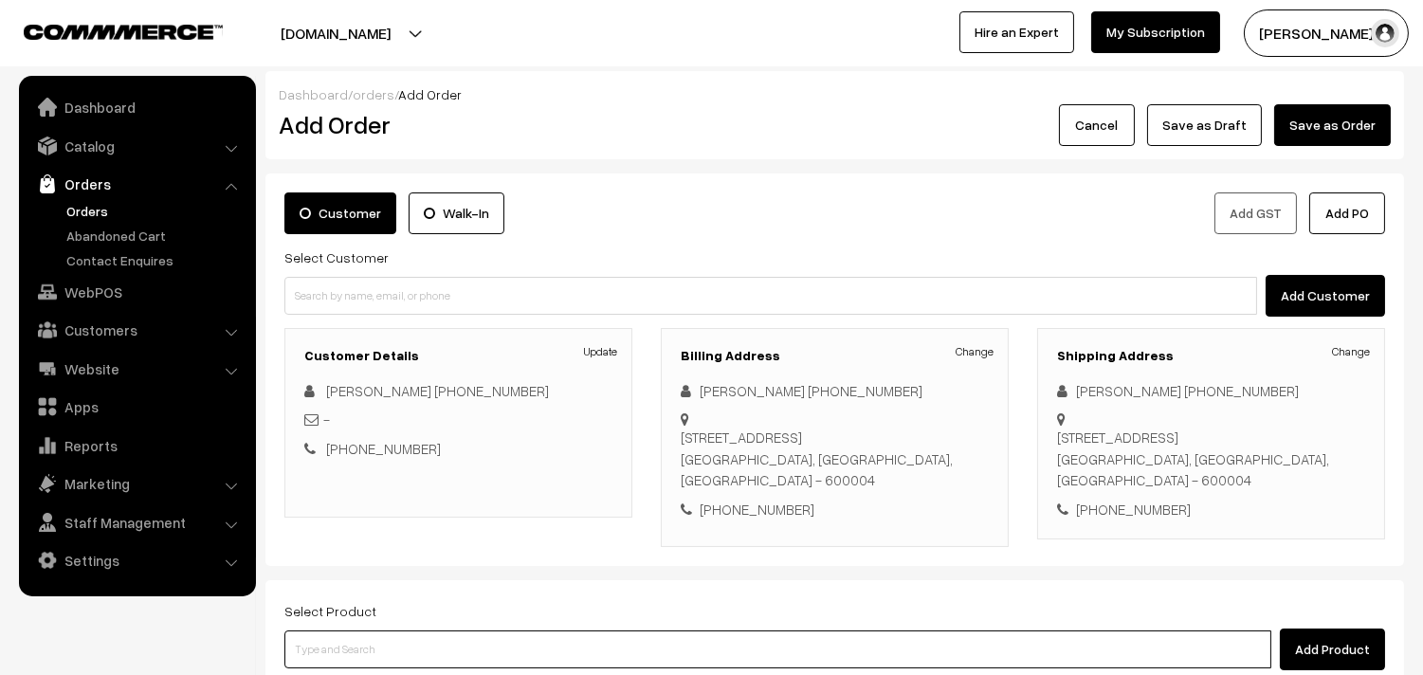
click at [565, 643] on input at bounding box center [777, 649] width 987 height 38
type input "15th Without"
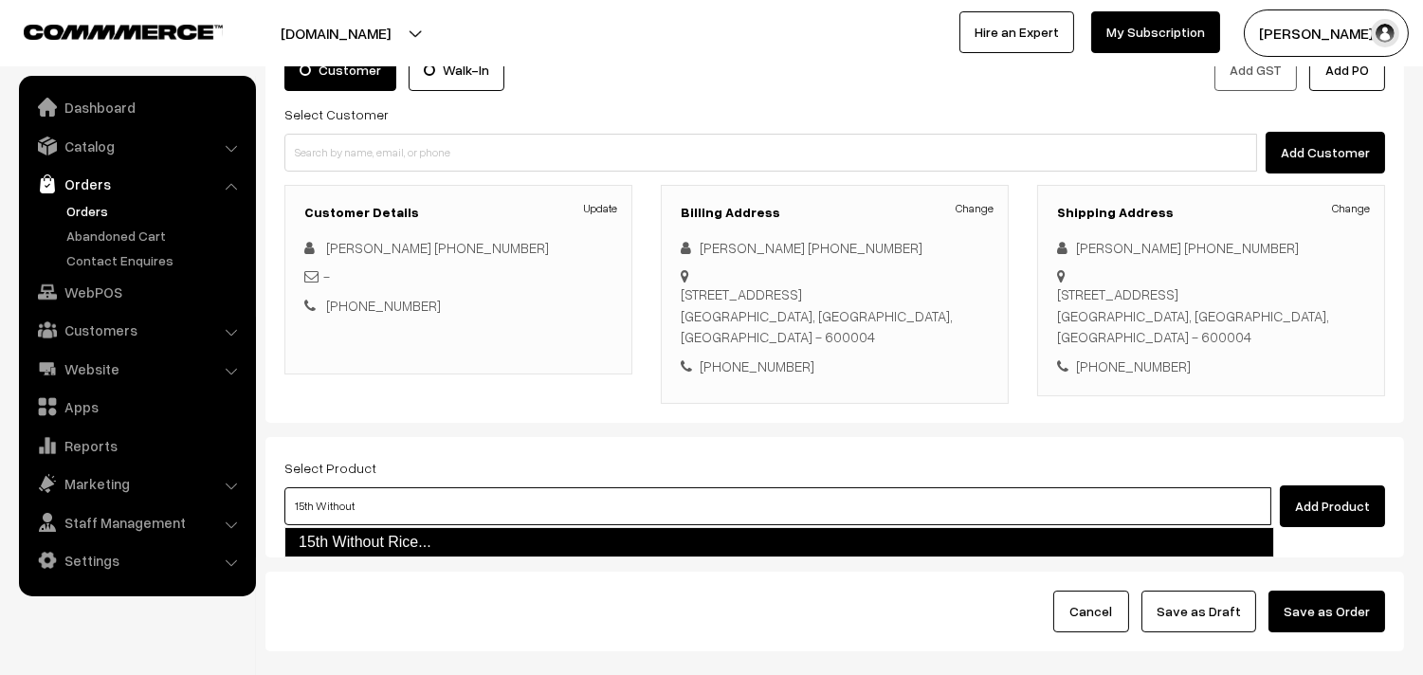
scroll to position [210, 0]
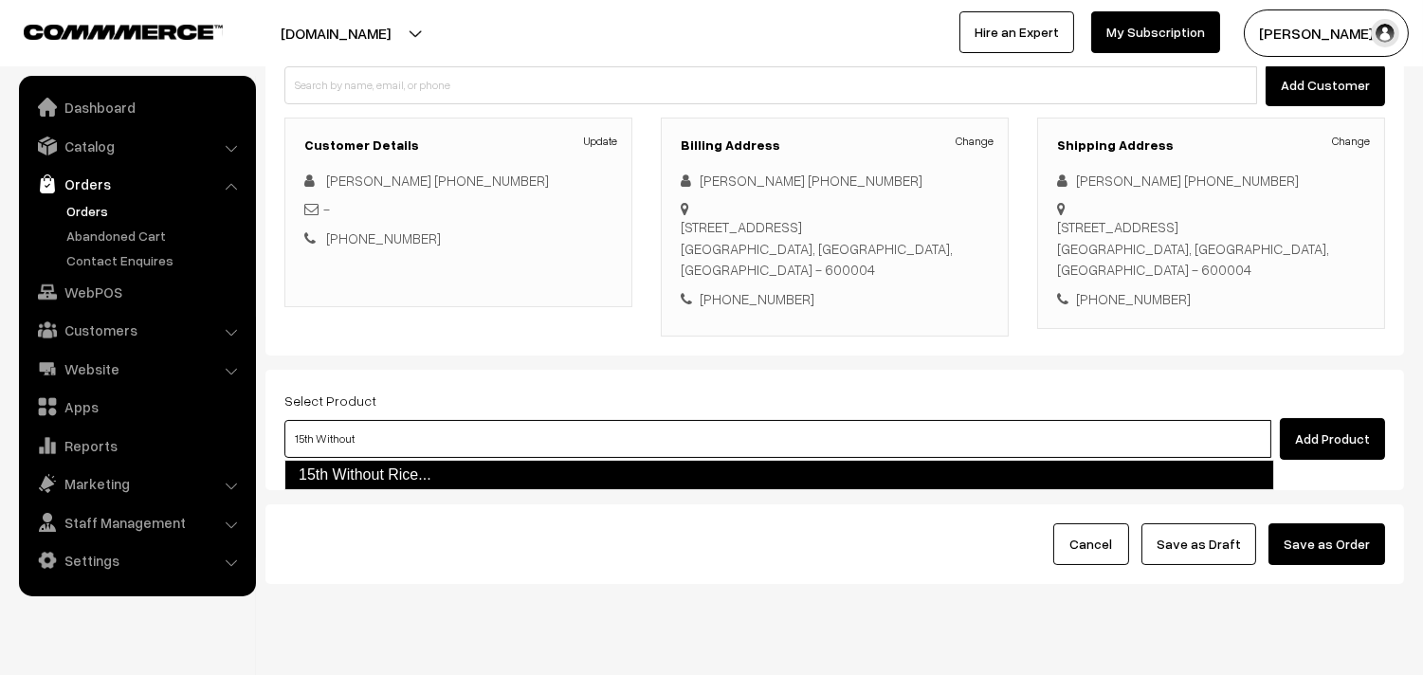
click at [514, 475] on link "15th Without Rice..." at bounding box center [779, 475] width 990 height 30
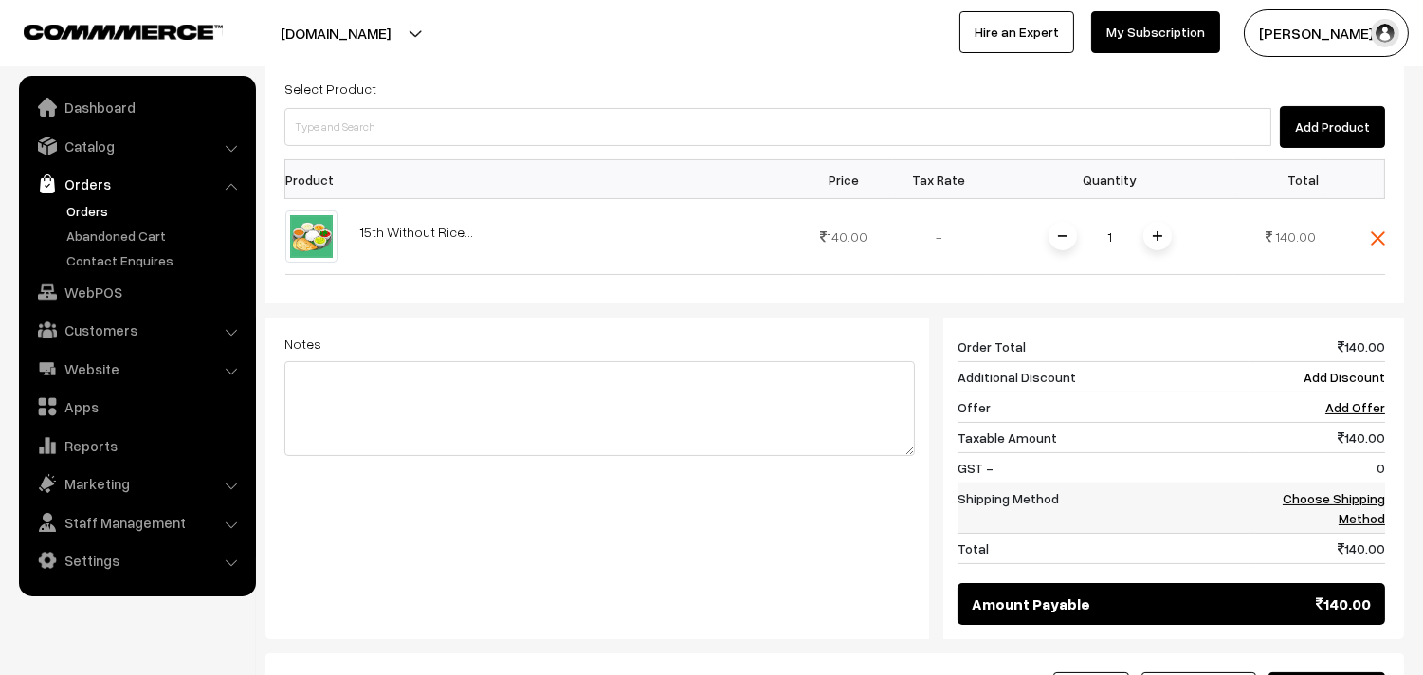
scroll to position [526, 0]
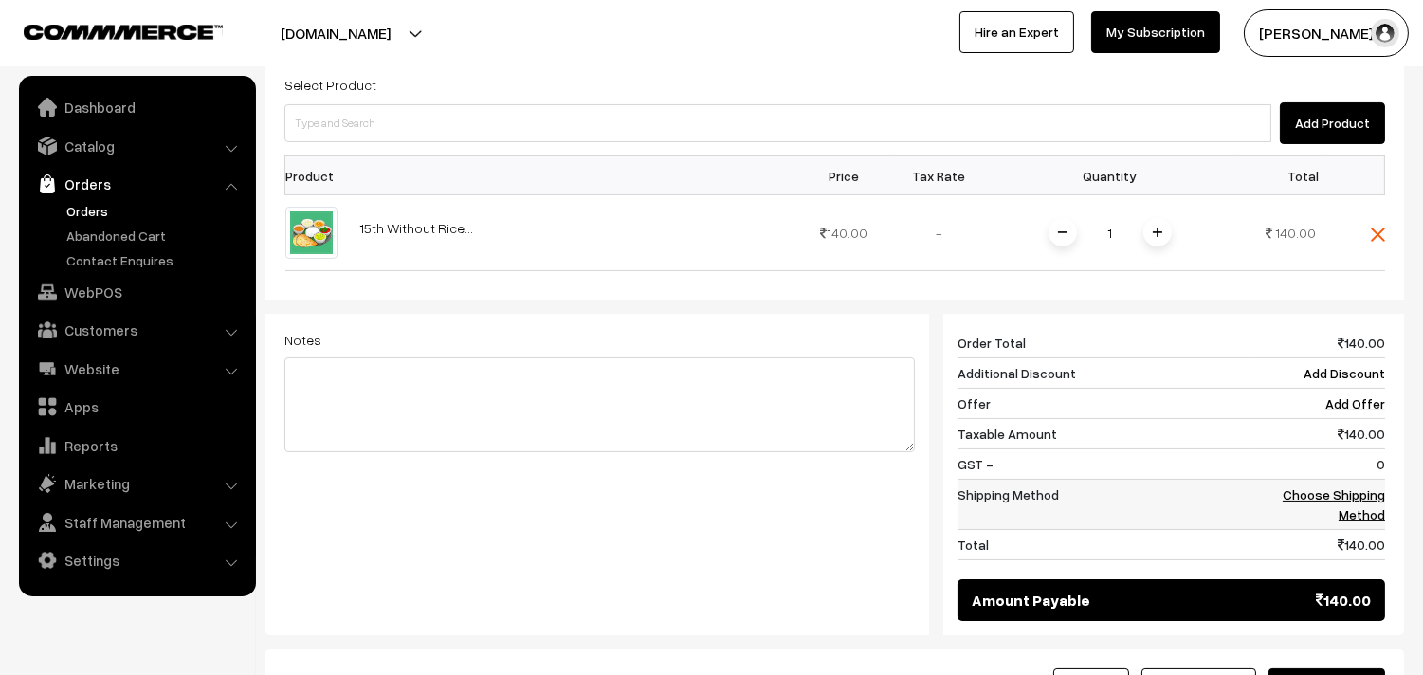
click at [1325, 499] on link "Choose Shipping Method" at bounding box center [1334, 504] width 102 height 36
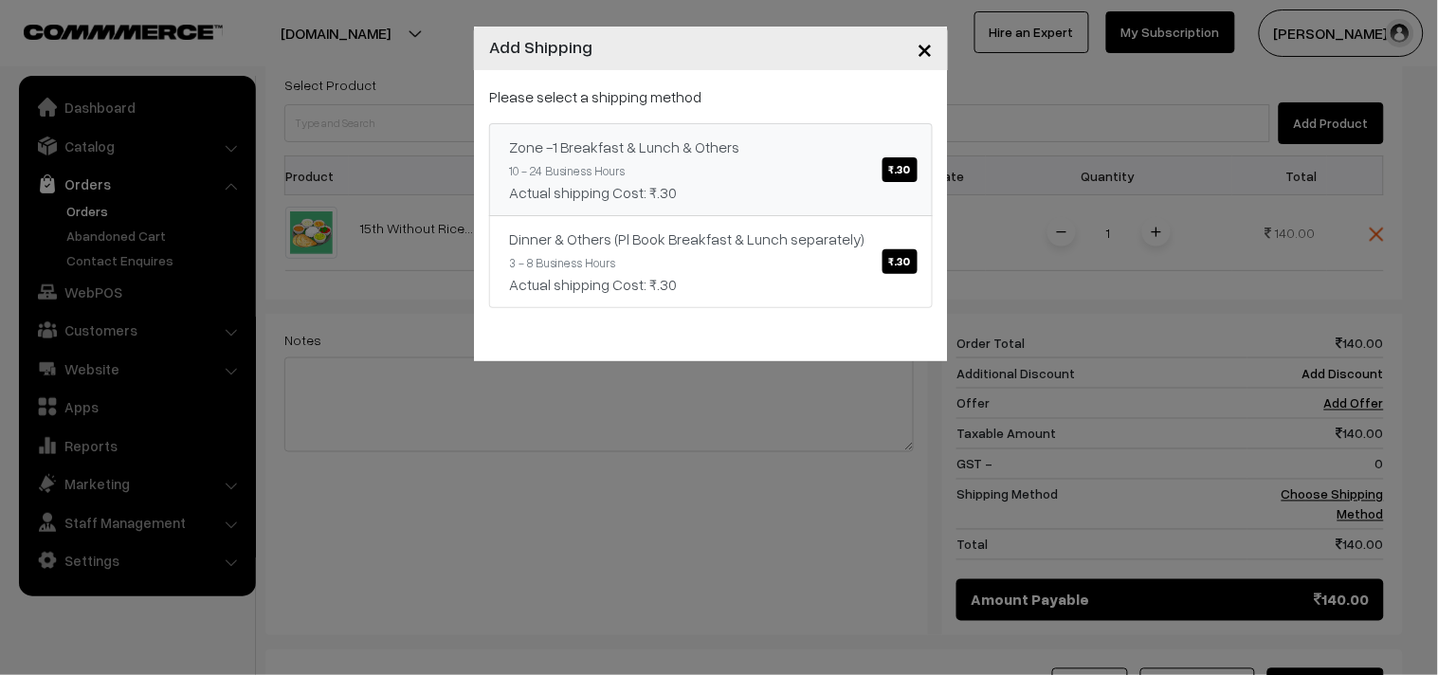
click at [897, 174] on span "₹.30" at bounding box center [900, 169] width 35 height 25
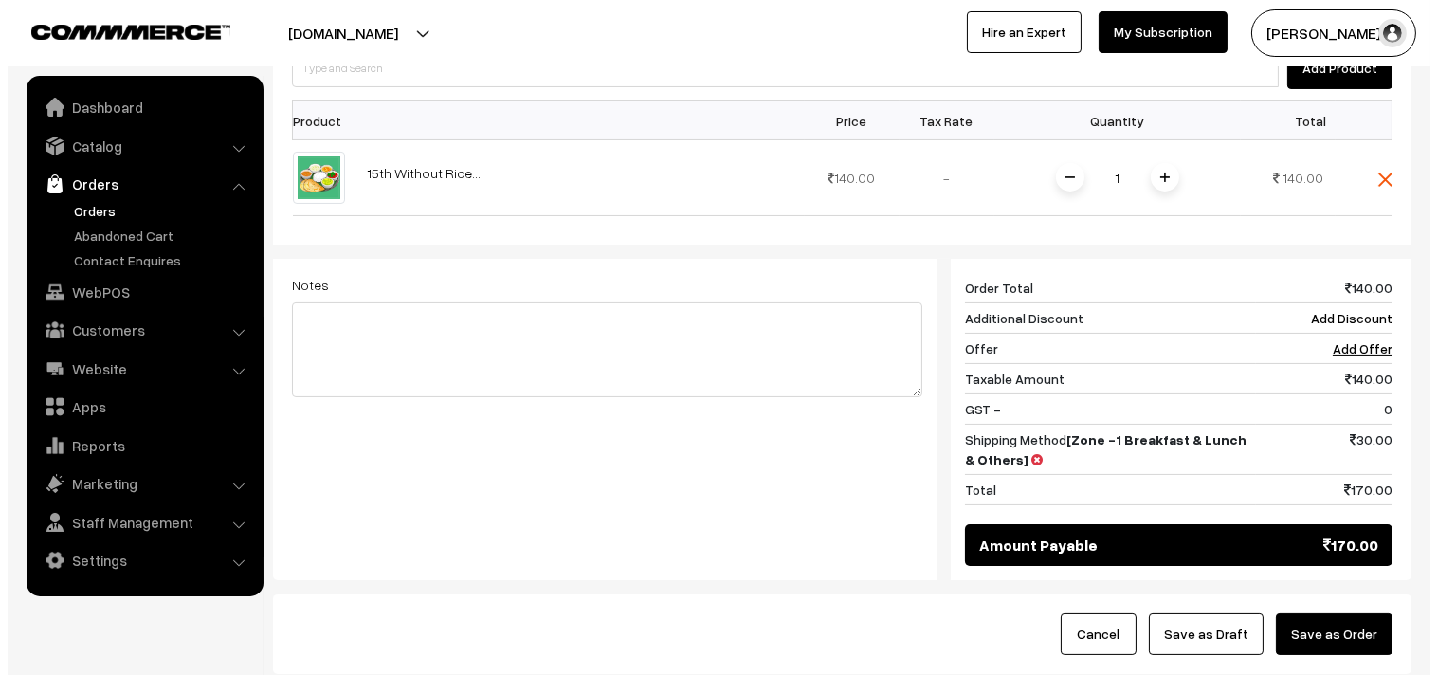
scroll to position [720, 0]
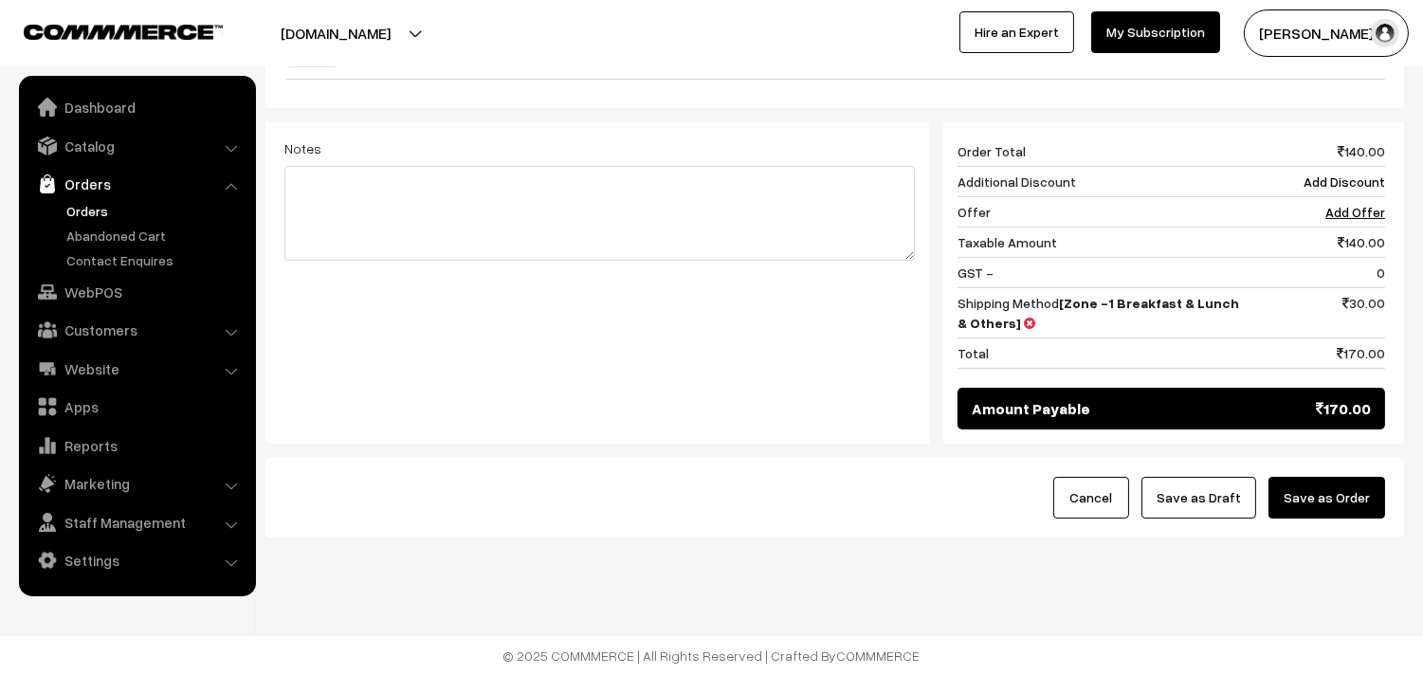
click at [1303, 502] on button "Save as Order" at bounding box center [1326, 498] width 117 height 42
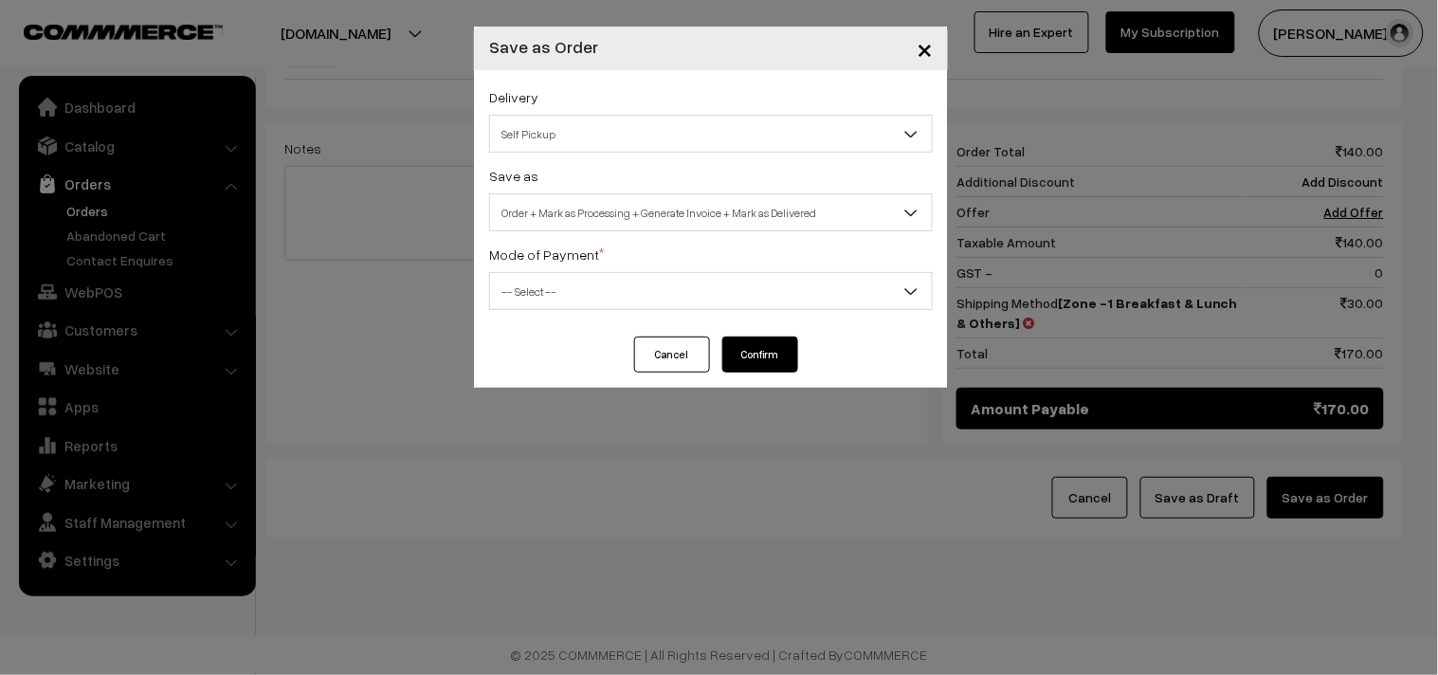
click at [718, 126] on span "Self Pickup" at bounding box center [711, 134] width 442 height 33
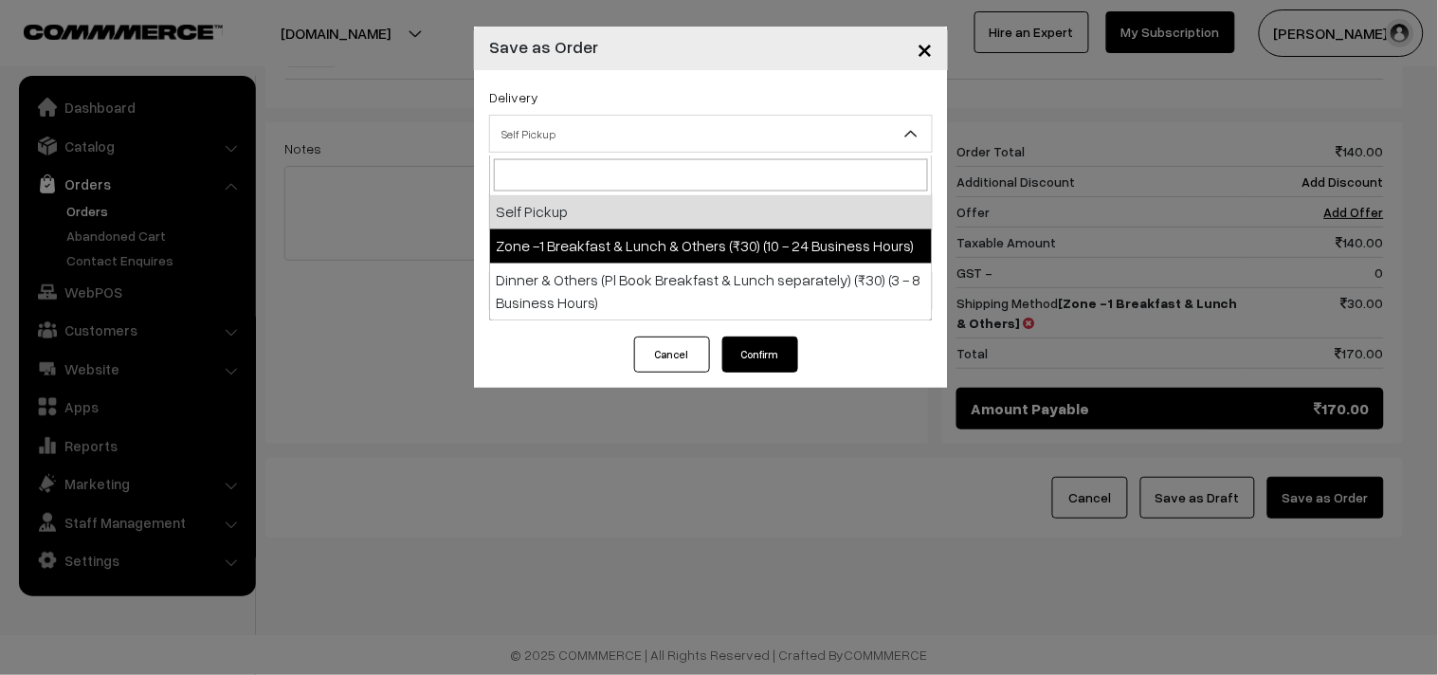
select select "ZON1"
select select "3"
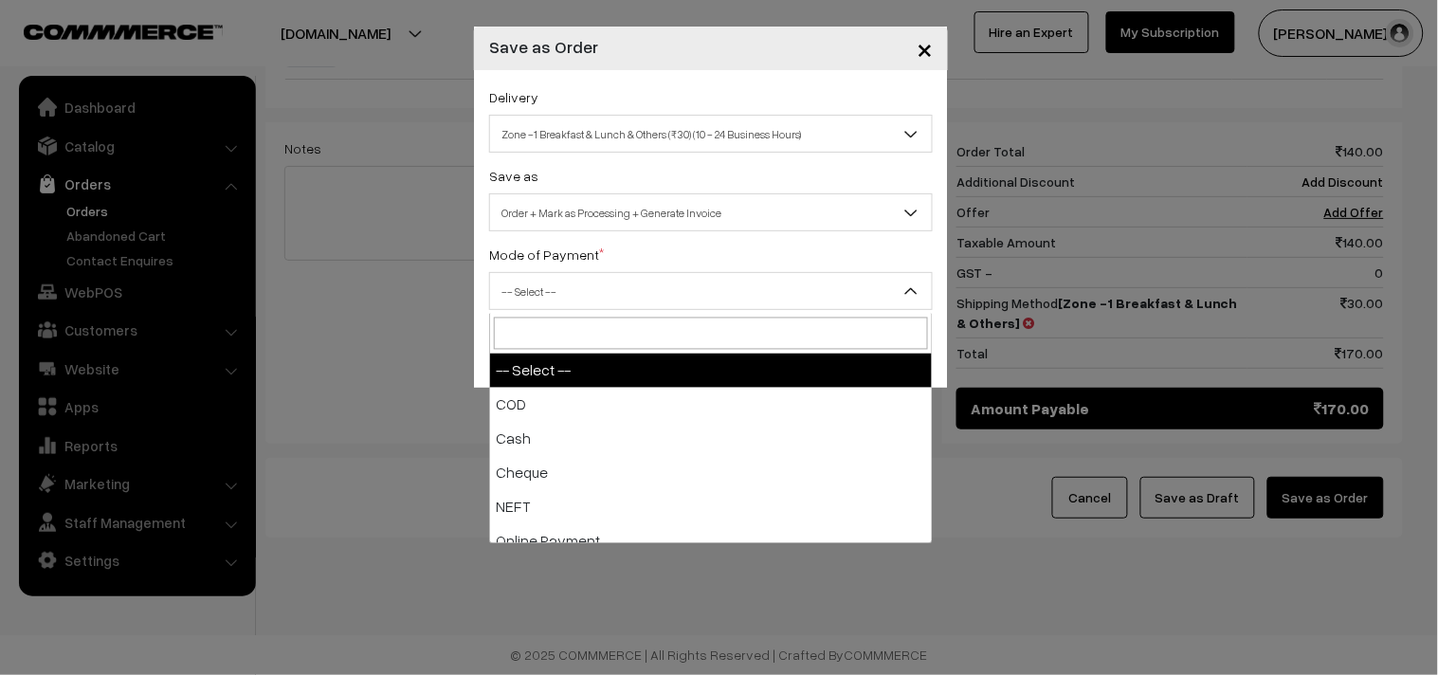
click at [692, 284] on span "-- Select --" at bounding box center [711, 291] width 442 height 33
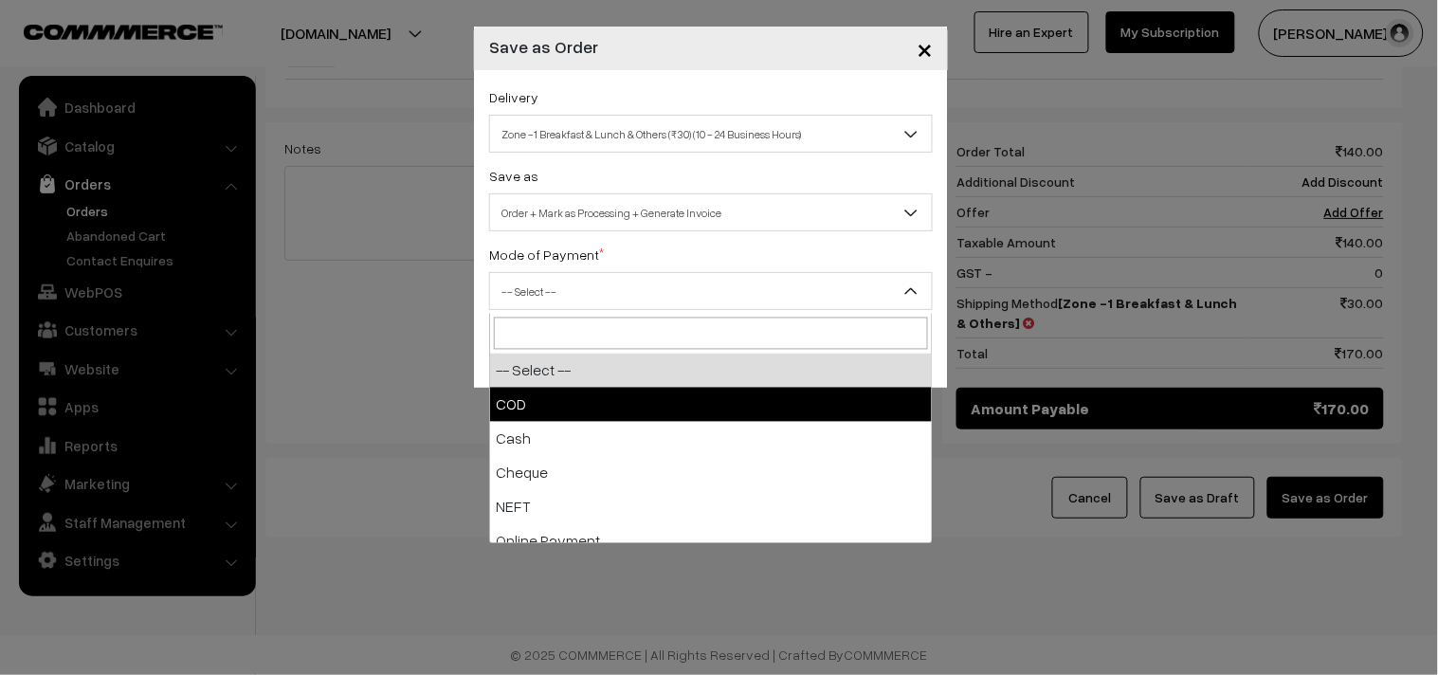
select select "1"
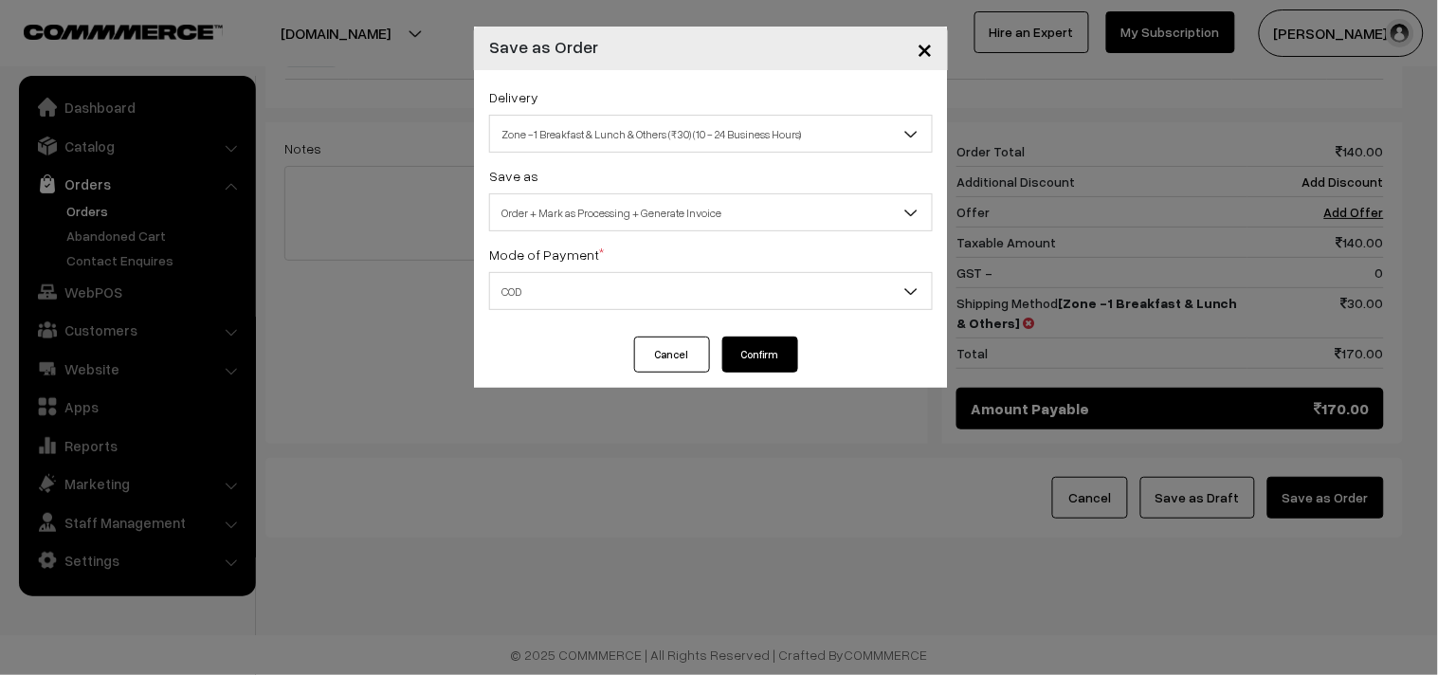
click at [760, 349] on button "Confirm" at bounding box center [760, 355] width 76 height 36
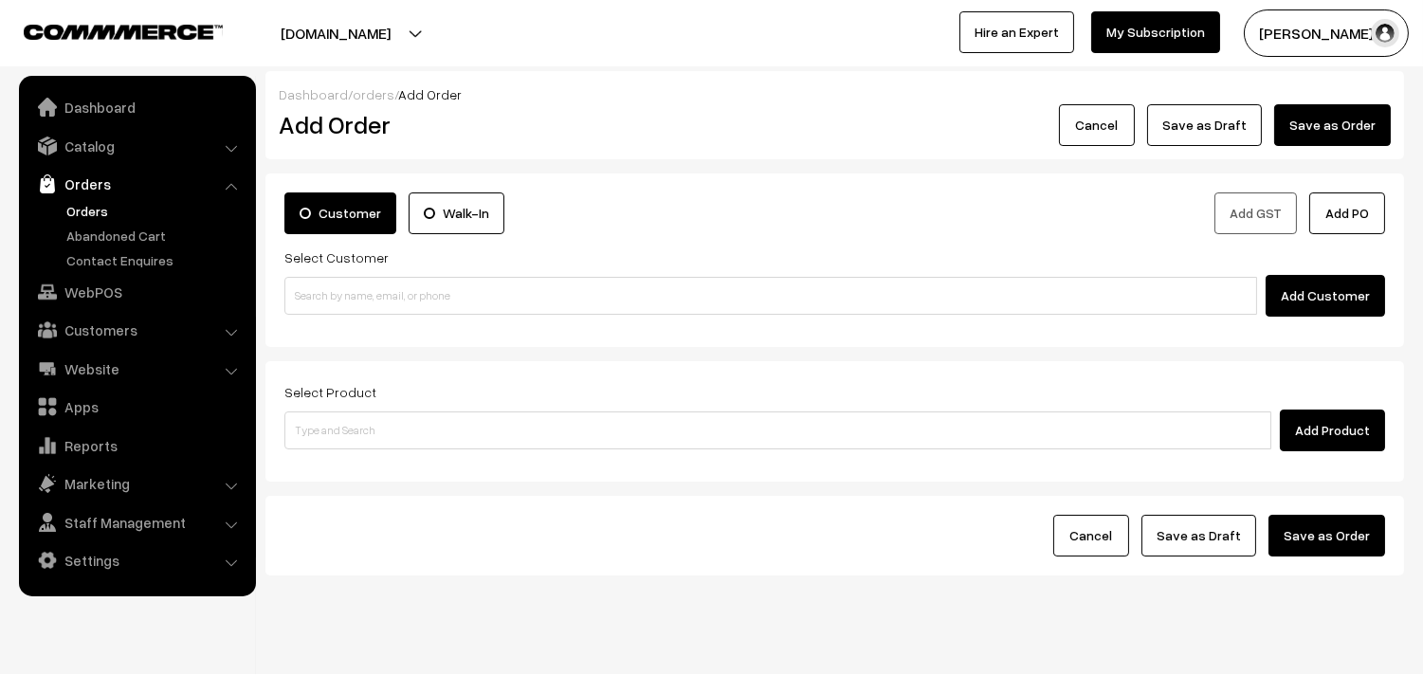
click at [83, 202] on link "Orders" at bounding box center [156, 211] width 188 height 20
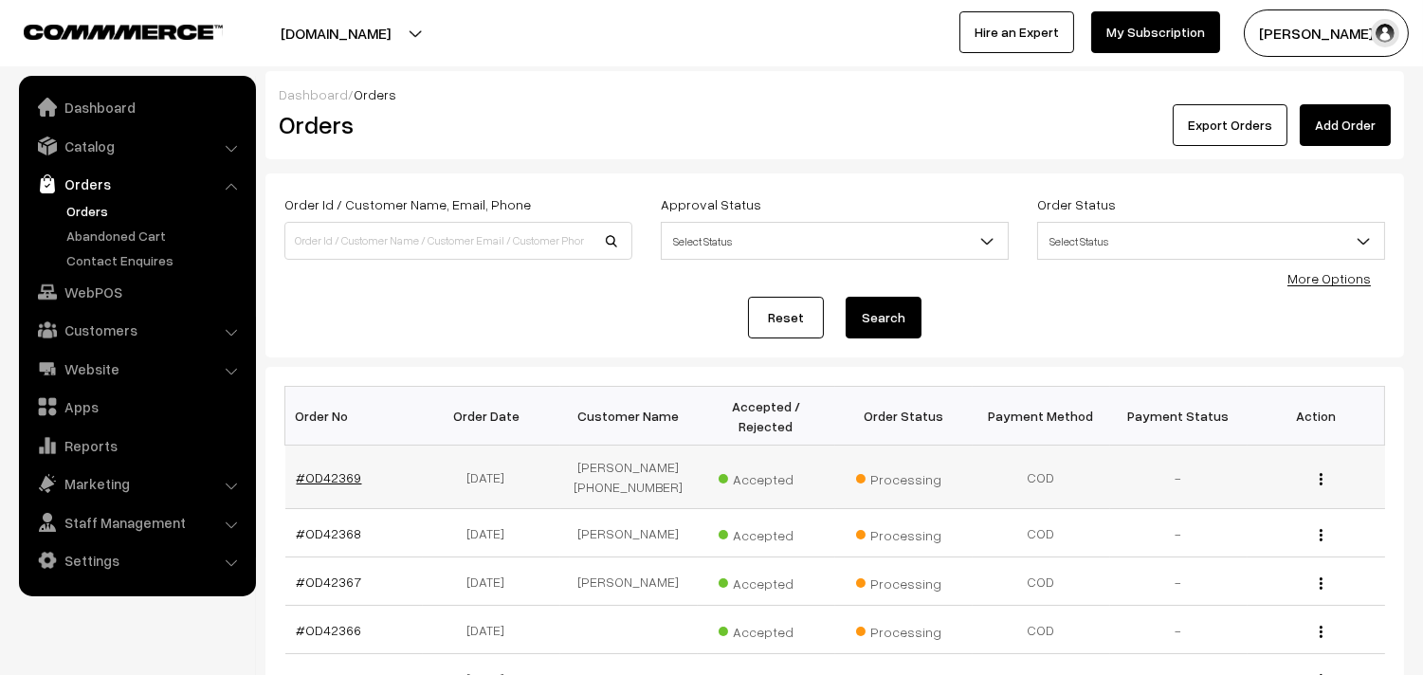
click at [345, 481] on link "#OD42369" at bounding box center [329, 477] width 65 height 16
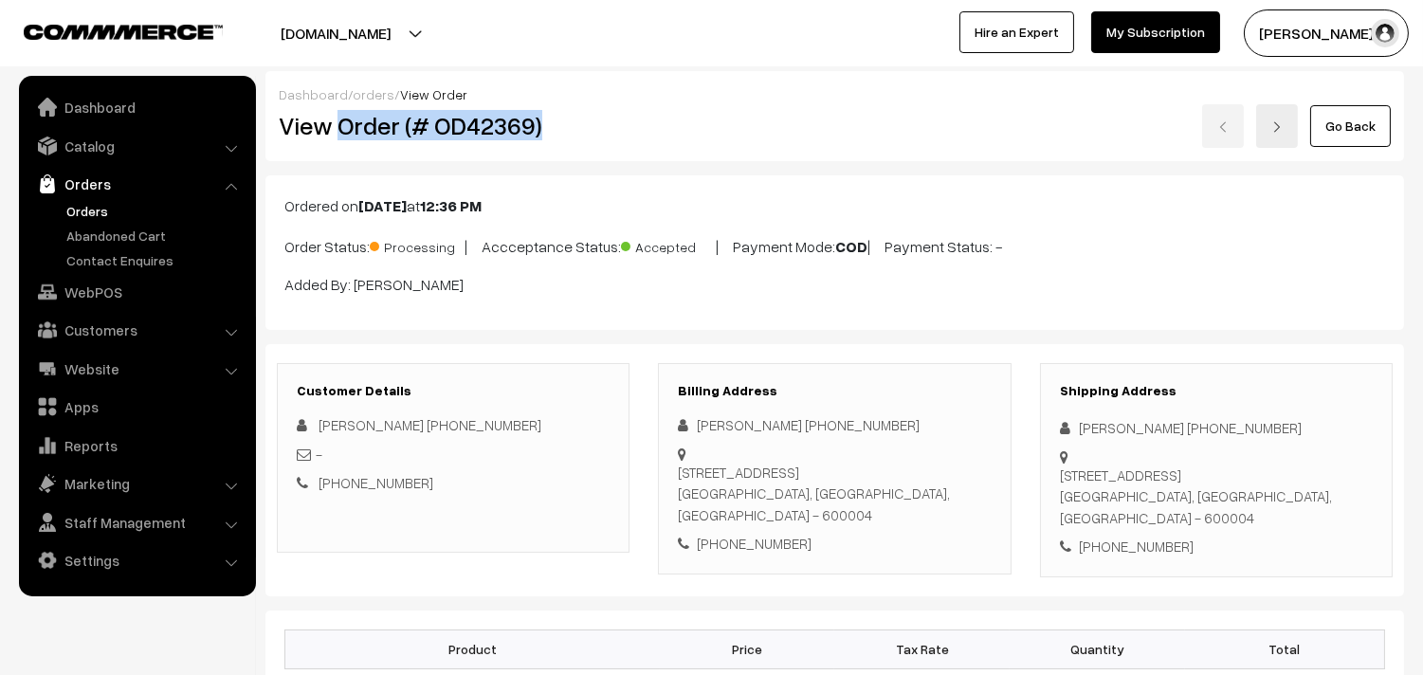
drag, startPoint x: 343, startPoint y: 127, endPoint x: 555, endPoint y: 145, distance: 213.1
click at [555, 145] on div "View Order (# OD42369)" at bounding box center [454, 126] width 380 height 44
copy h2 "Order (# OD42369)"
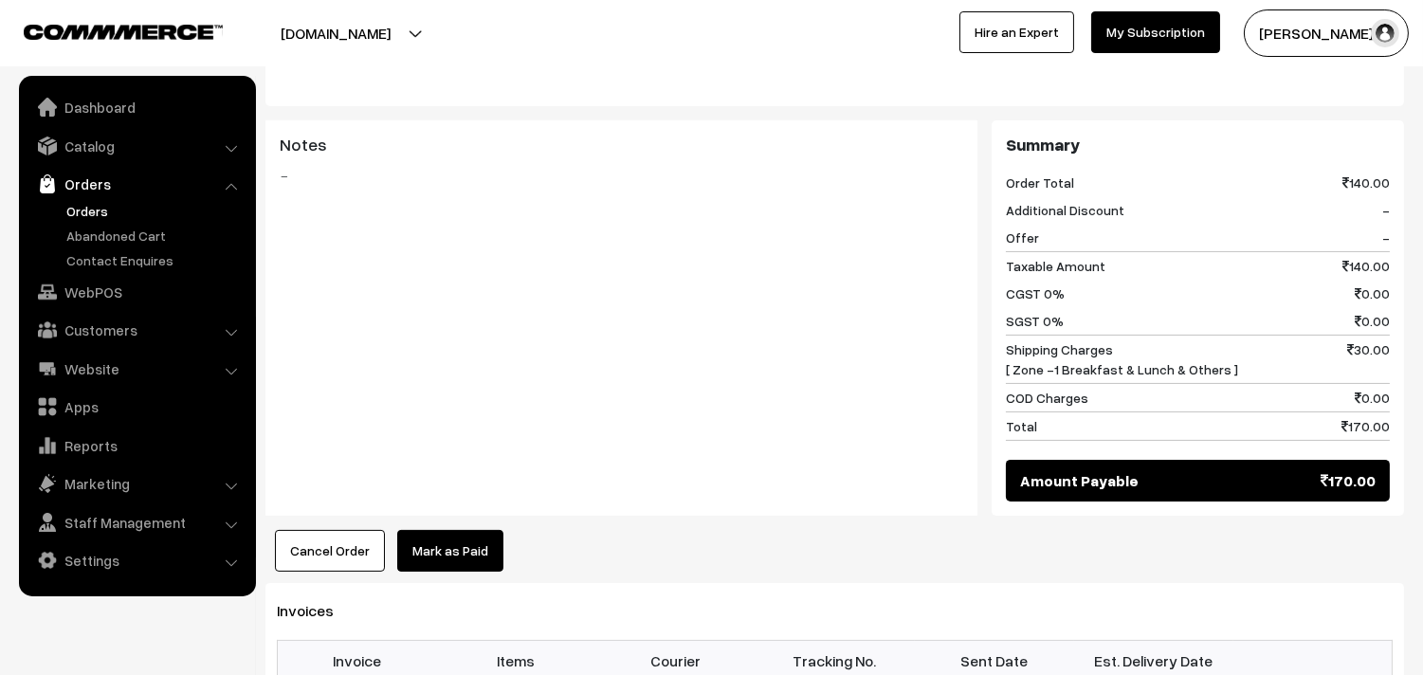
scroll to position [948, 0]
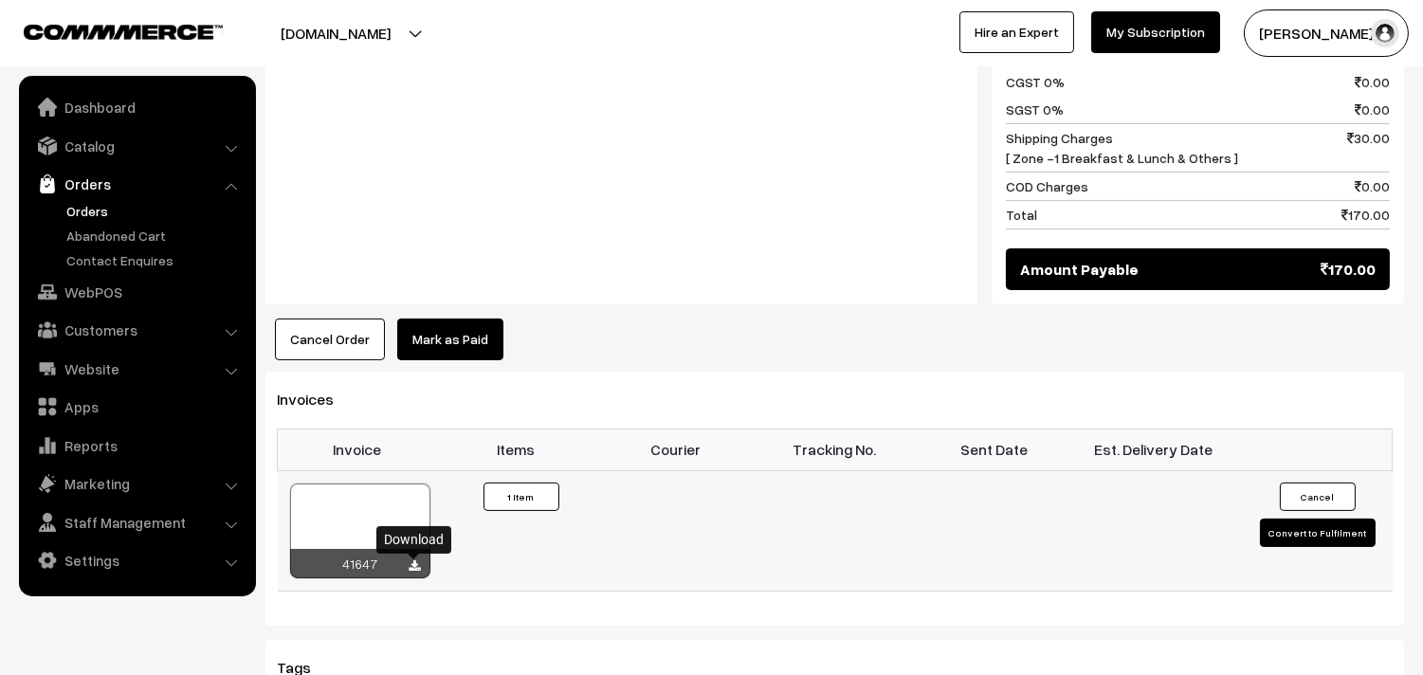
click at [412, 565] on icon at bounding box center [415, 566] width 11 height 12
click at [79, 211] on link "Orders" at bounding box center [156, 211] width 188 height 20
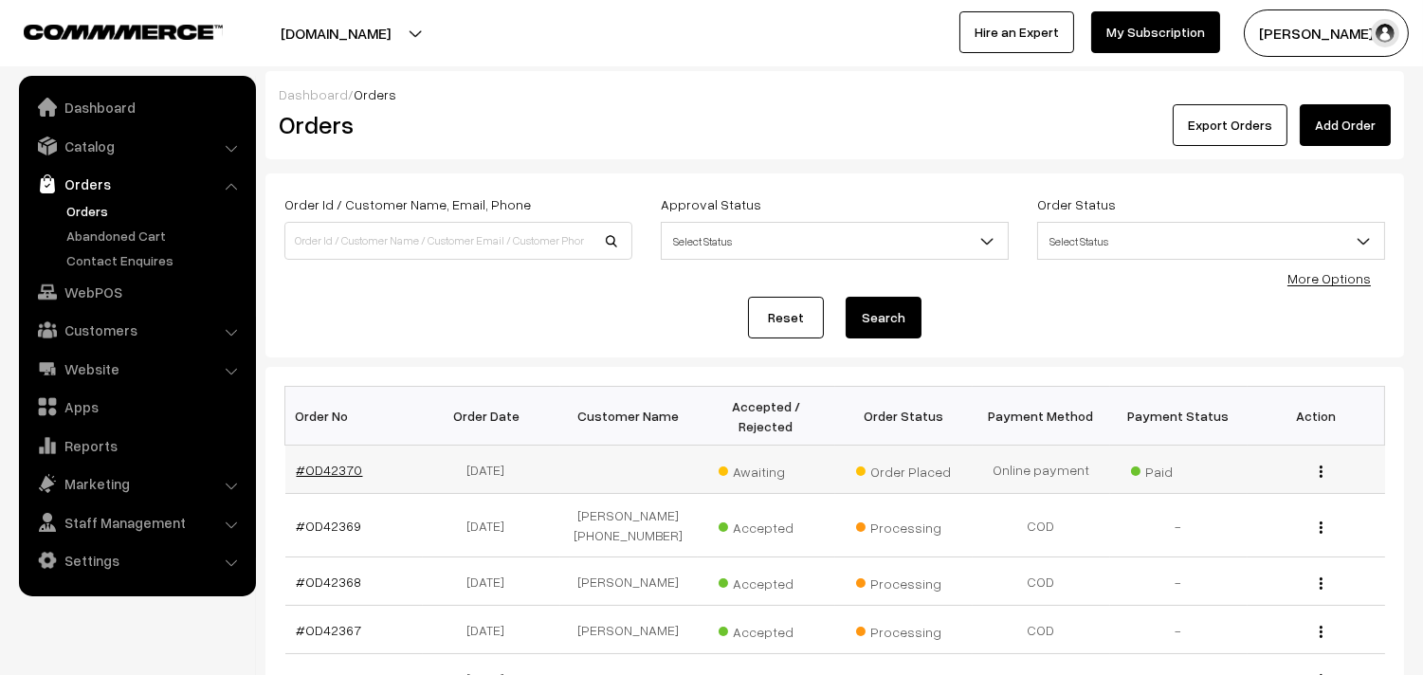
click at [317, 470] on link "#OD42370" at bounding box center [330, 470] width 66 height 16
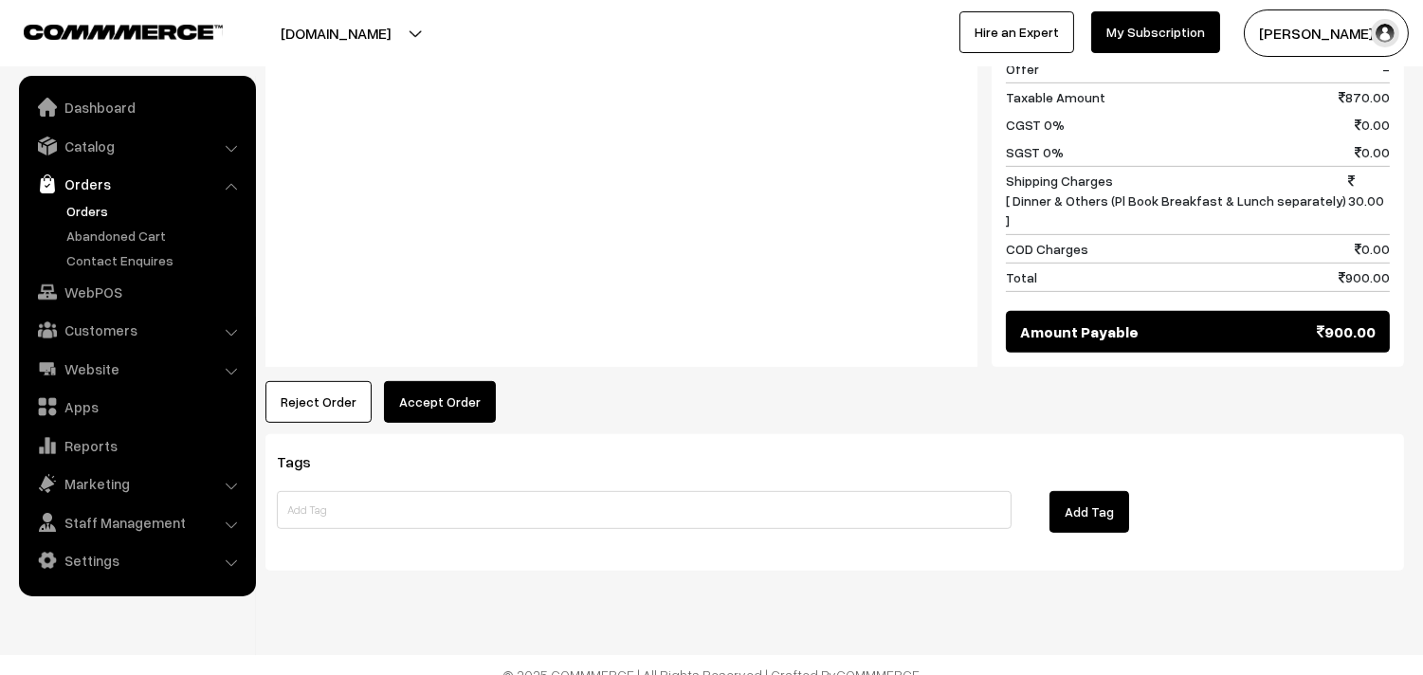
click at [420, 381] on button "Accept Order" at bounding box center [440, 402] width 112 height 42
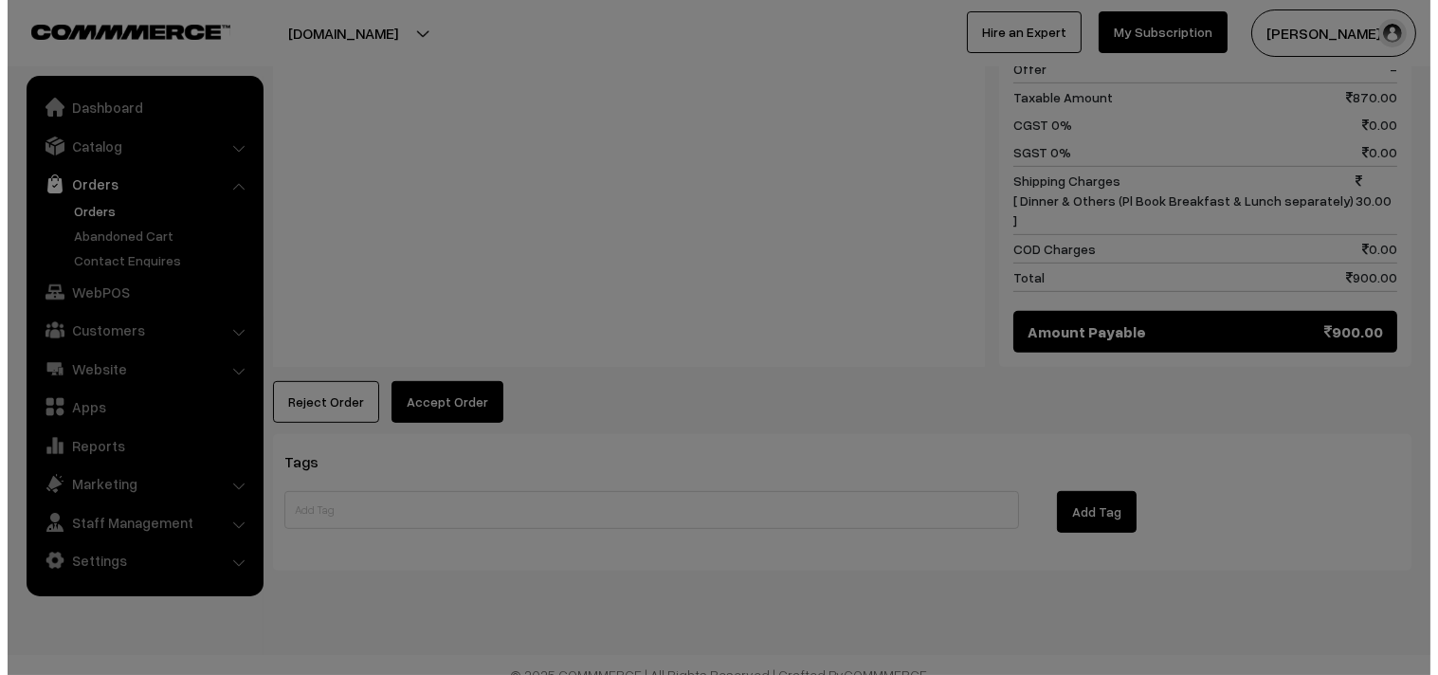
scroll to position [1530, 0]
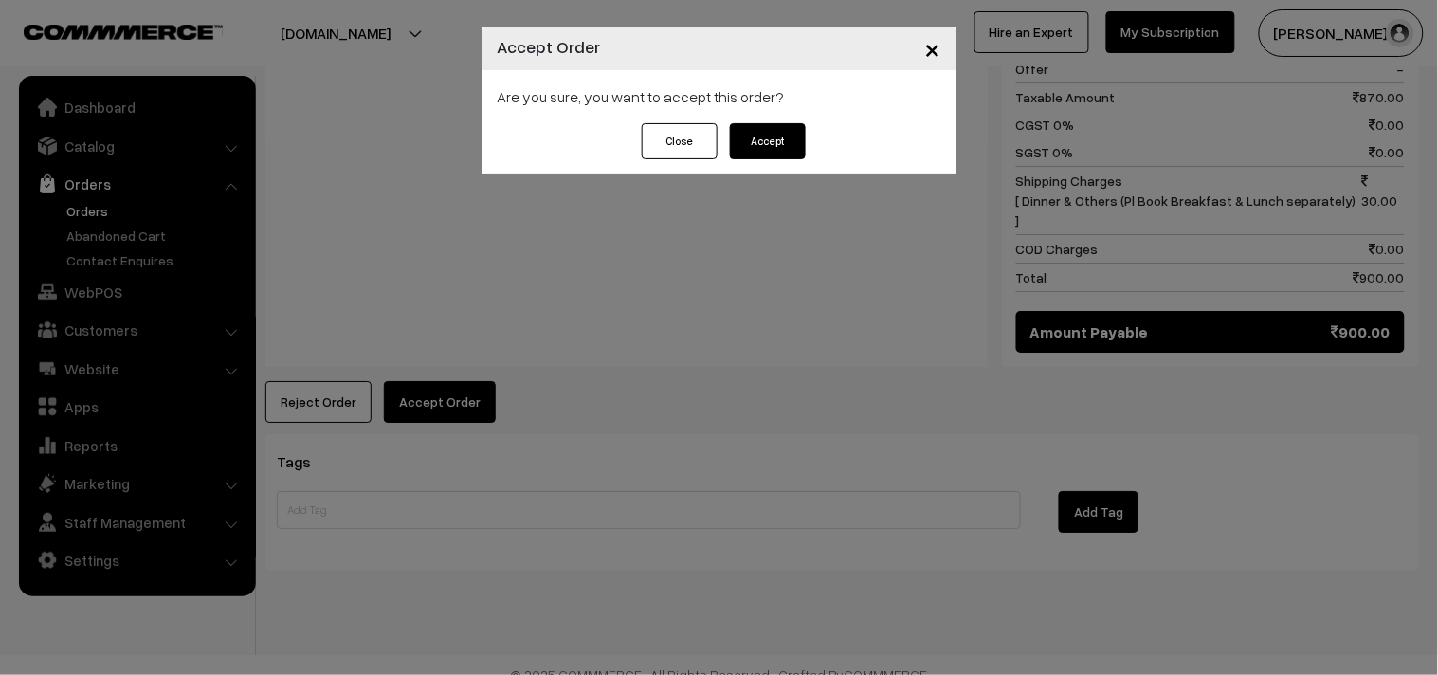
click at [774, 149] on button "Accept" at bounding box center [768, 141] width 76 height 36
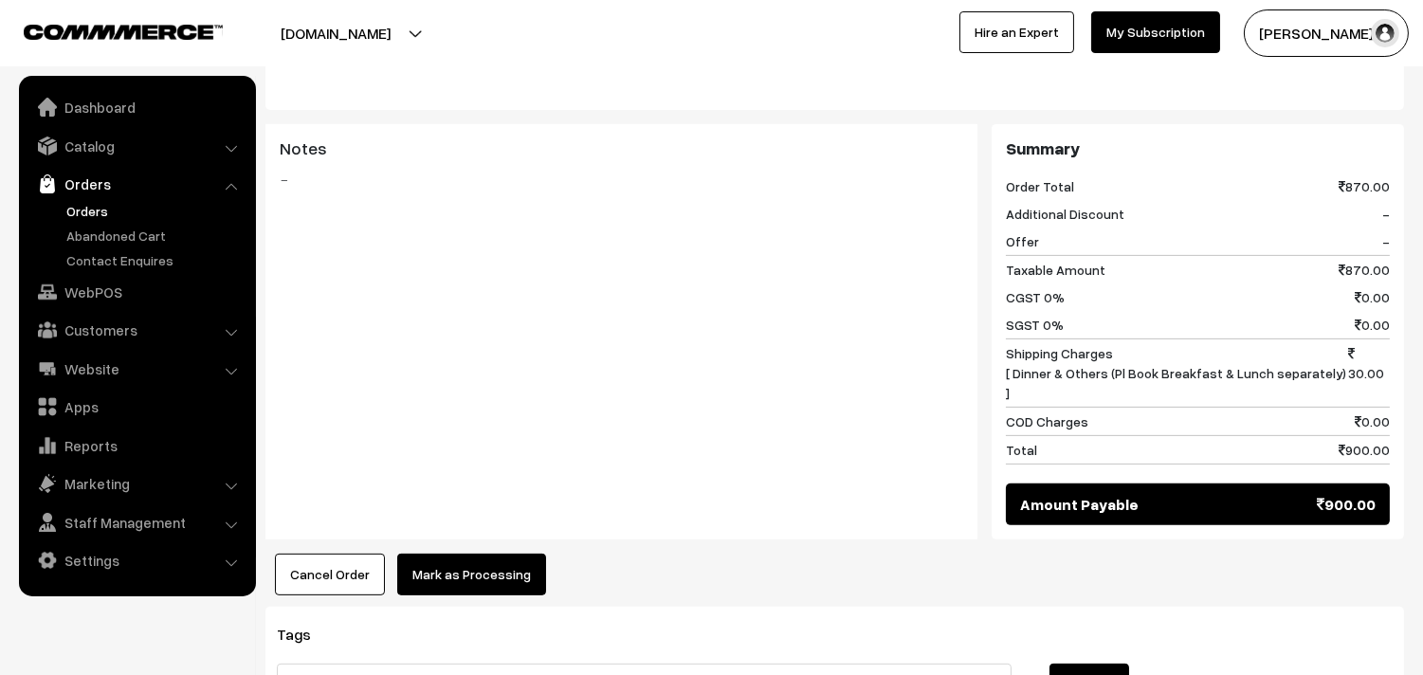
scroll to position [1369, 0]
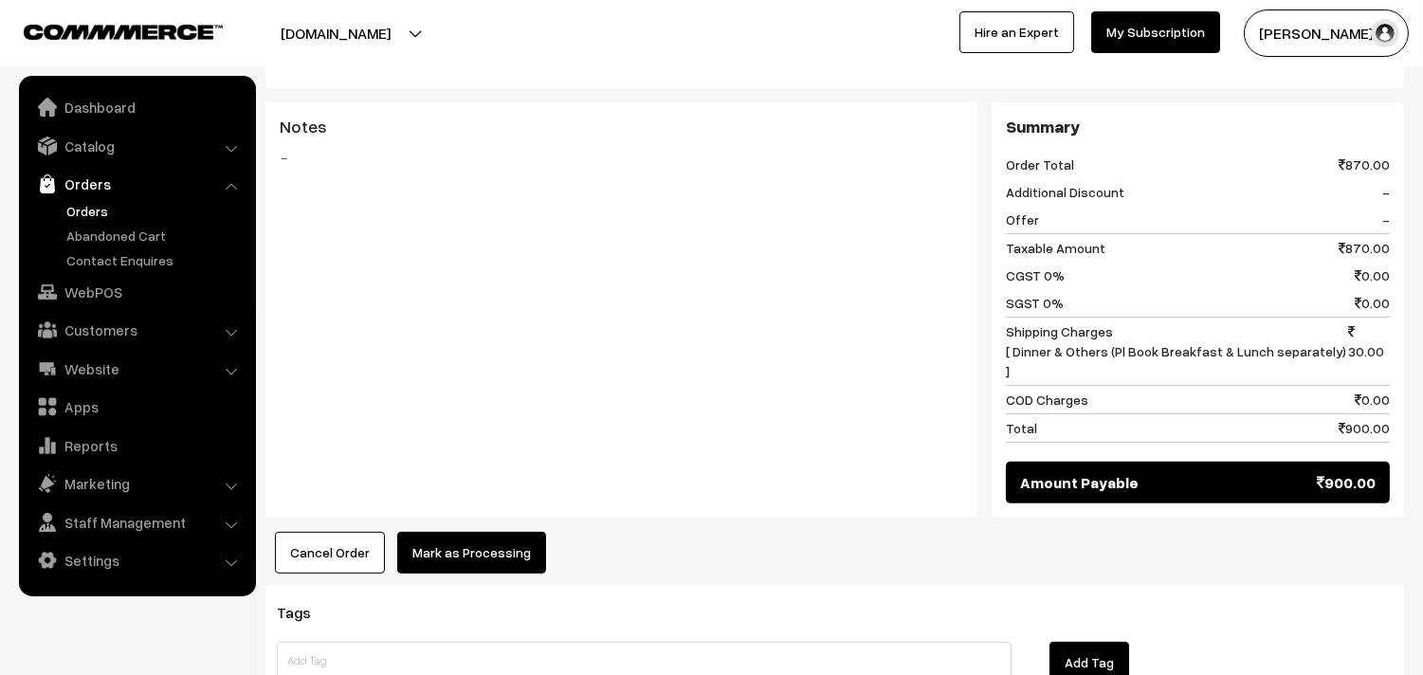
click at [411, 532] on button "Mark as Processing" at bounding box center [471, 553] width 149 height 42
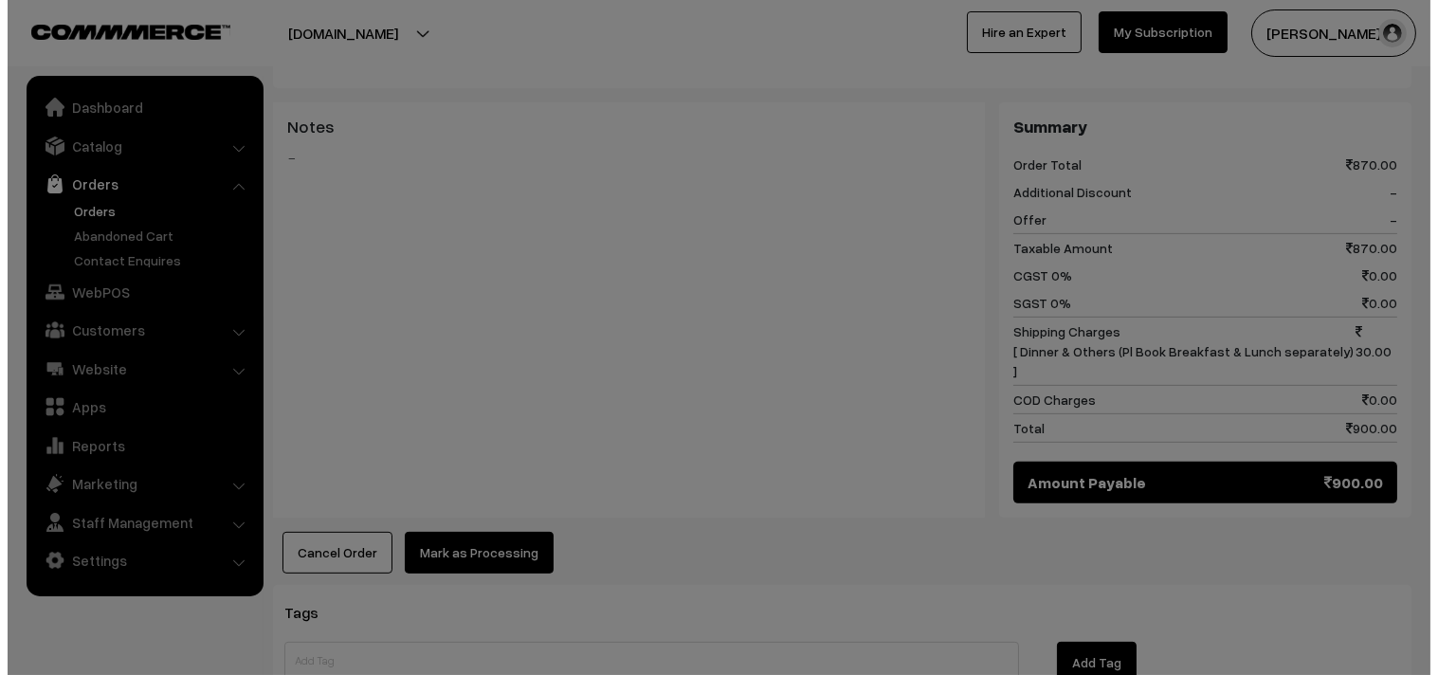
scroll to position [1378, 0]
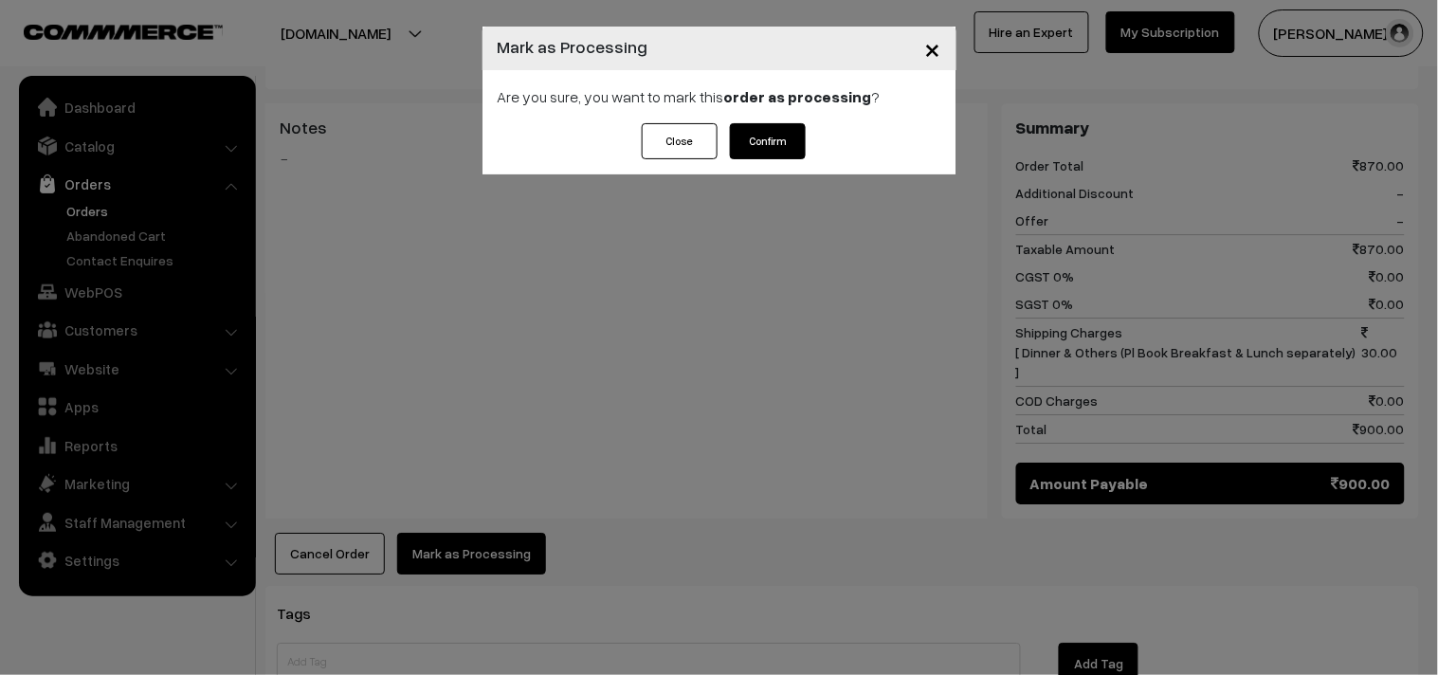
click at [787, 136] on button "Confirm" at bounding box center [768, 141] width 76 height 36
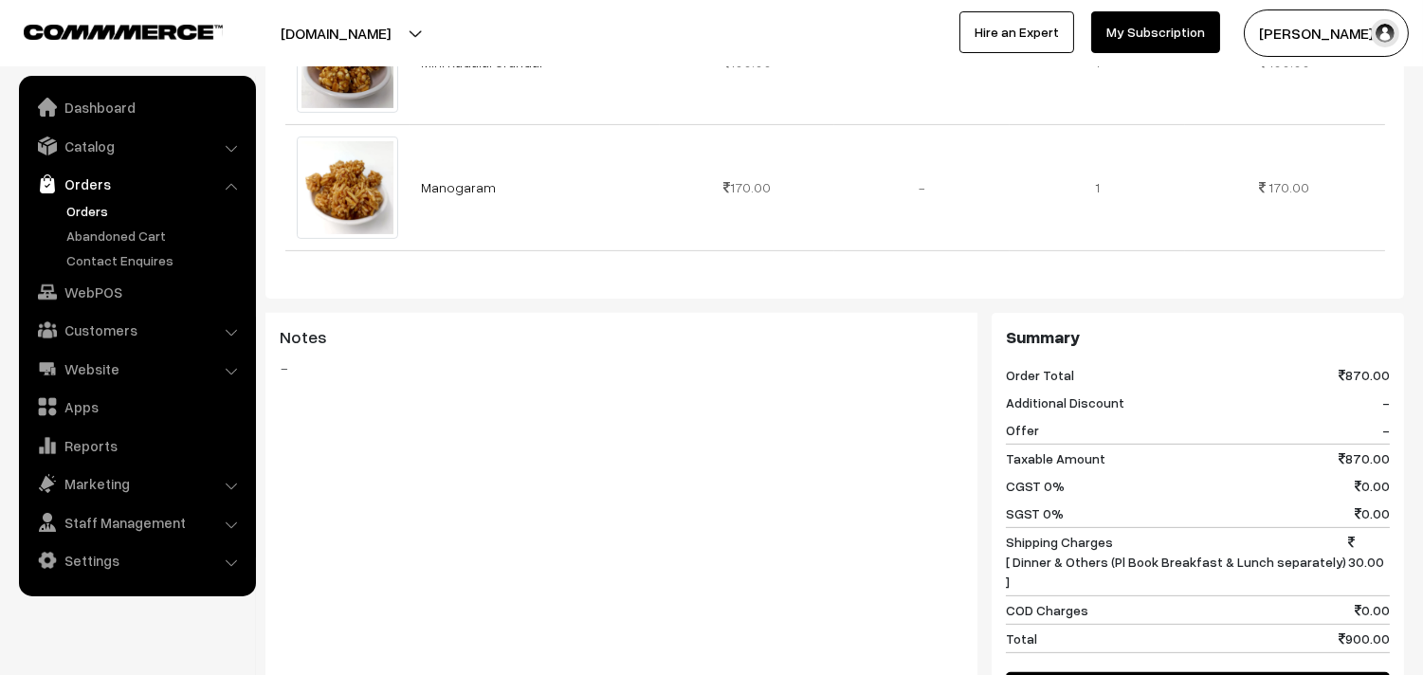
scroll to position [1474, 0]
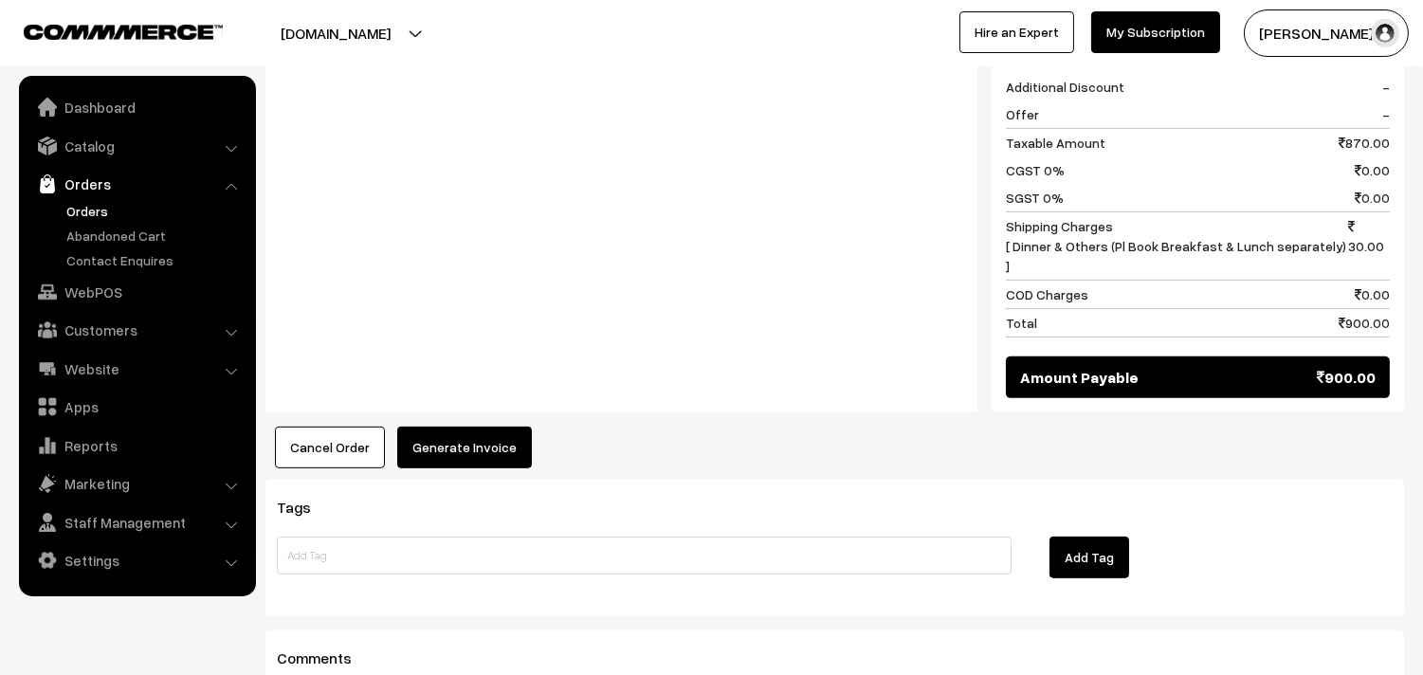
click at [458, 427] on button "Generate Invoice" at bounding box center [464, 448] width 135 height 42
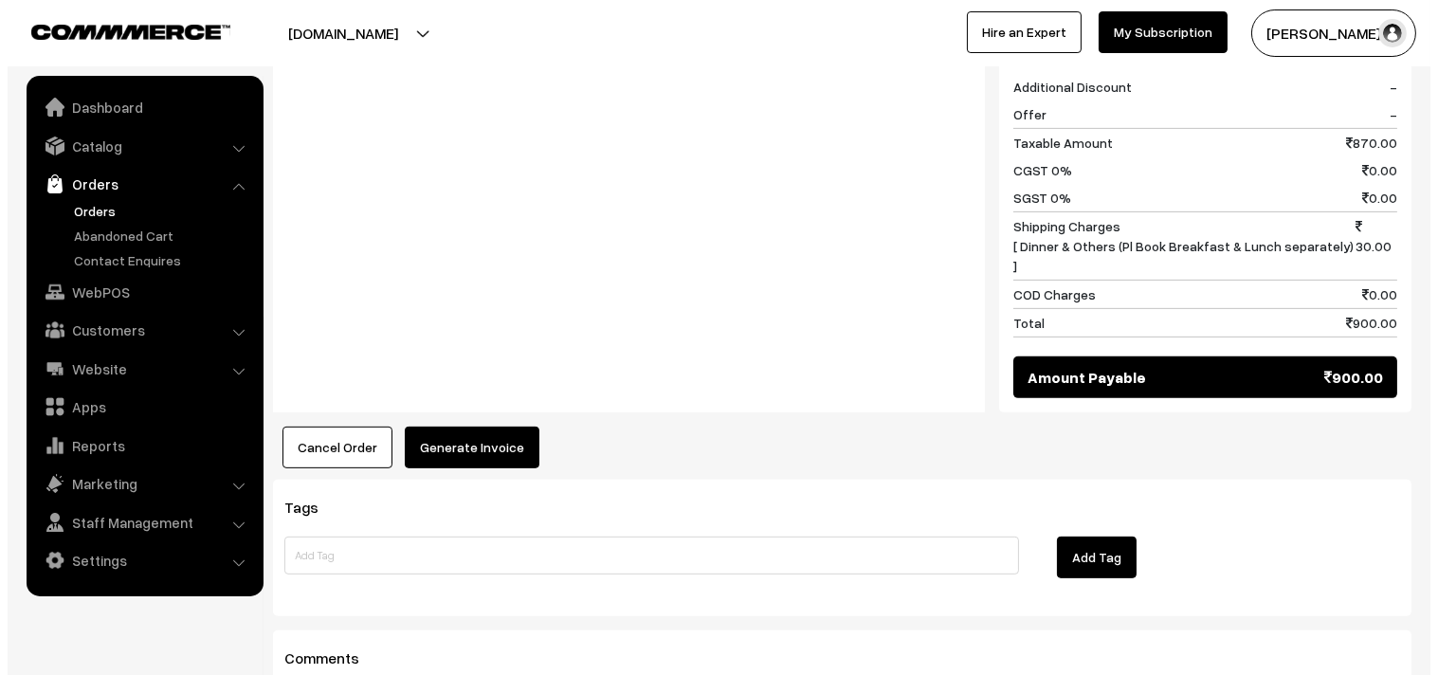
scroll to position [1484, 0]
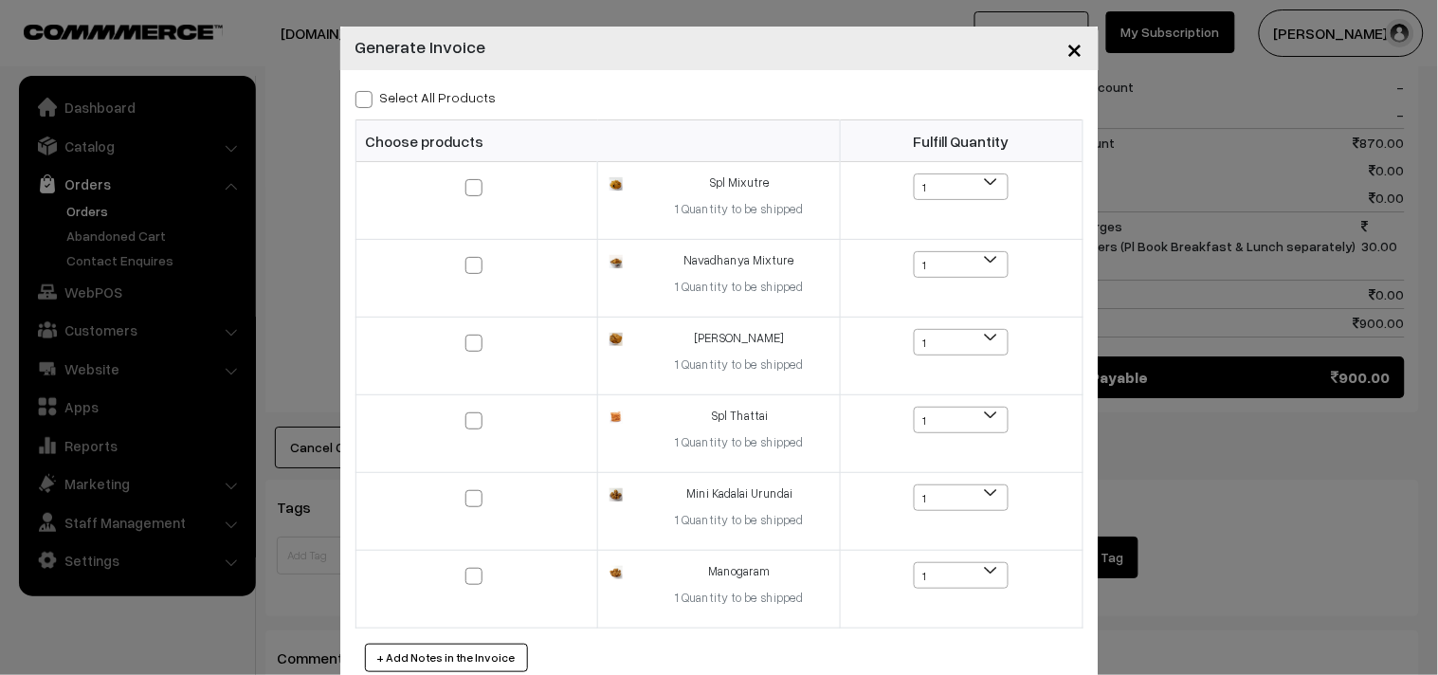
click at [358, 93] on span at bounding box center [363, 99] width 17 height 17
click at [358, 93] on input "Select All Products" at bounding box center [361, 96] width 12 height 12
checkbox input "true"
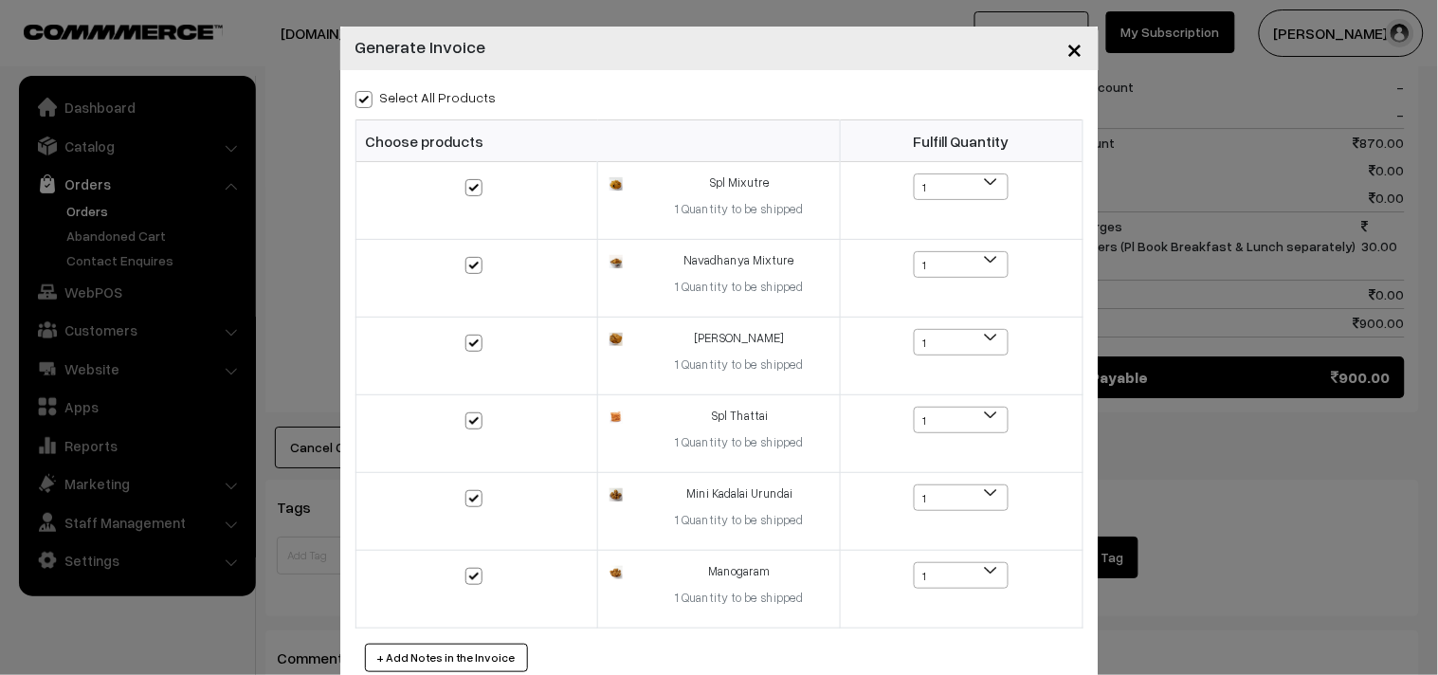
checkbox input "true"
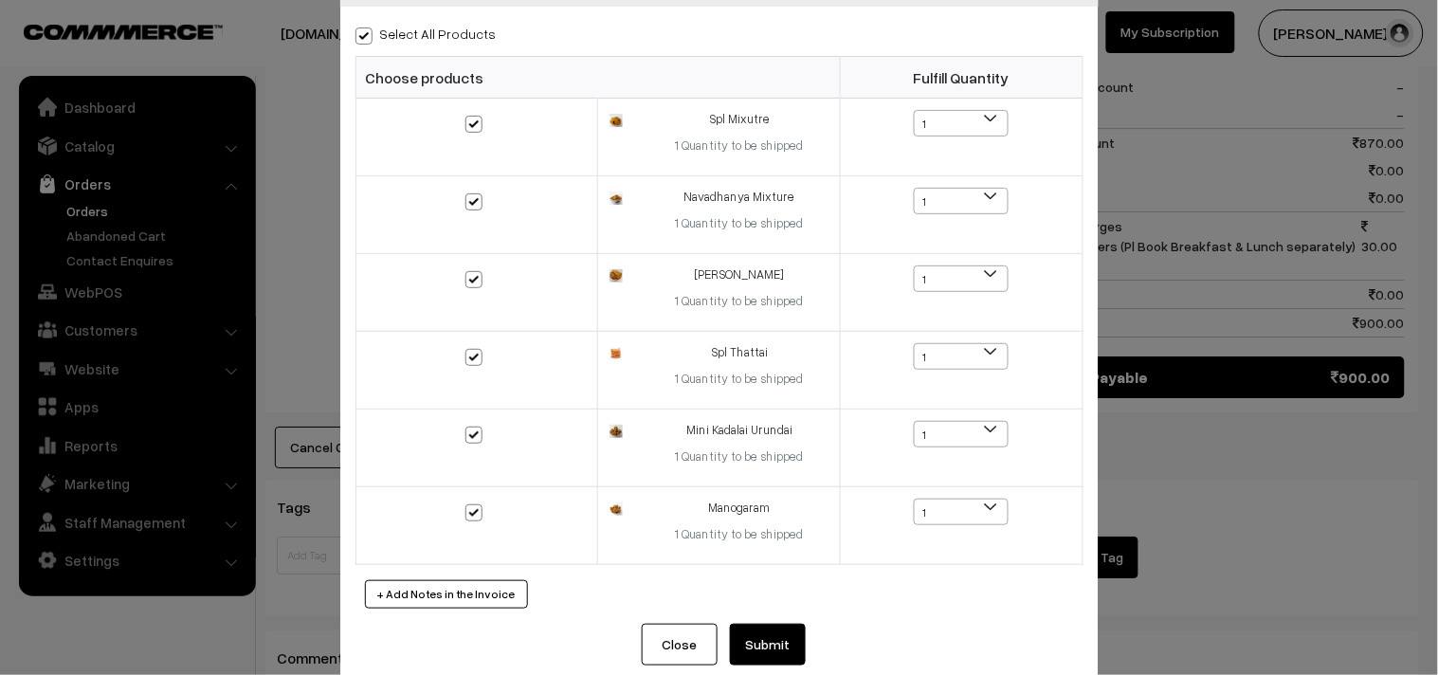
scroll to position [97, 0]
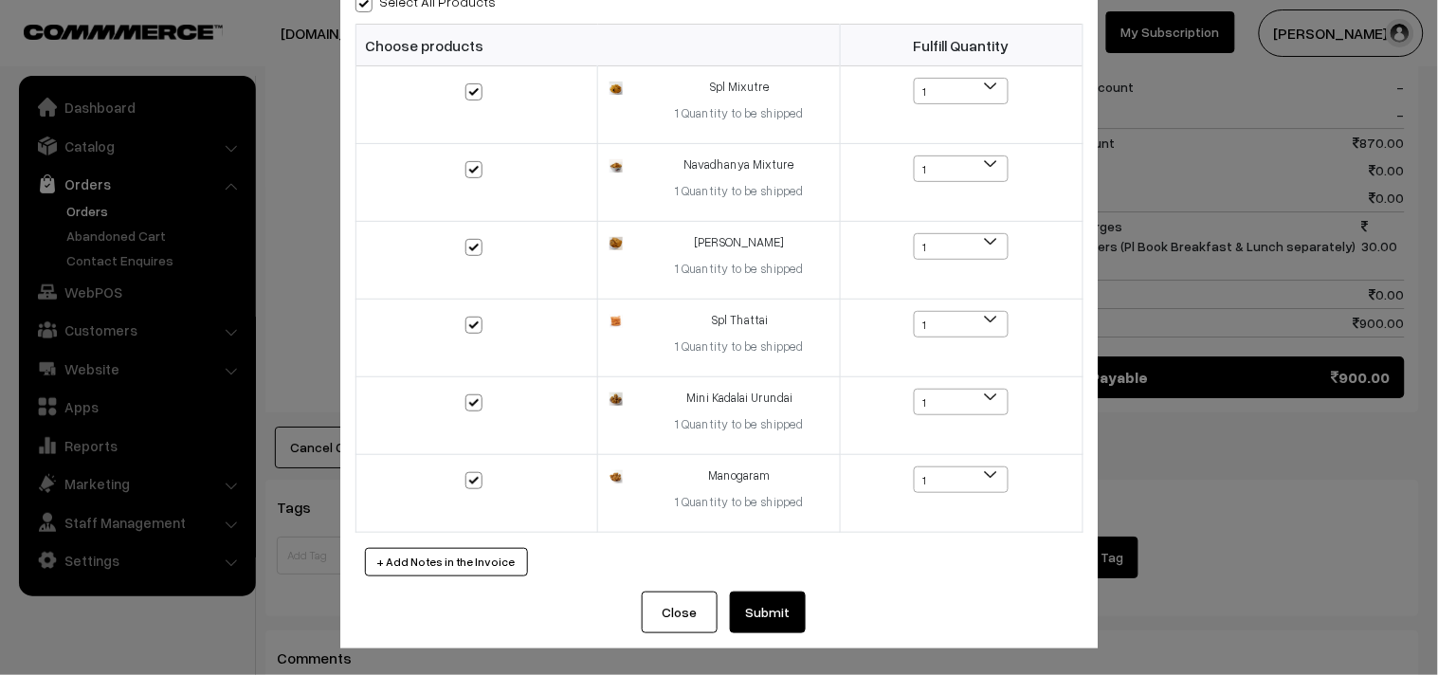
click at [743, 609] on button "Submit" at bounding box center [768, 613] width 76 height 42
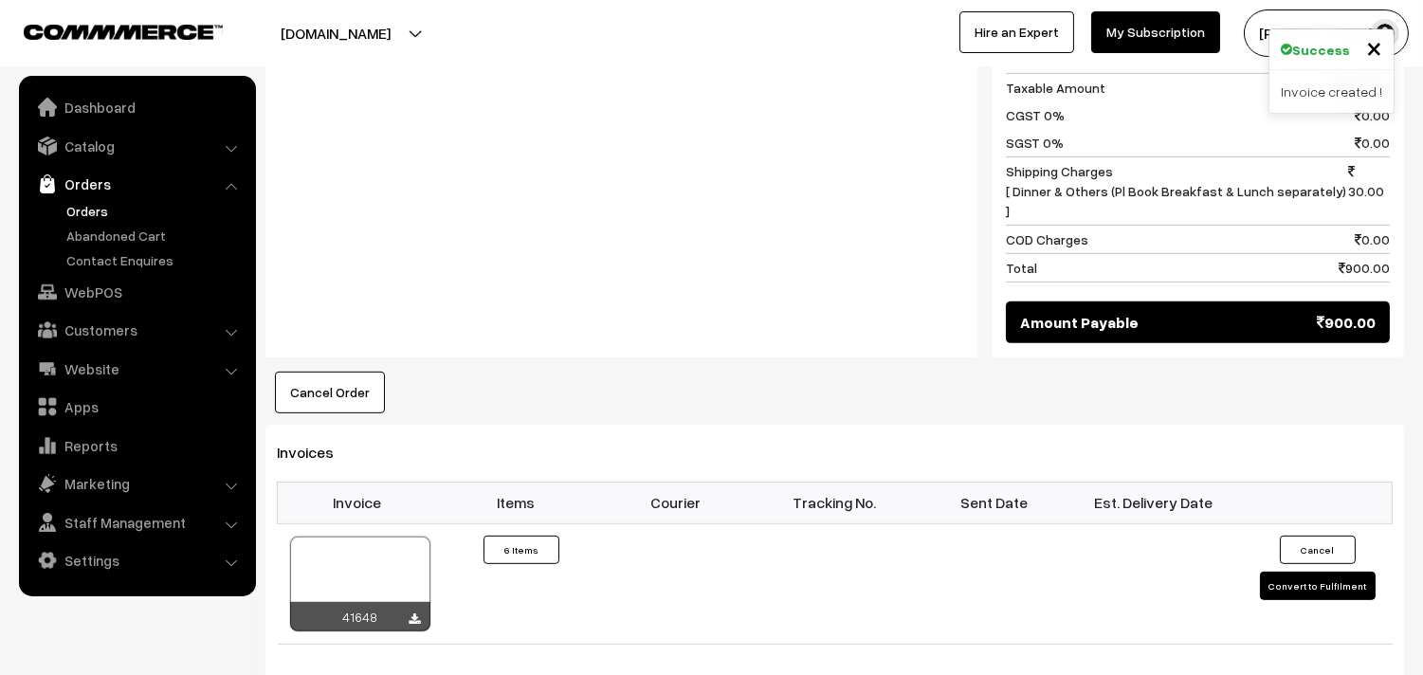
scroll to position [1579, 0]
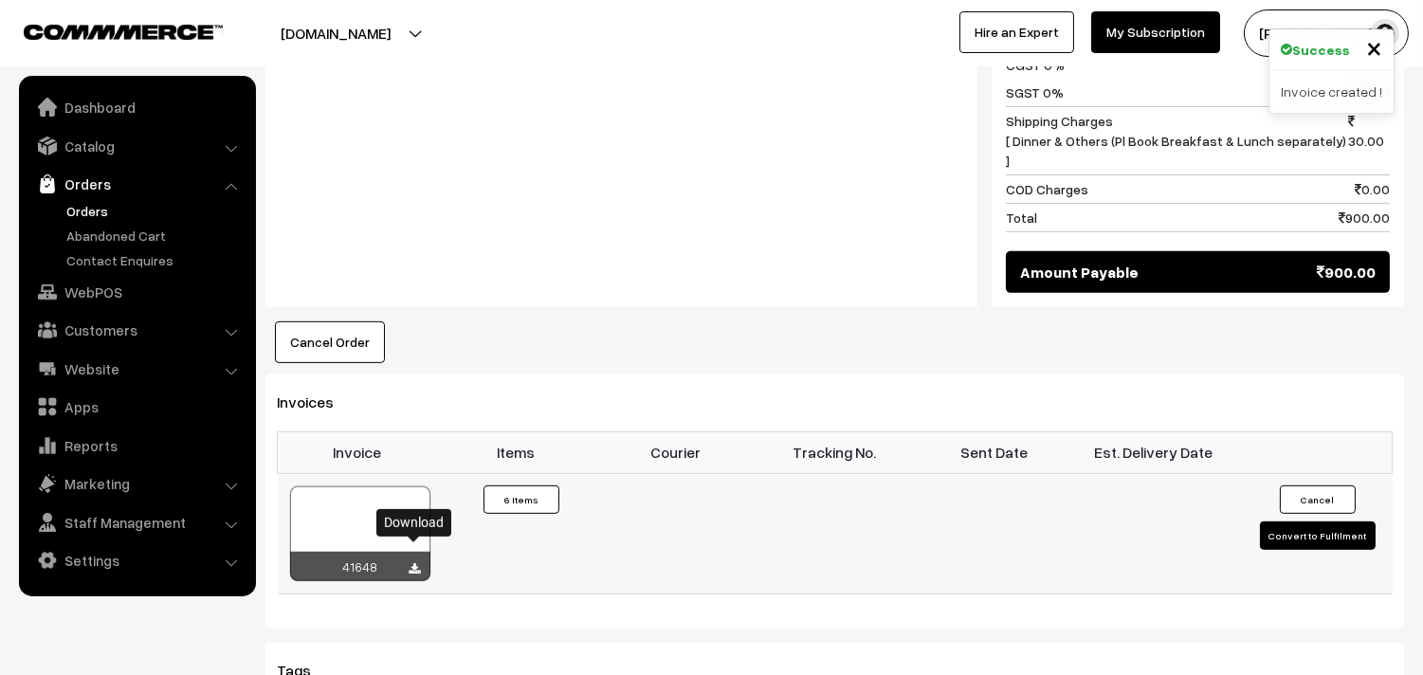
click at [417, 563] on icon at bounding box center [415, 569] width 11 height 12
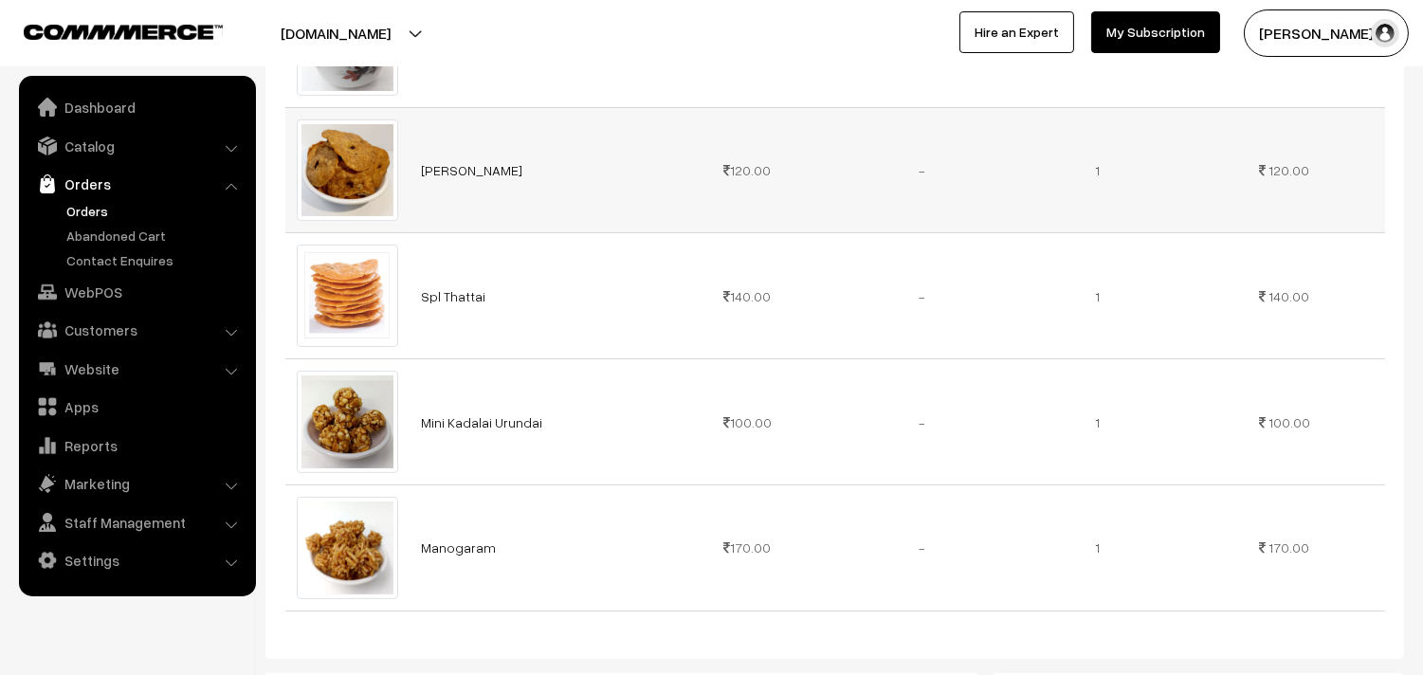
scroll to position [737, 0]
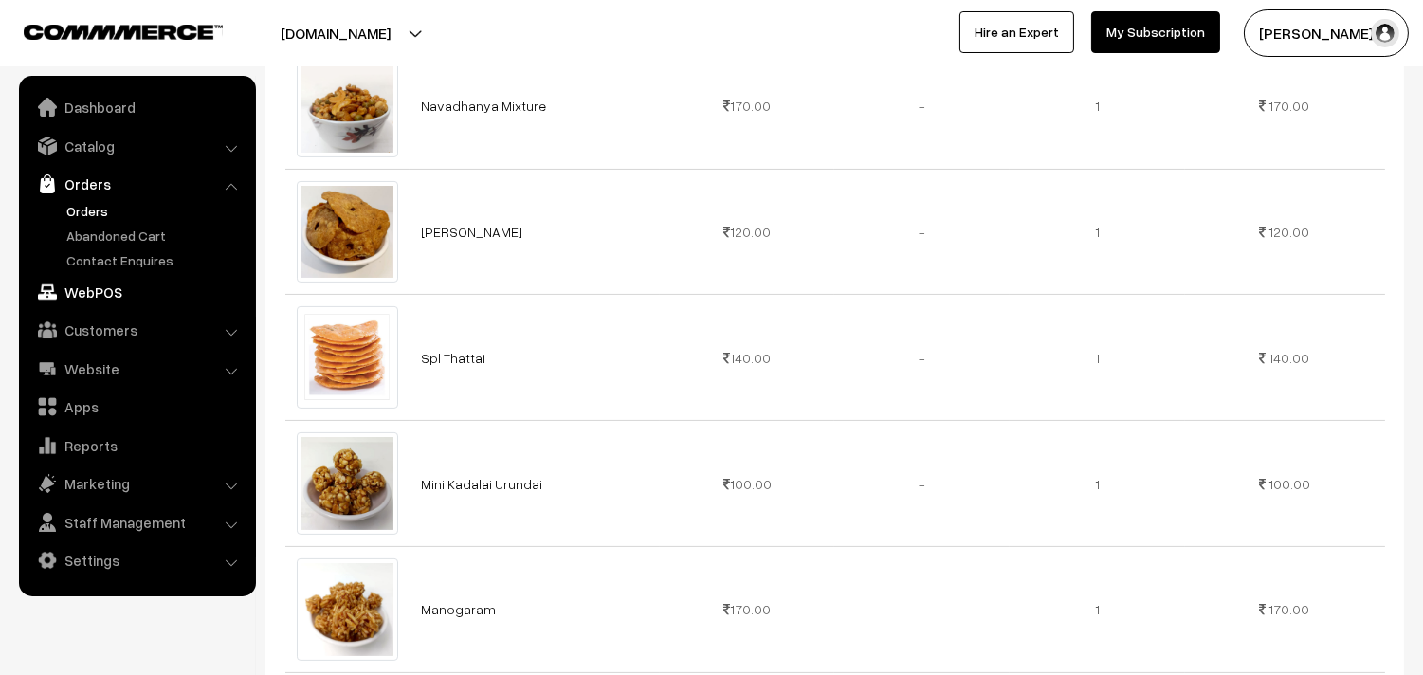
click at [86, 288] on link "WebPOS" at bounding box center [137, 292] width 226 height 34
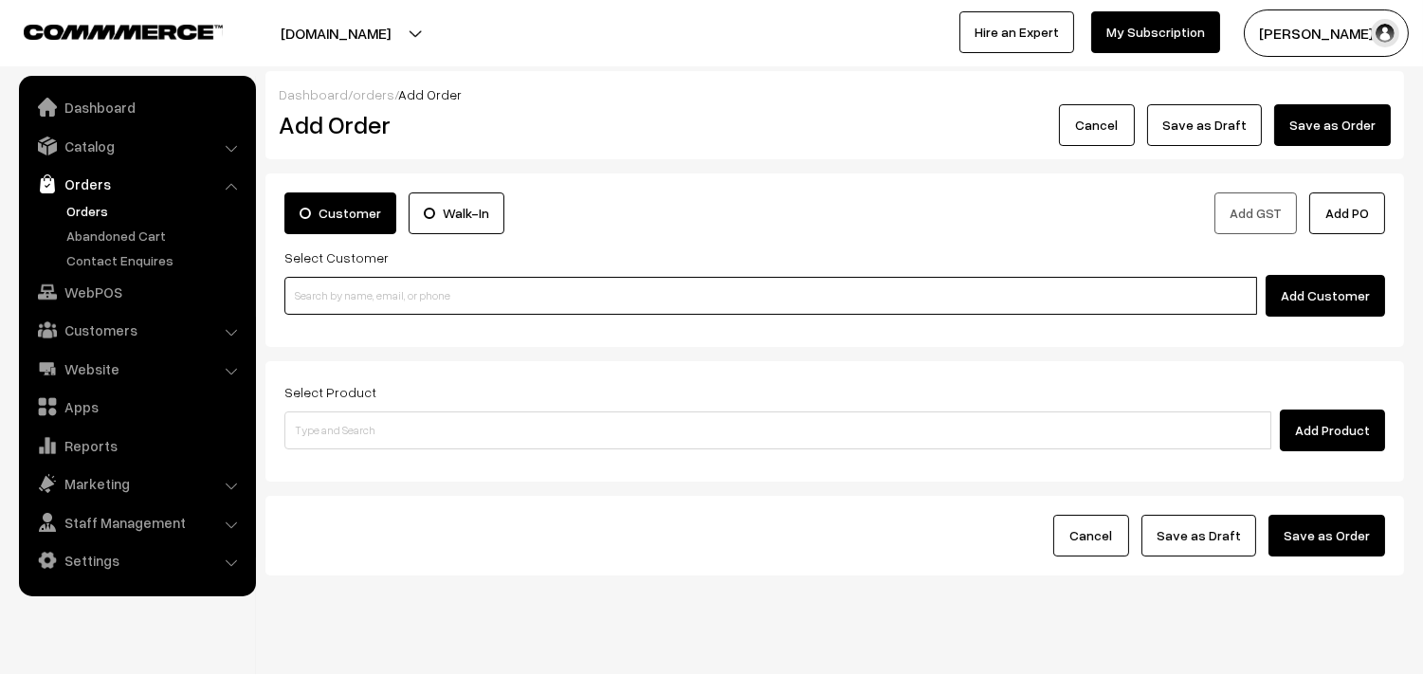
click at [579, 292] on input at bounding box center [770, 296] width 973 height 38
paste input "90030 57922"
click at [330, 295] on input "90030 57922" at bounding box center [770, 296] width 973 height 38
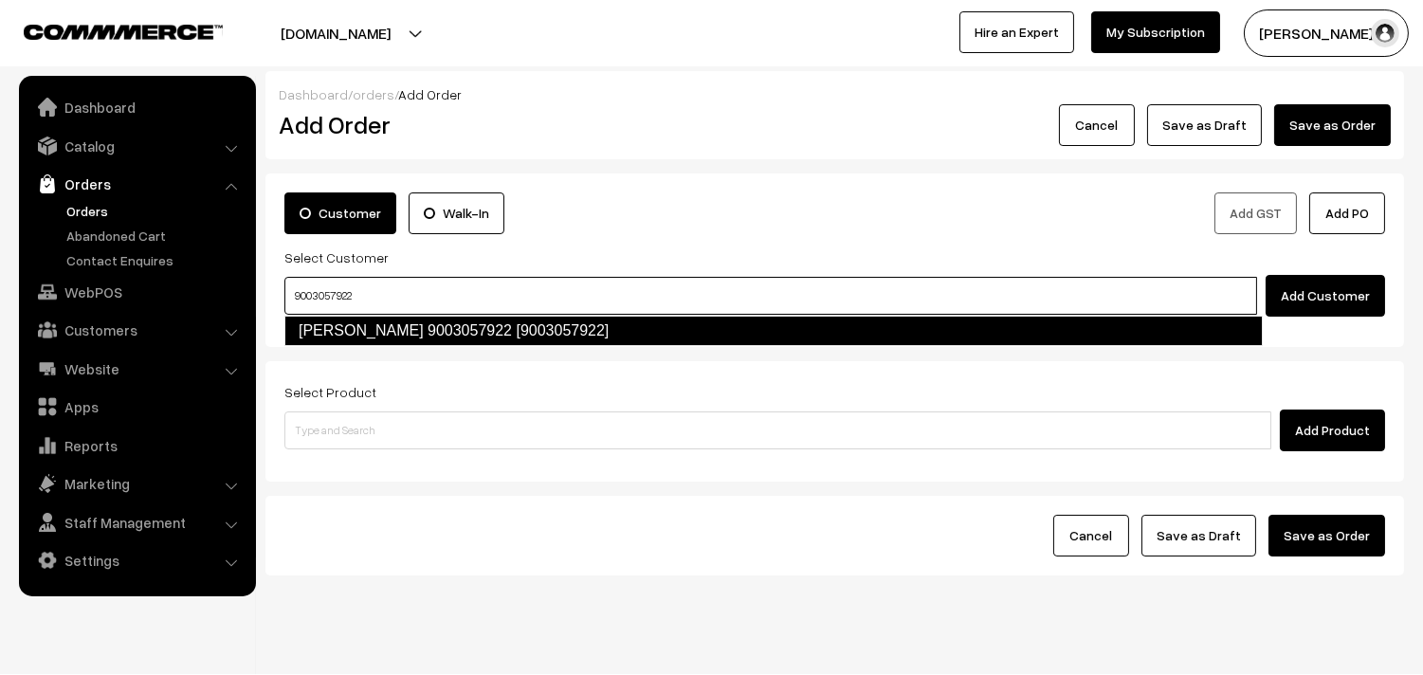
click at [390, 324] on link "[PERSON_NAME] 9003057922 [9003057922]" at bounding box center [773, 331] width 978 height 30
type input "9003057922"
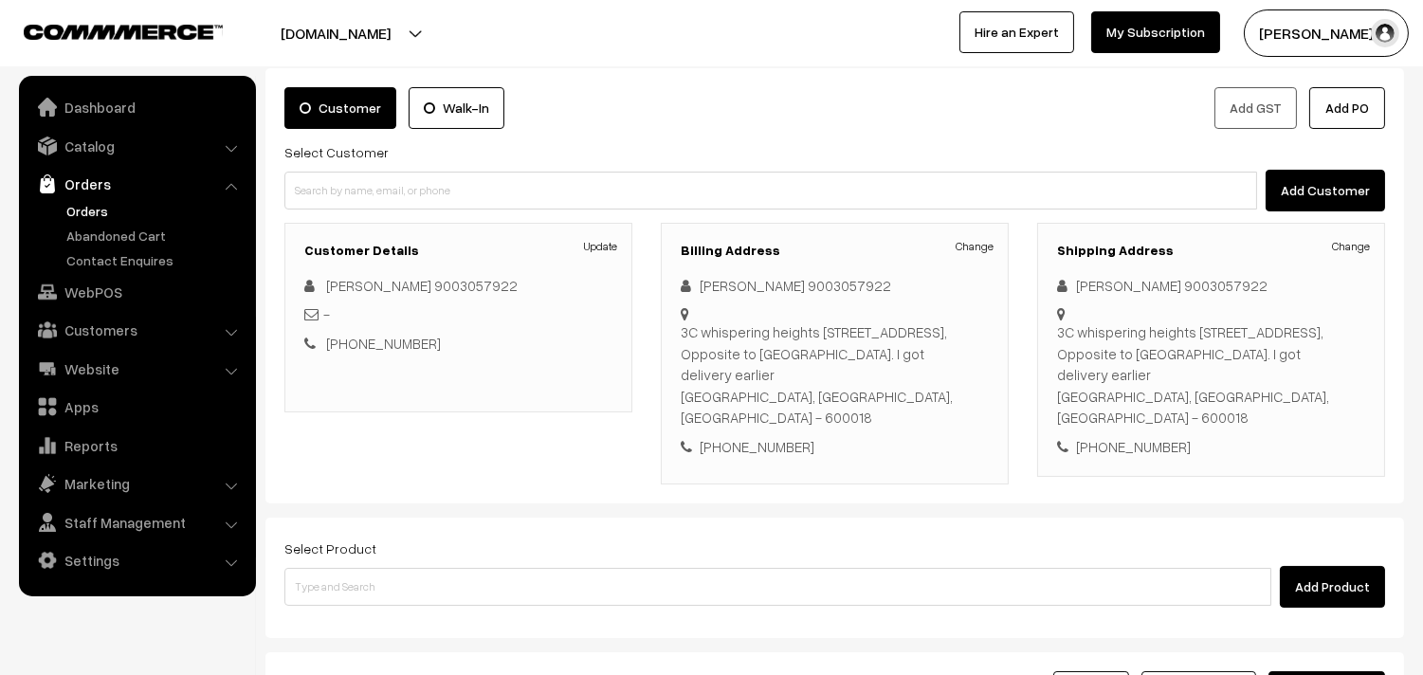
scroll to position [210, 0]
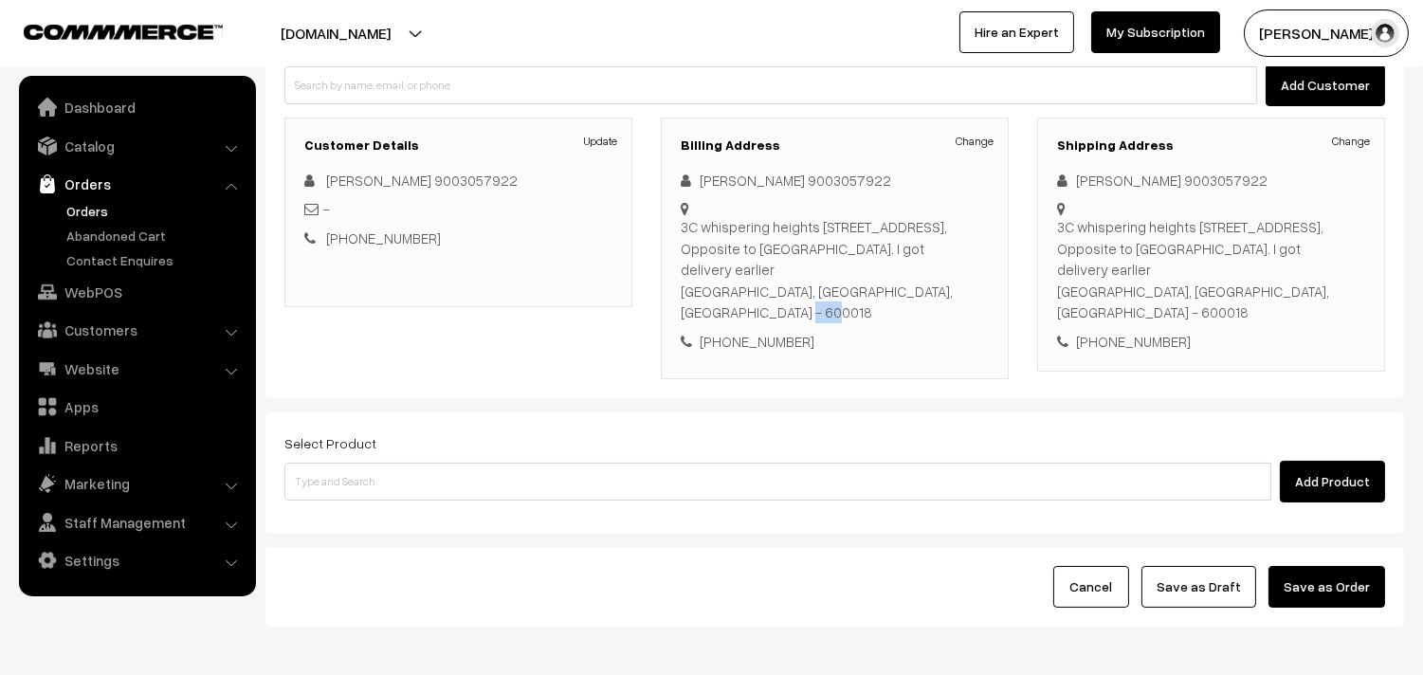
drag, startPoint x: 845, startPoint y: 273, endPoint x: 893, endPoint y: 275, distance: 48.4
click at [893, 275] on div "3C whispering heights [STREET_ADDRESS], Opposite to [GEOGRAPHIC_DATA]. I got de…" at bounding box center [835, 269] width 308 height 107
copy div "600018"
click at [78, 209] on link "Orders" at bounding box center [156, 211] width 188 height 20
